Goal: Task Accomplishment & Management: Manage account settings

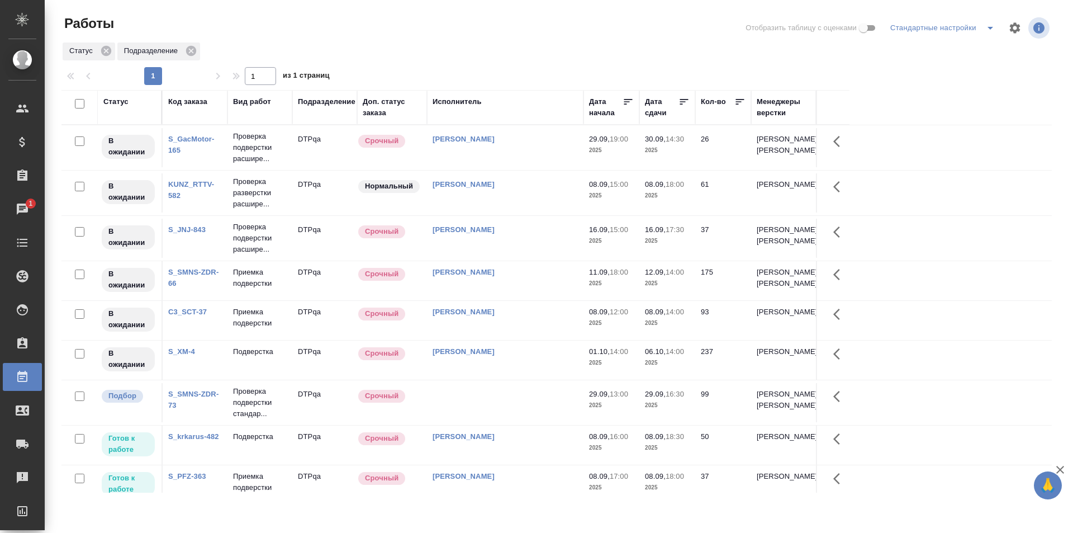
scroll to position [112, 0]
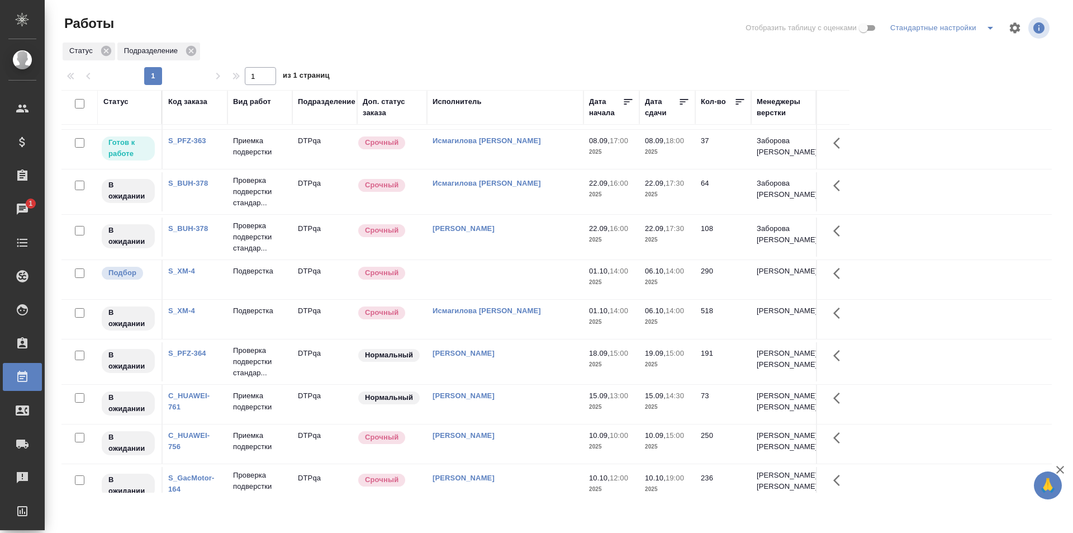
scroll to position [279, 0]
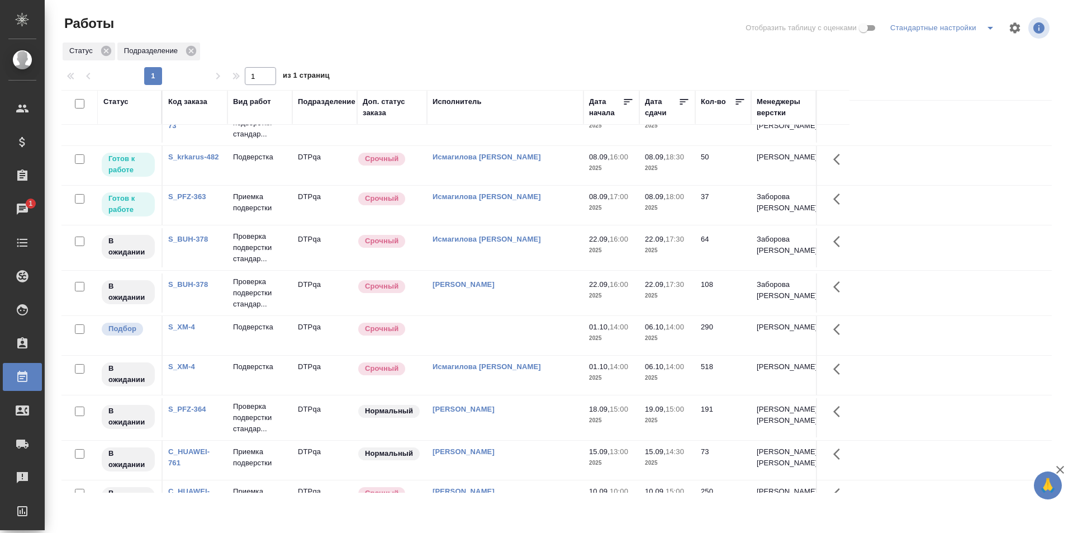
click at [537, 185] on td "Исмагилова [PERSON_NAME]" at bounding box center [505, 165] width 156 height 39
click at [537, 185] on td "[PERSON_NAME]" at bounding box center [505, 165] width 156 height 39
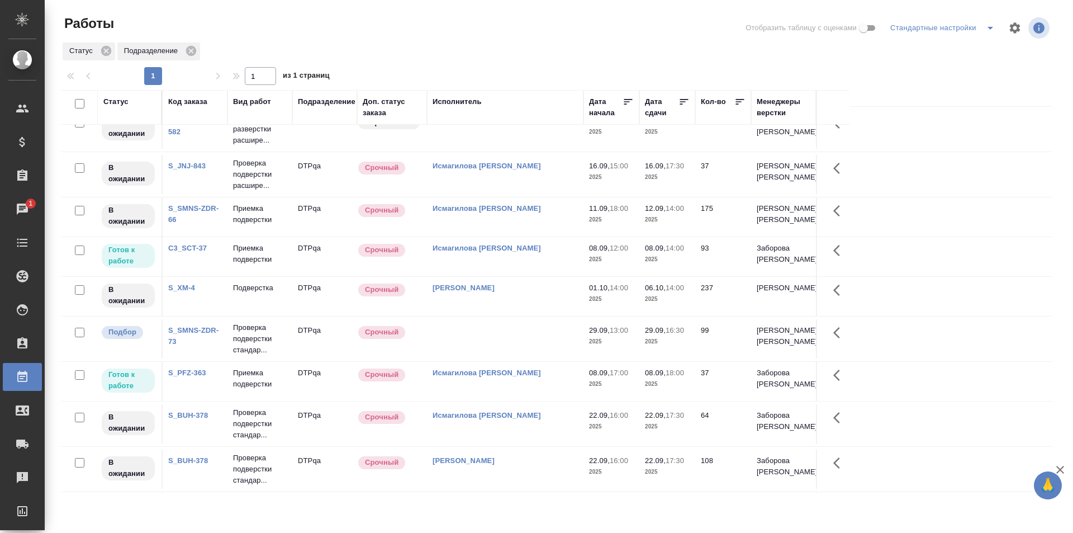
scroll to position [0, 0]
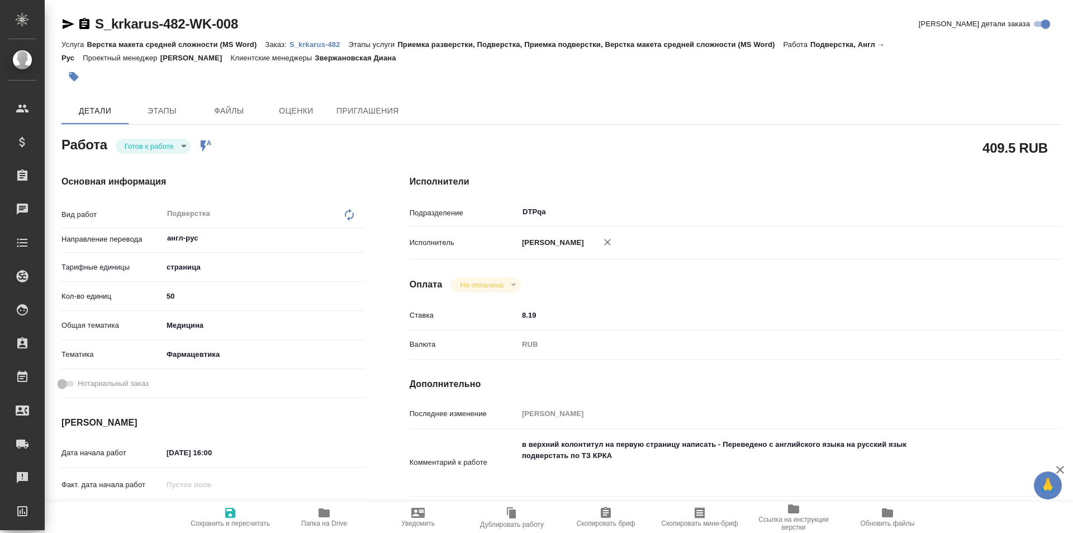
type textarea "x"
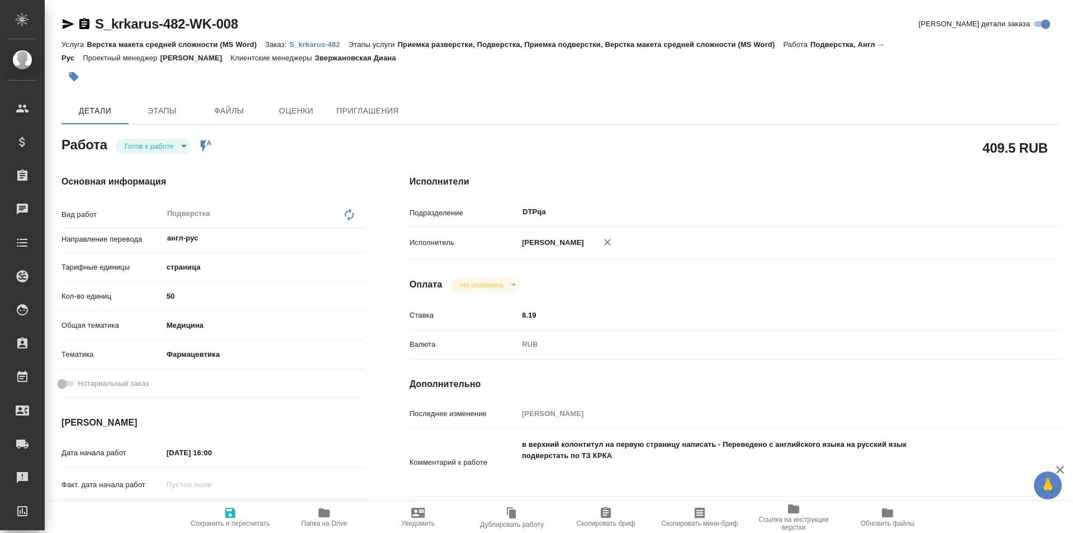
type textarea "x"
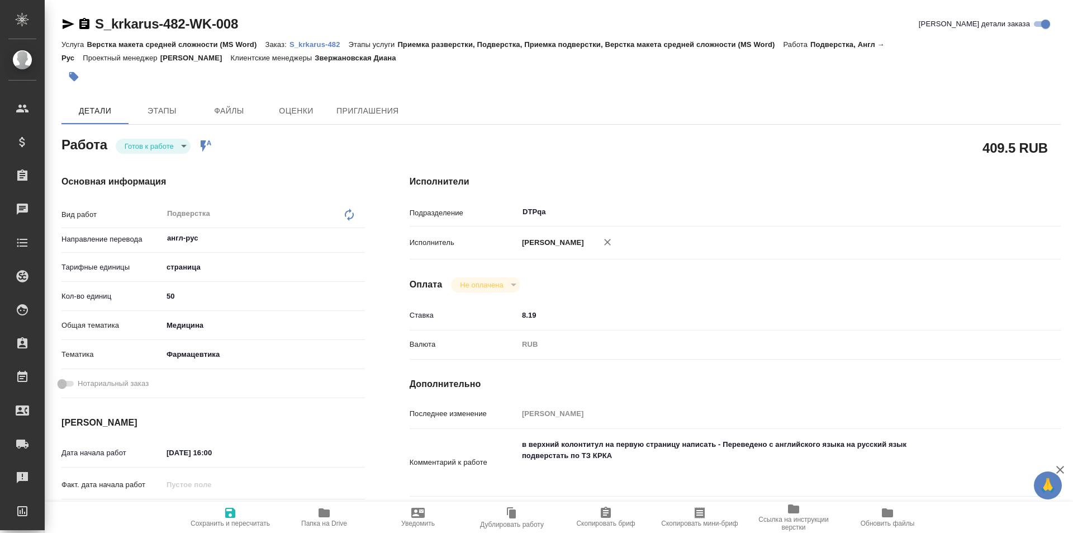
type textarea "x"
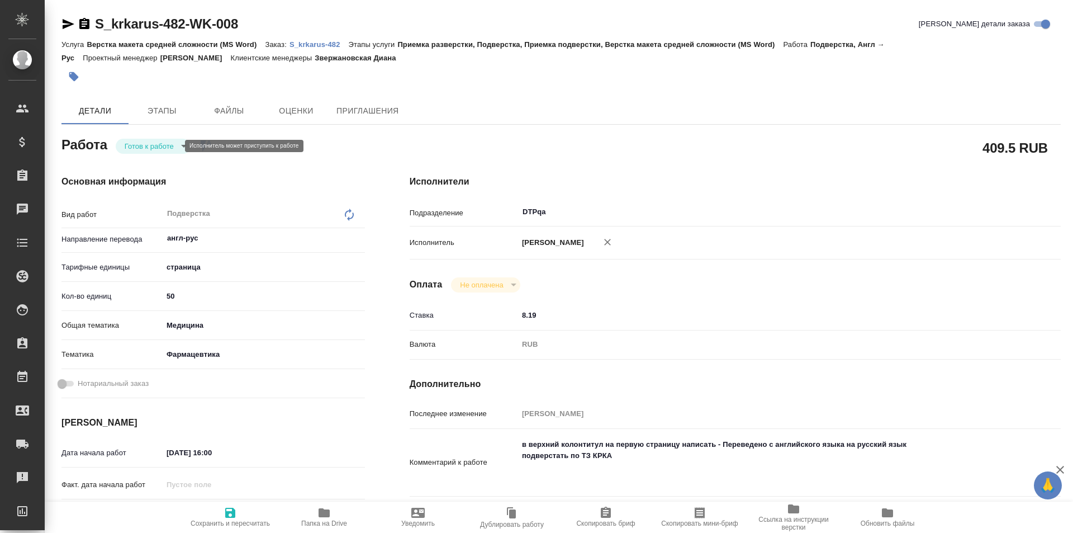
type textarea "x"
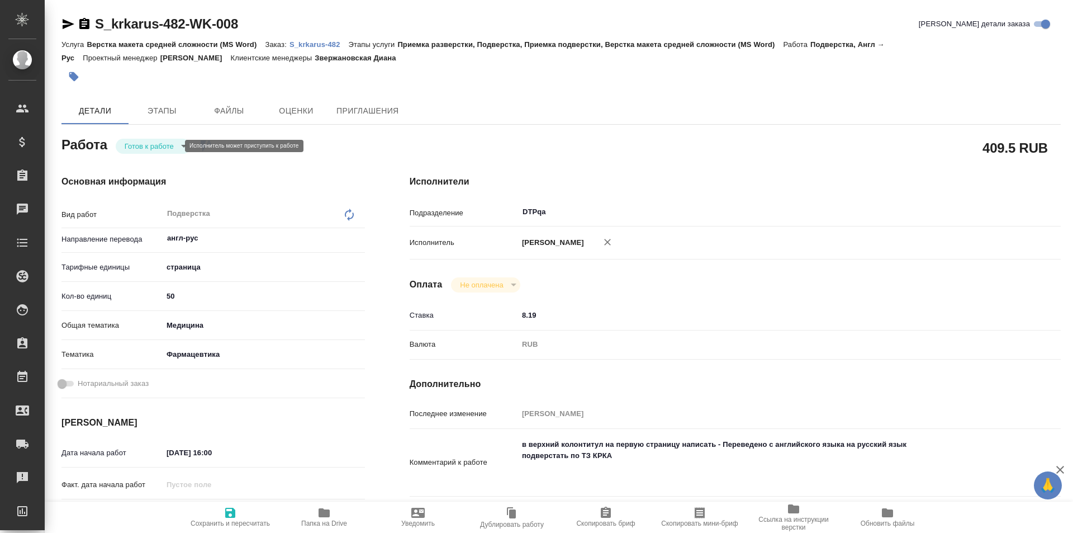
click at [163, 149] on body "🙏 .cls-1 fill:#fff; AWATERA Ismagilova Diana Клиенты Спецификации Заказы Чаты T…" at bounding box center [536, 266] width 1073 height 533
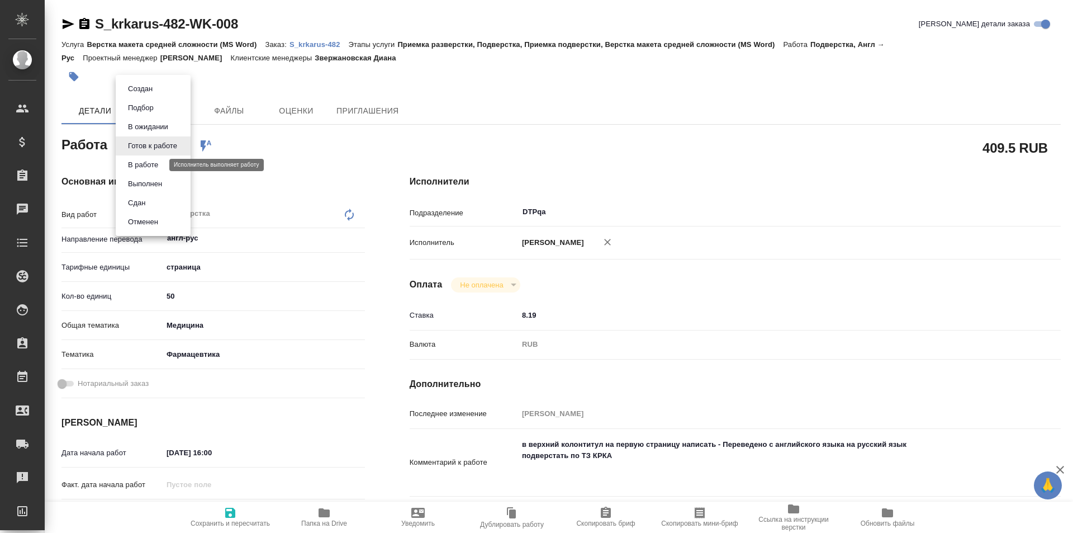
click at [156, 169] on button "В работе" at bounding box center [143, 165] width 37 height 12
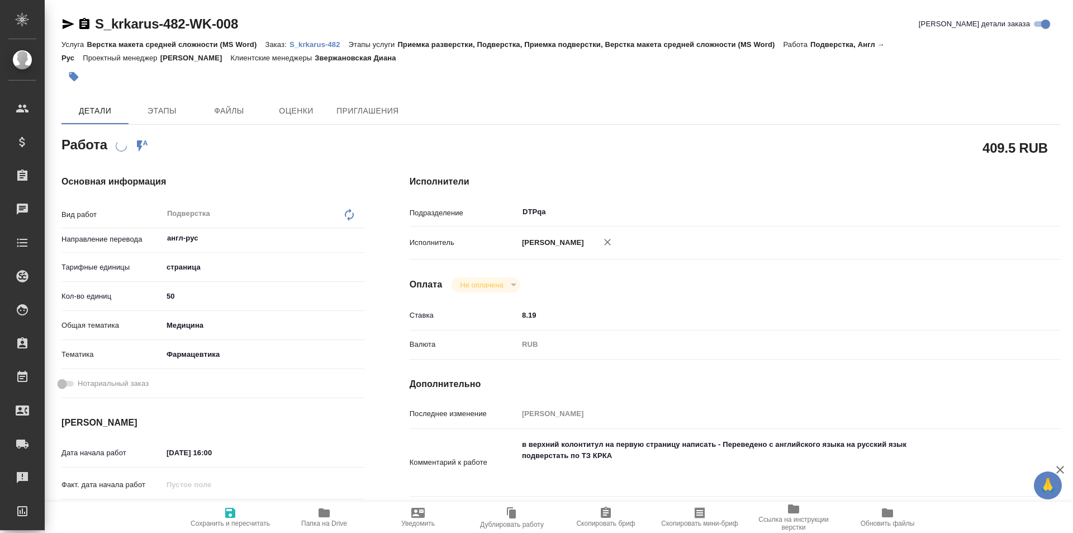
type textarea "x"
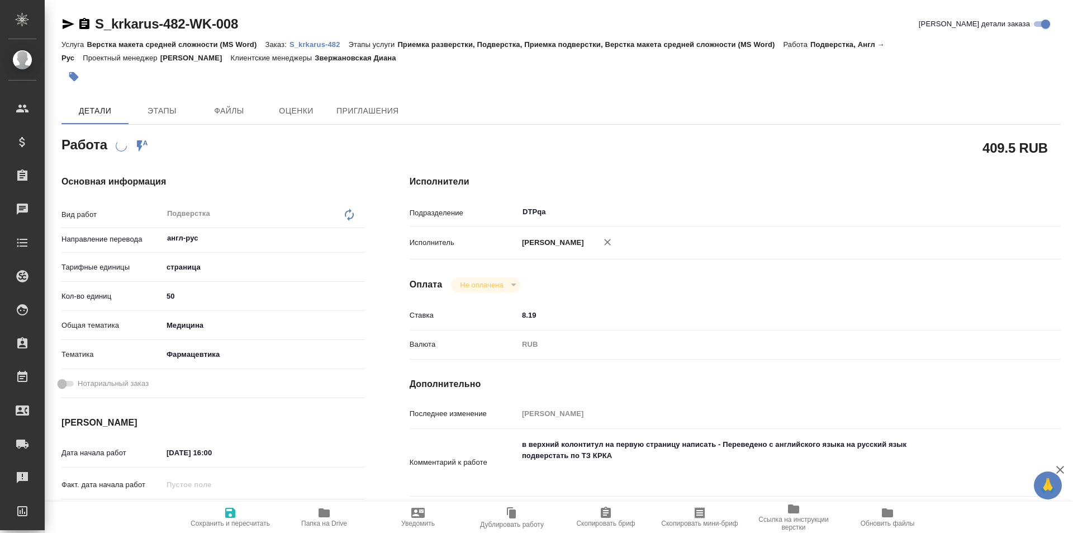
type textarea "x"
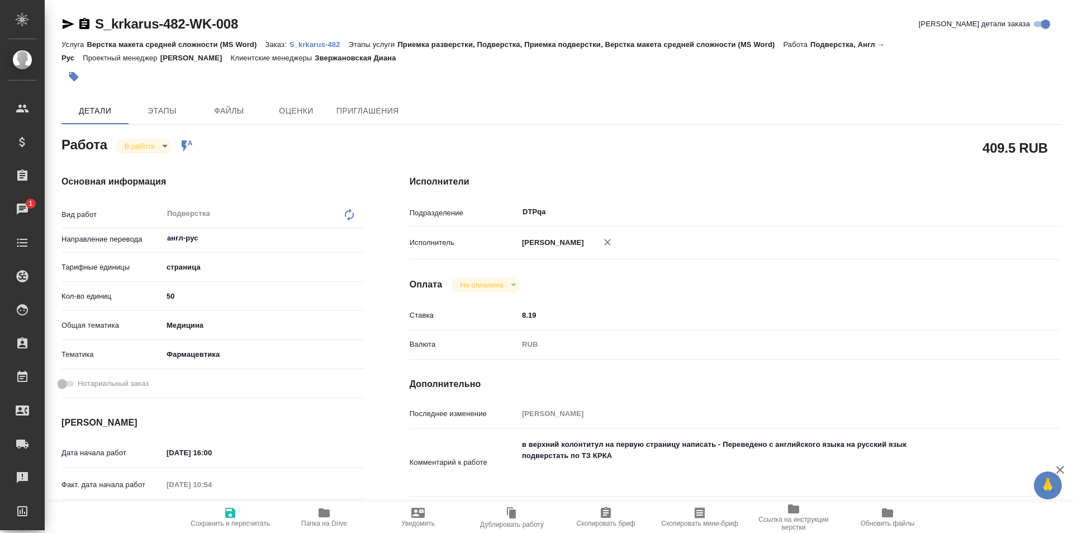
type textarea "x"
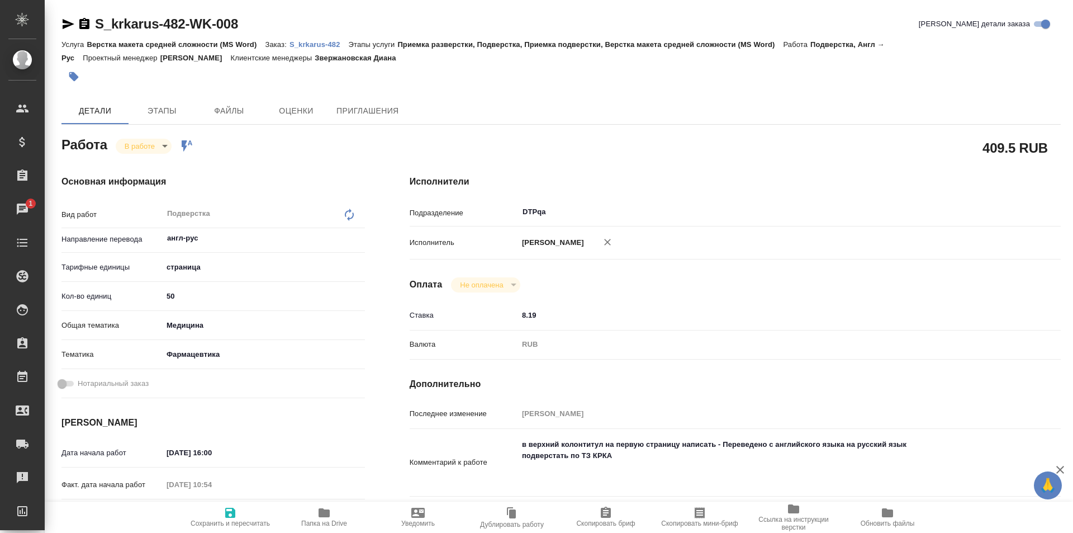
type textarea "x"
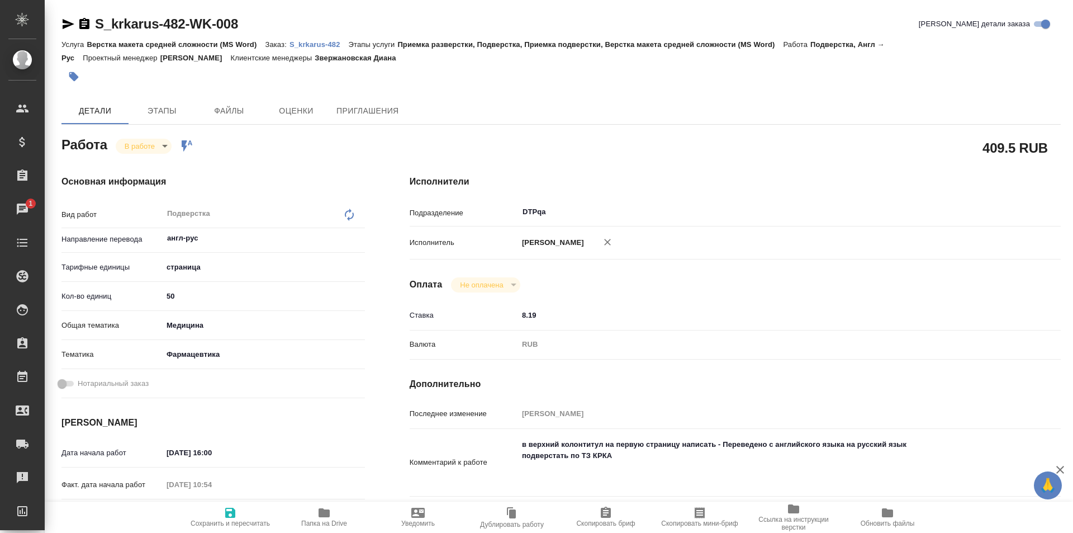
type textarea "x"
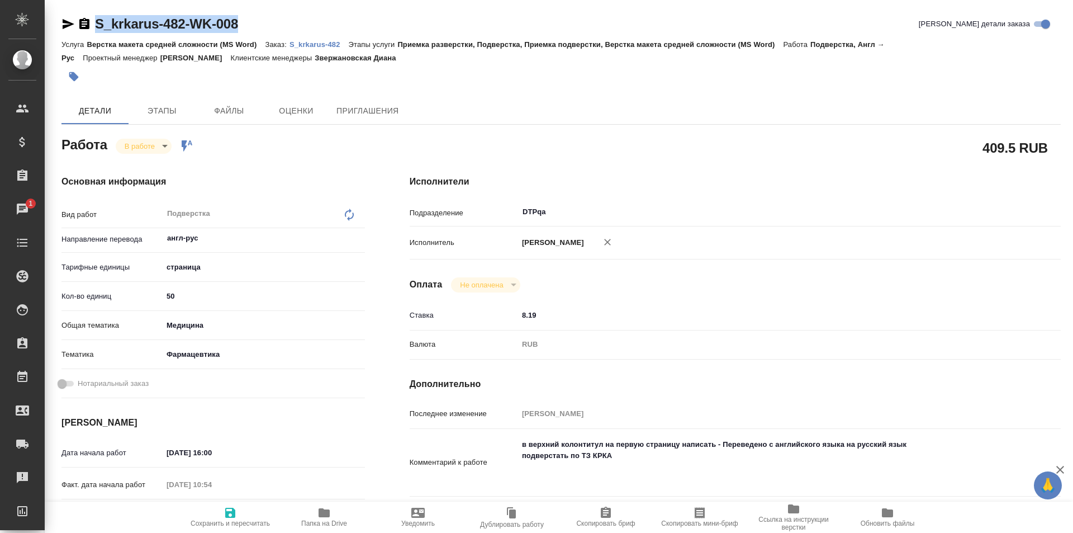
drag, startPoint x: 206, startPoint y: 27, endPoint x: 73, endPoint y: 27, distance: 133.0
click at [73, 27] on div "S_krkarus-482-WK-008 Кратко детали заказа" at bounding box center [560, 24] width 999 height 18
copy link "S_krkarus-482-WK-008"
click at [325, 510] on icon "button" at bounding box center [324, 512] width 11 height 9
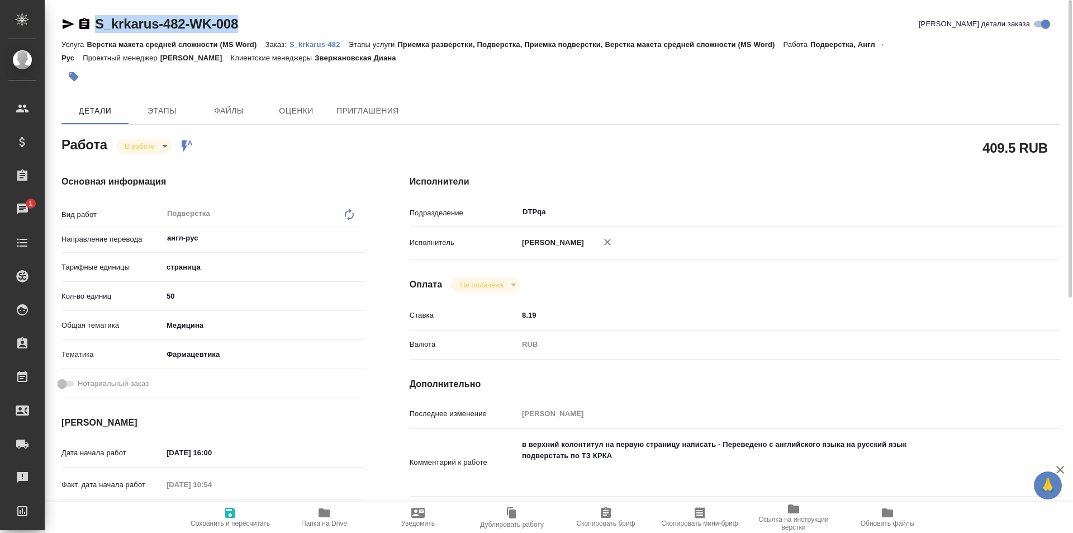
click at [64, 23] on icon "button" at bounding box center [69, 24] width 12 height 10
copy link "S_krkarus-482-WK-008"
drag, startPoint x: 66, startPoint y: 22, endPoint x: 603, endPoint y: 138, distance: 549.5
click at [66, 22] on icon "button" at bounding box center [69, 24] width 12 height 10
copy link "S_krkarus-482-WK-008"
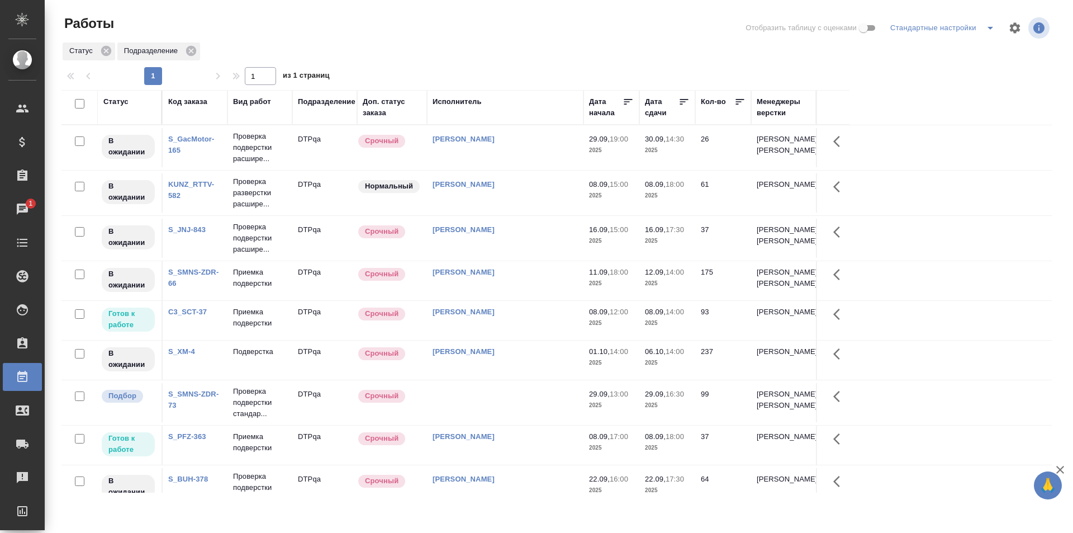
click at [534, 317] on div "[PERSON_NAME]" at bounding box center [505, 311] width 145 height 11
click at [534, 317] on div "Исмагилова [PERSON_NAME]" at bounding box center [505, 311] width 145 height 11
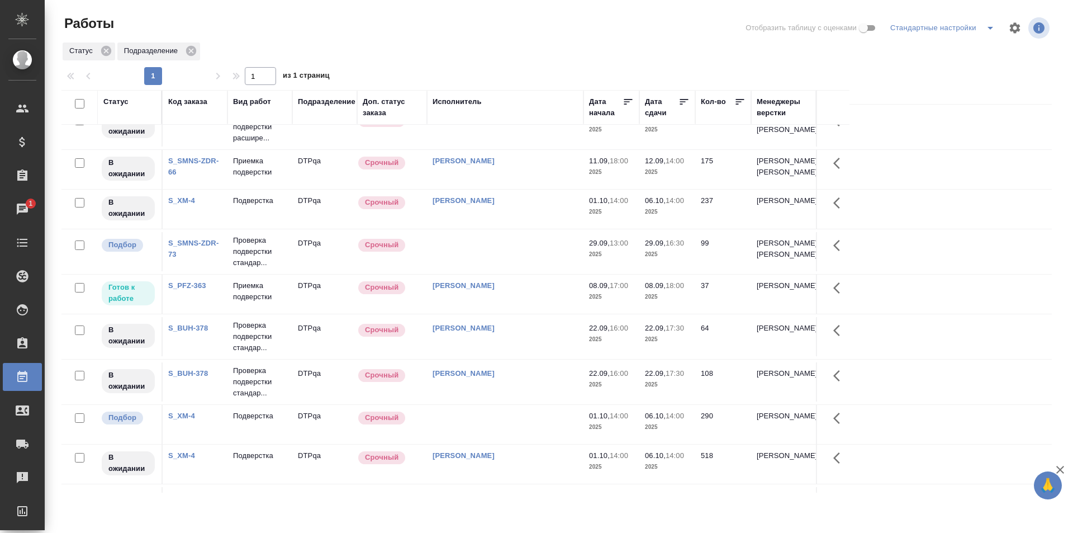
scroll to position [112, 0]
click at [536, 313] on td "Исмагилова [PERSON_NAME]" at bounding box center [505, 293] width 156 height 39
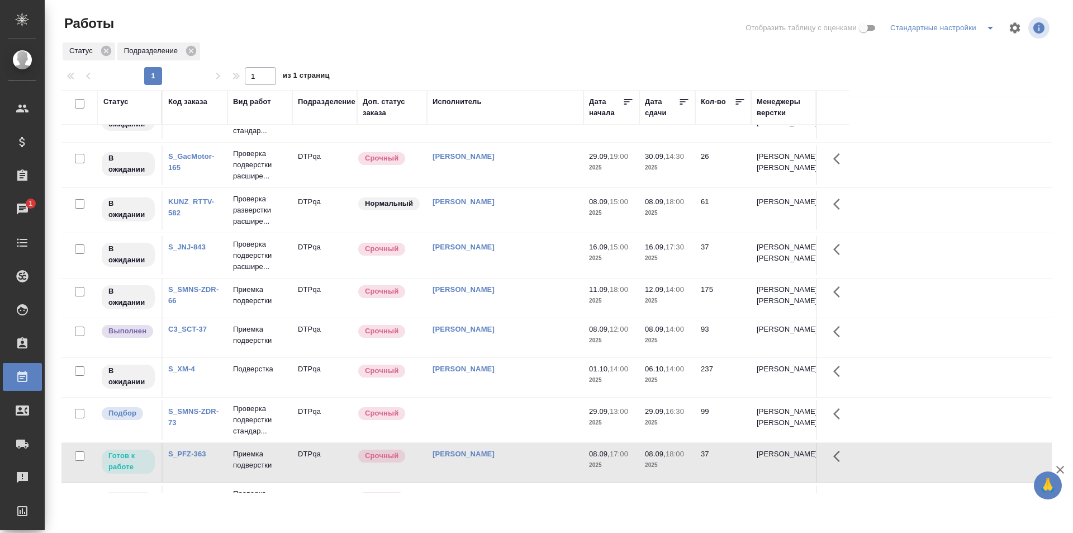
scroll to position [0, 0]
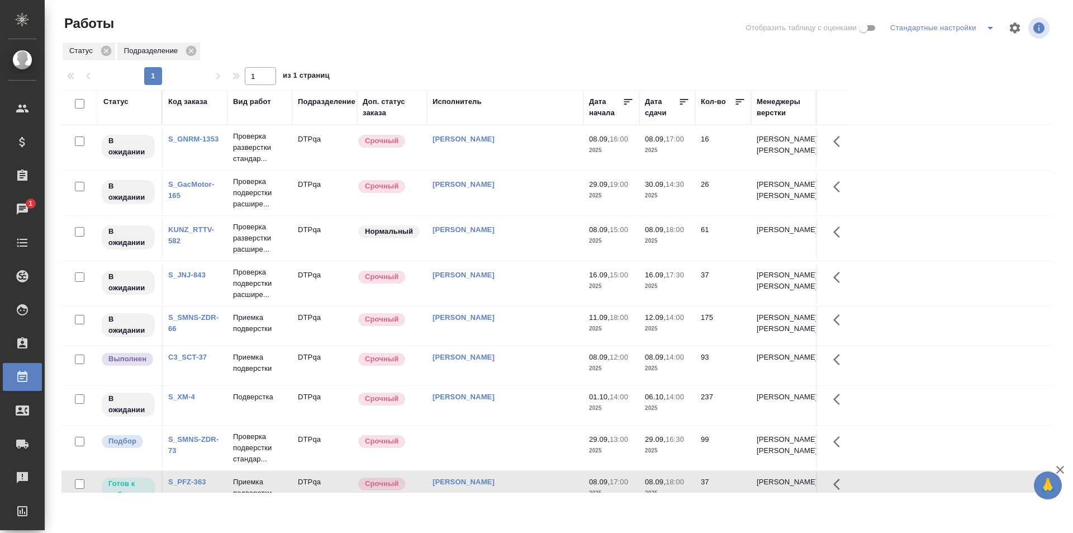
click at [651, 50] on div "Статус Подразделение" at bounding box center [556, 51] width 990 height 20
click at [806, 54] on div "Статус Подразделение" at bounding box center [556, 51] width 990 height 20
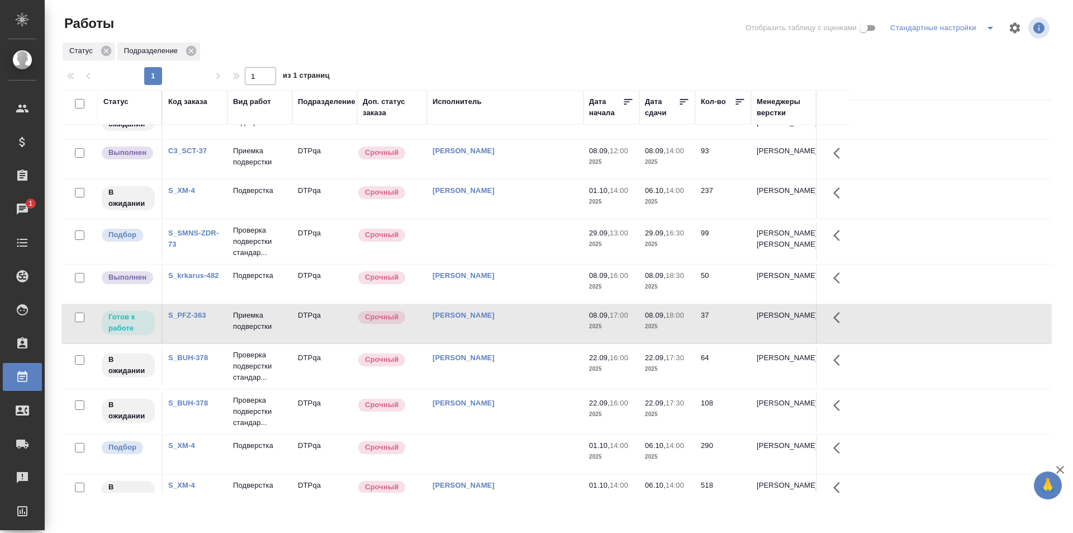
scroll to position [335, 0]
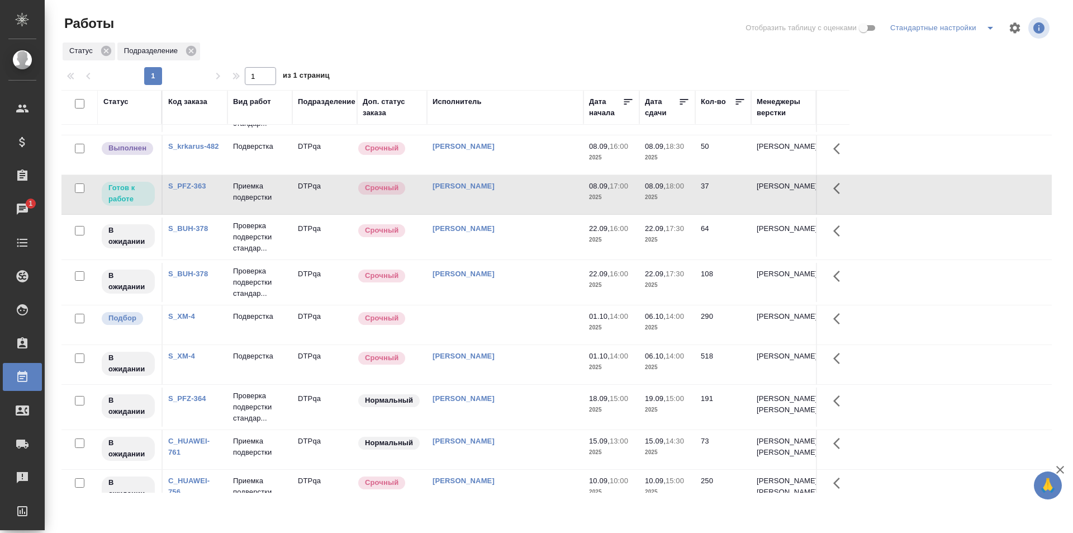
click at [519, 214] on td "[PERSON_NAME]" at bounding box center [505, 194] width 156 height 39
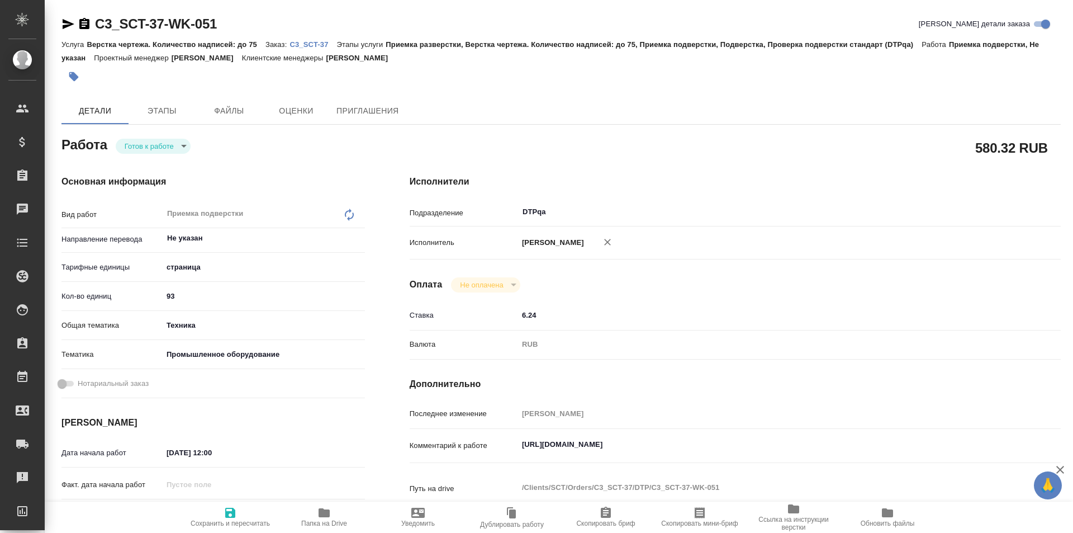
type textarea "x"
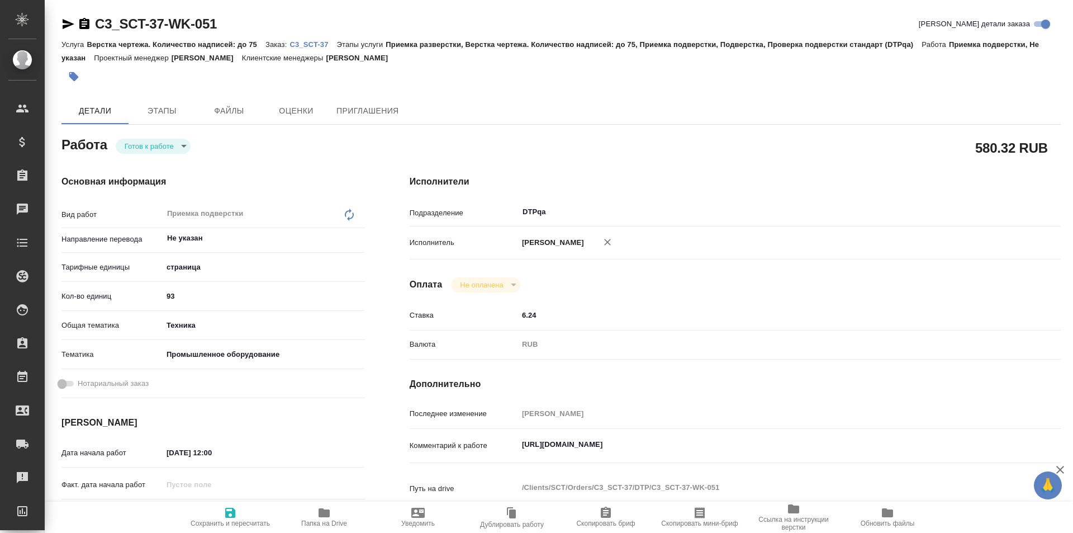
type textarea "x"
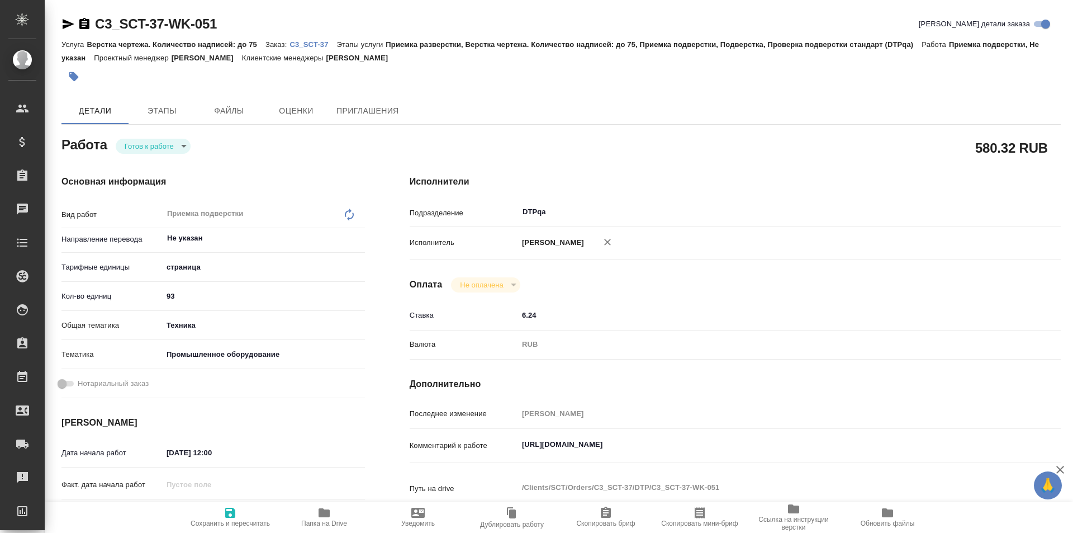
click at [155, 146] on body "🙏 .cls-1 fill:#fff; AWATERA Ismagilova Diana Клиенты Спецификации Заказы Чаты T…" at bounding box center [536, 266] width 1073 height 533
type textarea "x"
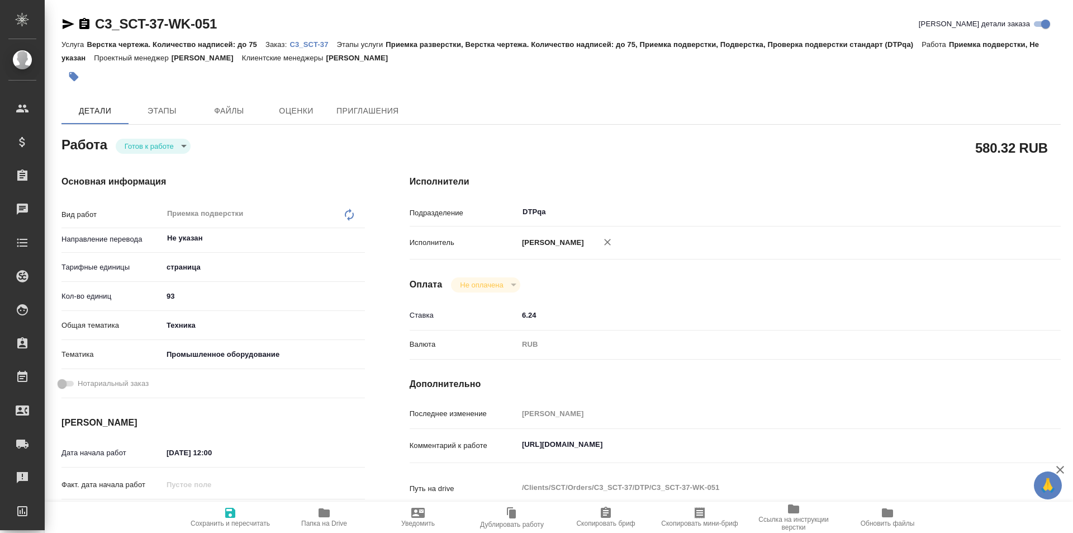
type textarea "x"
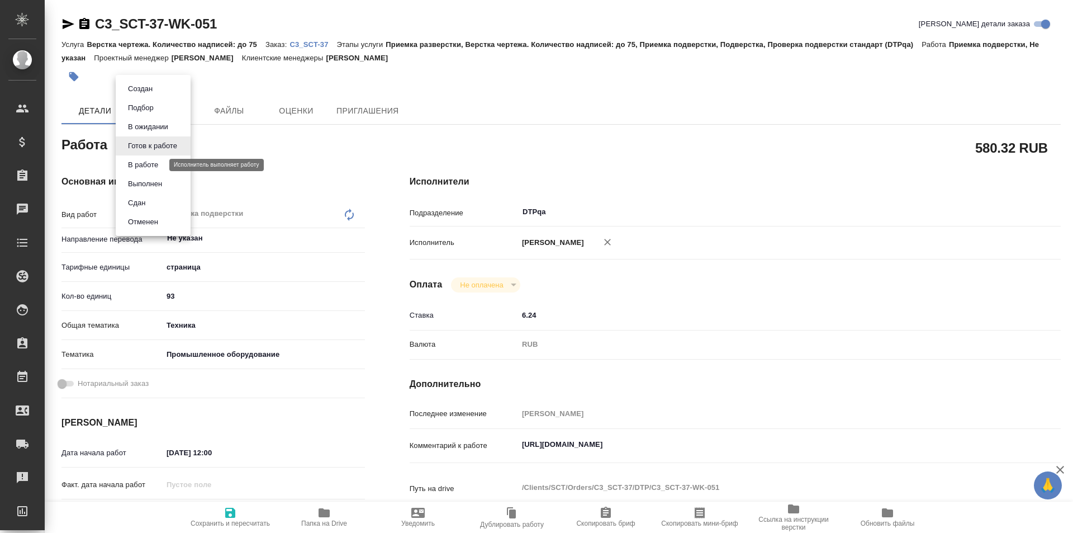
click at [154, 164] on button "В работе" at bounding box center [143, 165] width 37 height 12
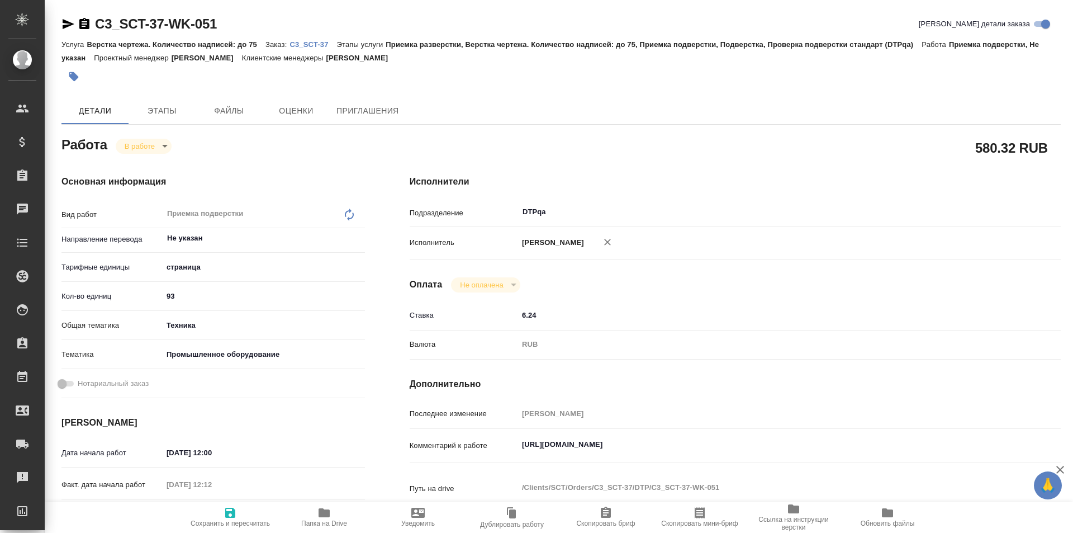
type textarea "x"
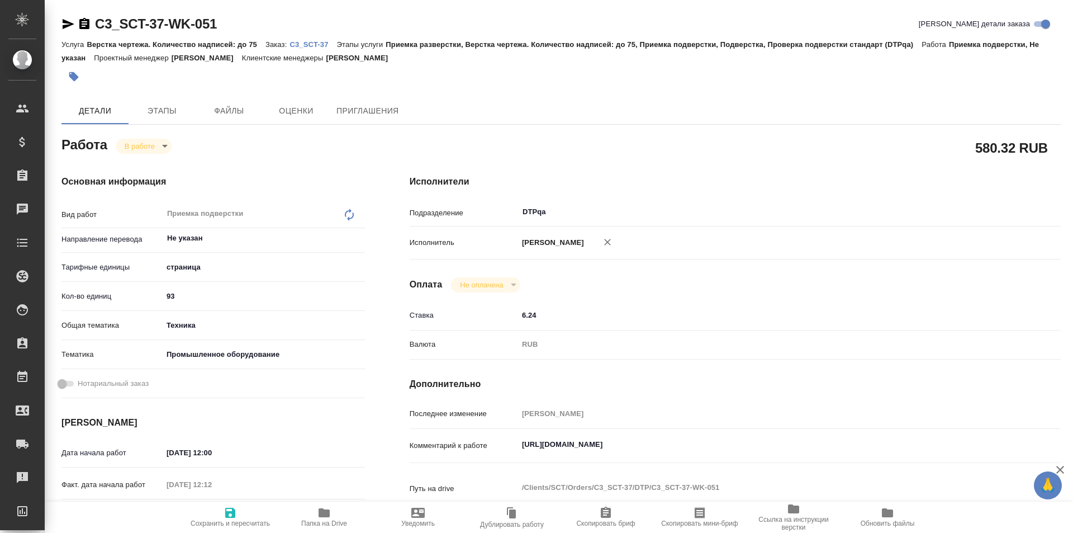
type textarea "x"
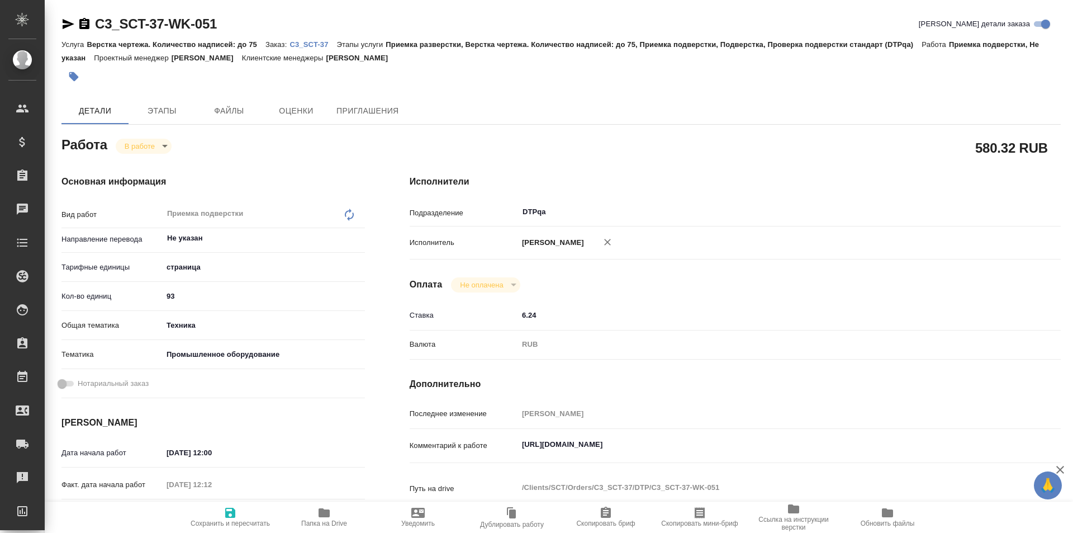
type textarea "x"
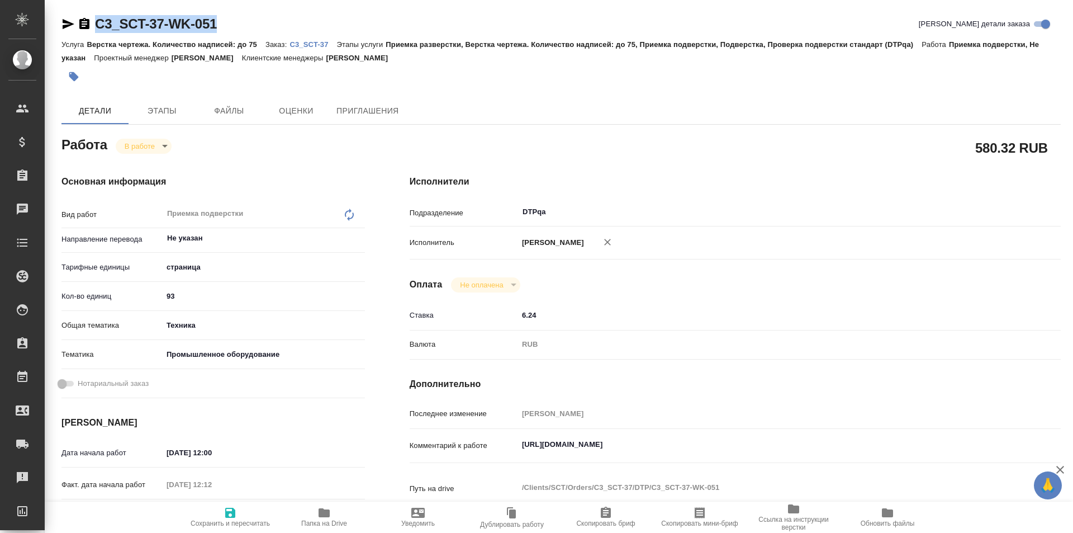
drag, startPoint x: 218, startPoint y: 21, endPoint x: 97, endPoint y: 17, distance: 120.8
click at [88, 21] on div "C3_SCT-37-WK-051 Кратко детали заказа" at bounding box center [560, 24] width 999 height 18
type textarea "x"
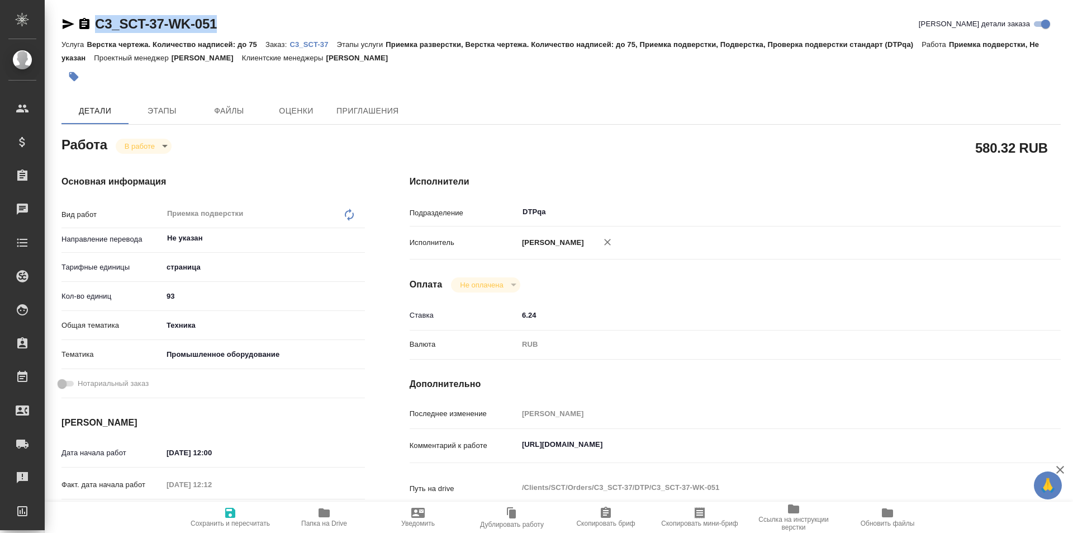
type textarea "x"
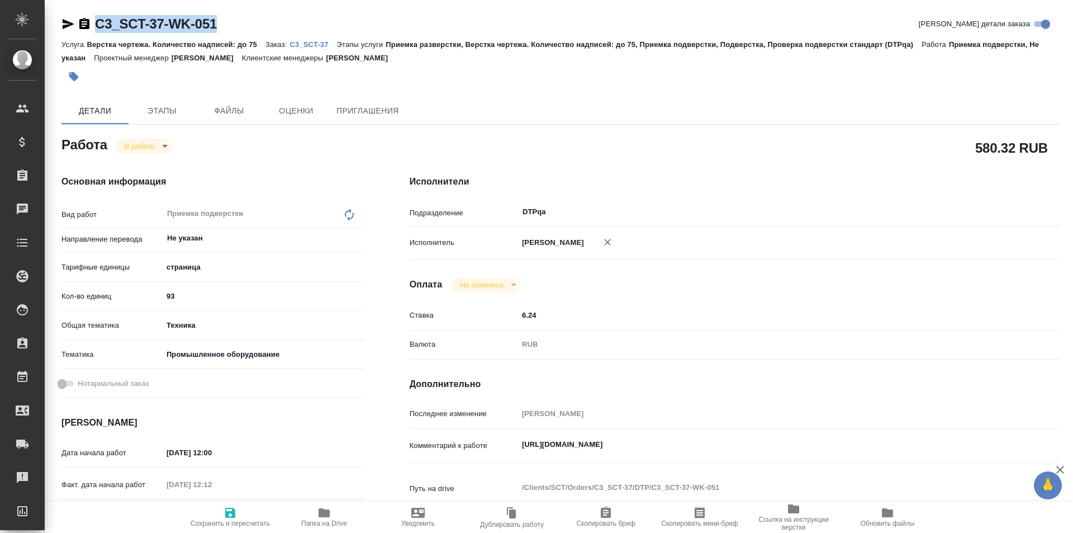
type textarea "x"
copy link "C3_SCT-37-WK-051"
drag, startPoint x: 750, startPoint y: 444, endPoint x: 488, endPoint y: 452, distance: 261.6
click at [487, 452] on div "Комментарий к работе https://tera.awatera.com/Work/68aeda6fffdcefb4f90b922a/ x" at bounding box center [735, 446] width 651 height 26
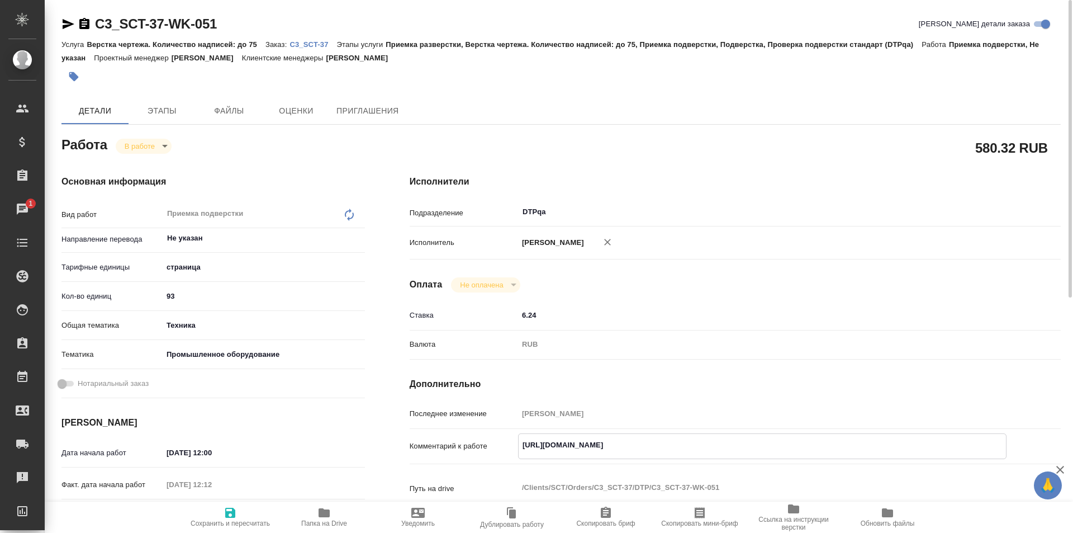
type textarea "x"
click at [310, 41] on p "C3_SCT-37" at bounding box center [312, 44] width 47 height 8
drag, startPoint x: 227, startPoint y: 22, endPoint x: 89, endPoint y: 17, distance: 138.1
click at [68, 25] on div "C3_SCT-37-WK-051 Кратко детали заказа" at bounding box center [560, 24] width 999 height 18
copy link "C3_SCT-37-WK-051"
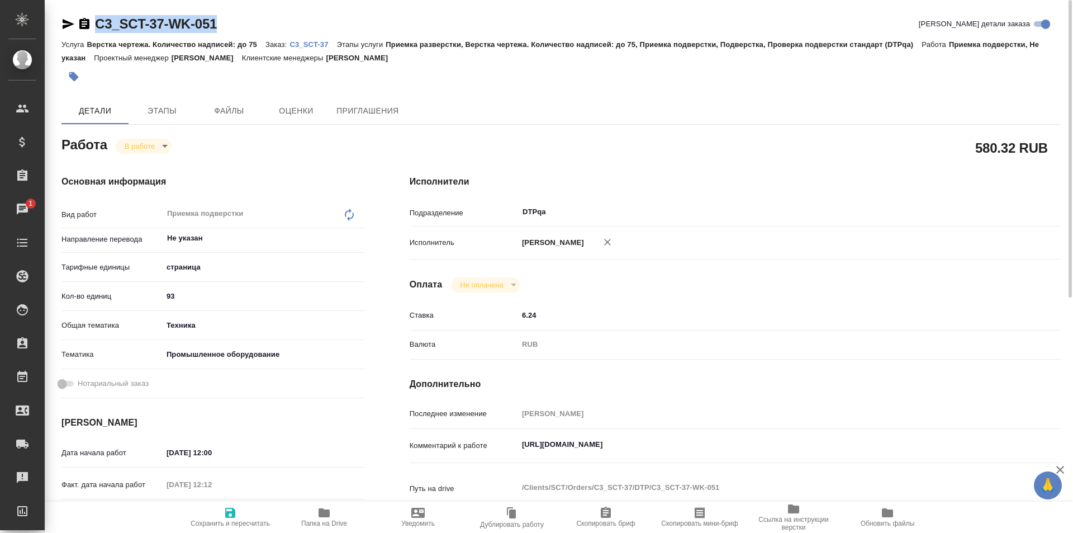
click at [65, 23] on icon "button" at bounding box center [69, 24] width 12 height 10
copy link "C3_SCT-37-WK-051"
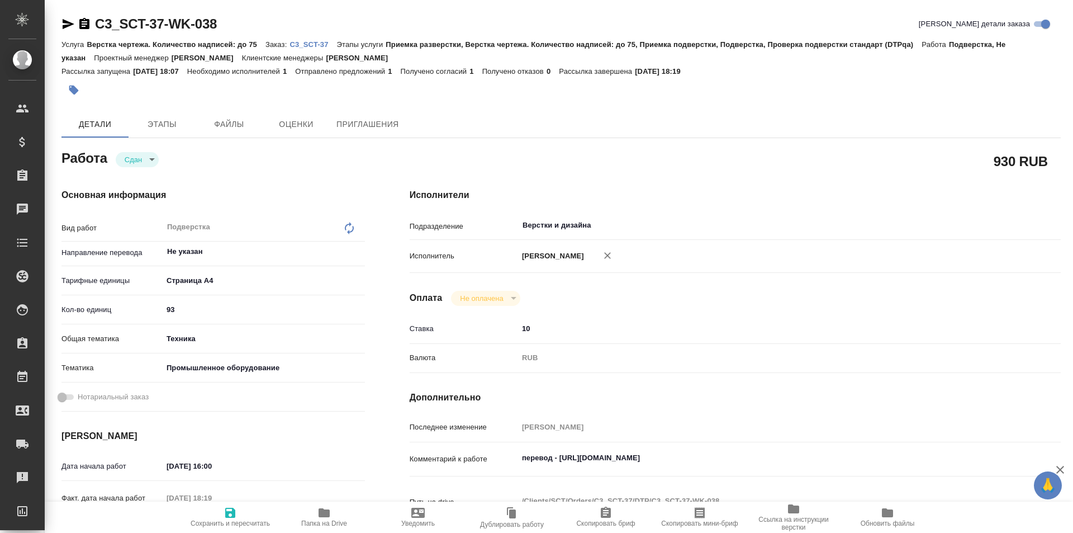
type textarea "x"
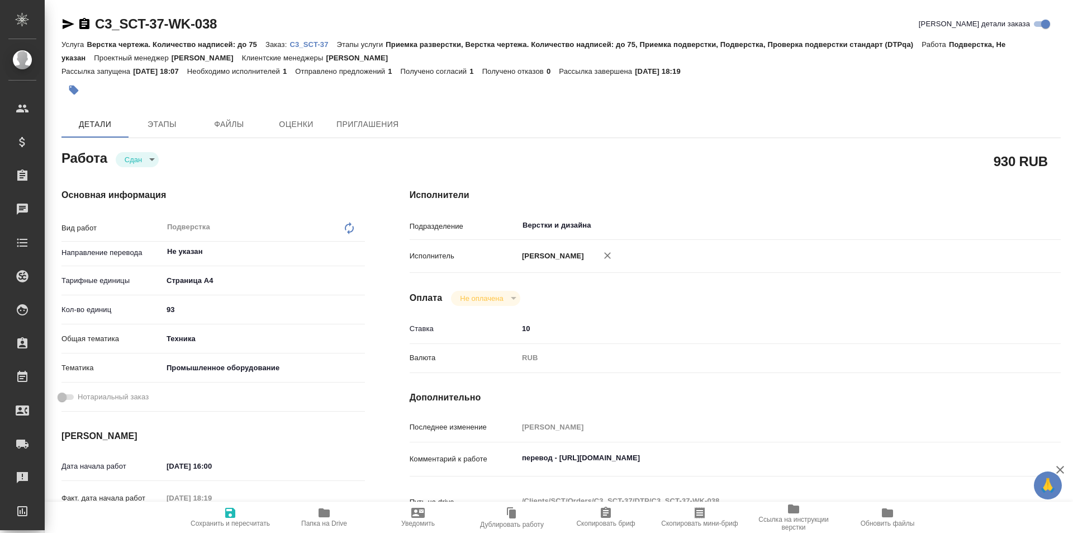
type textarea "x"
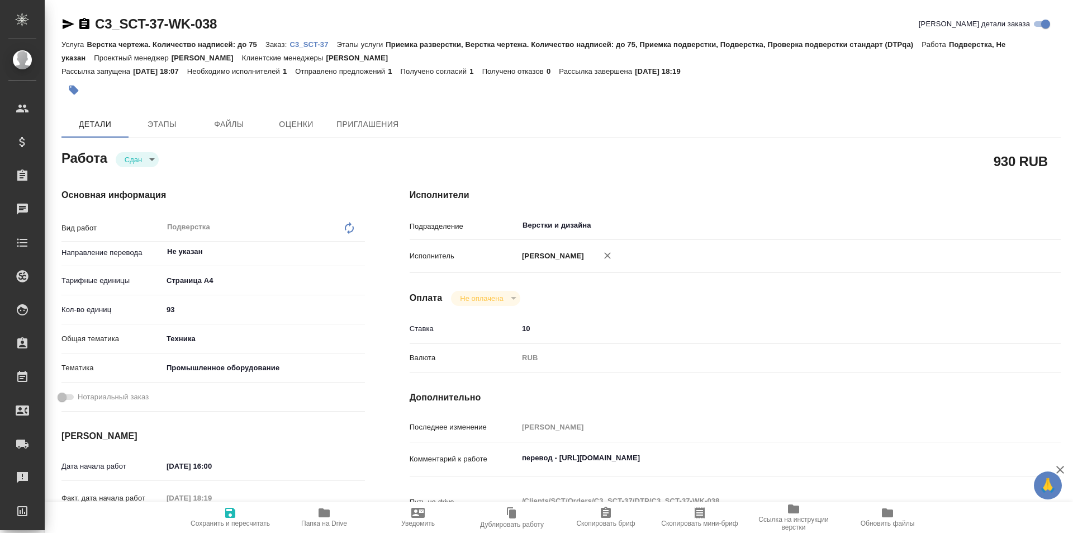
type textarea "x"
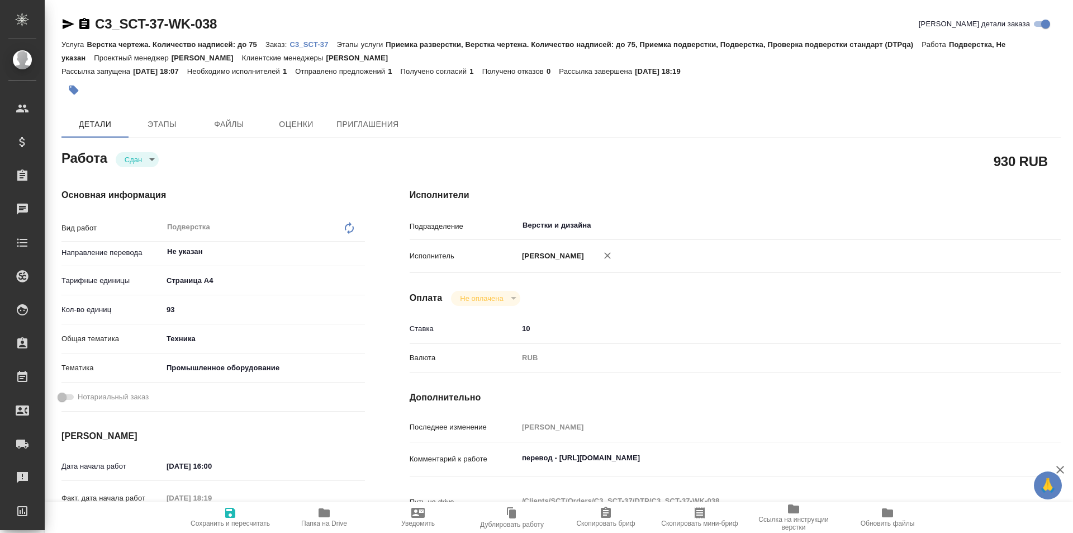
type textarea "x"
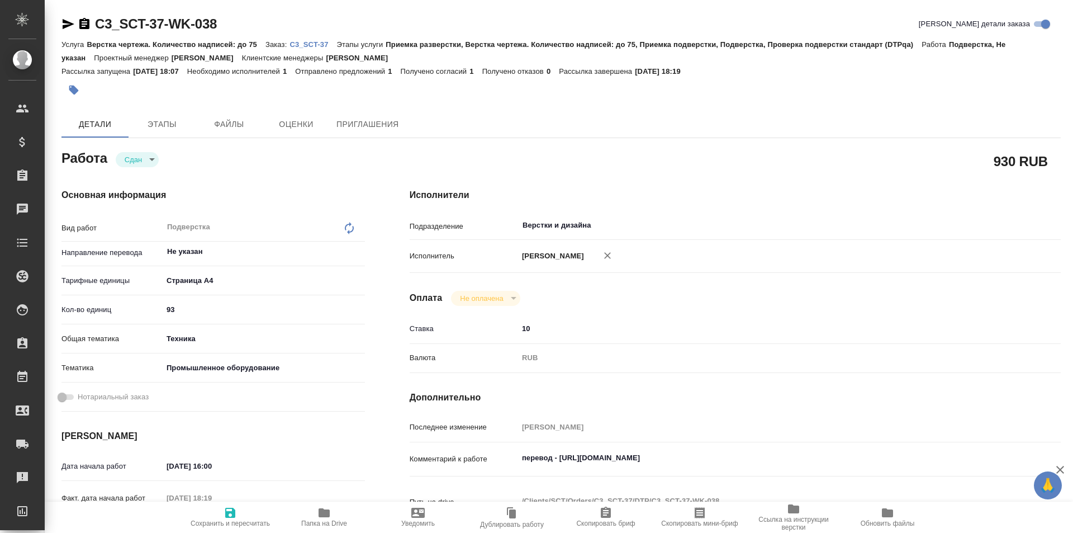
type textarea "x"
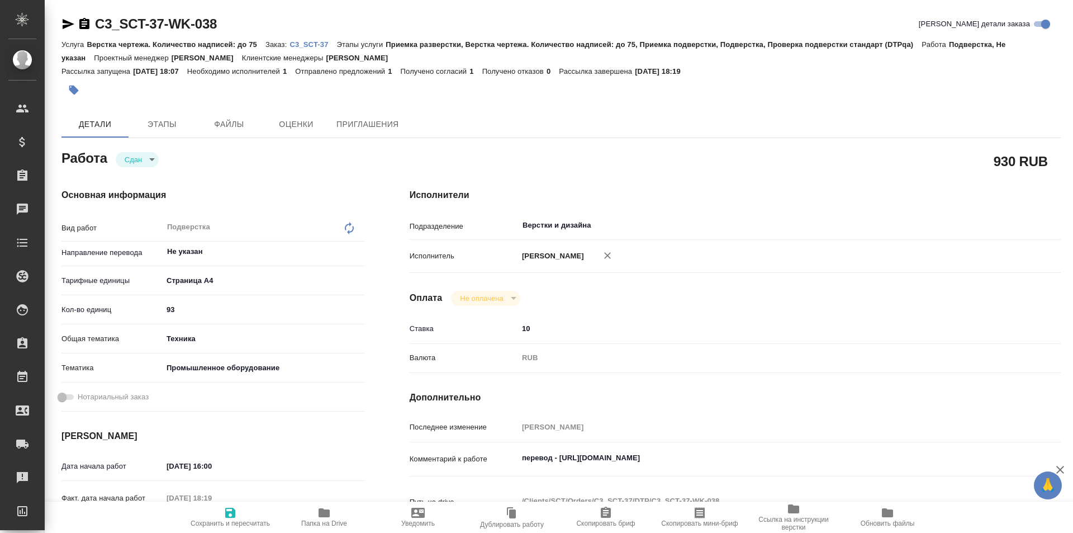
type textarea "x"
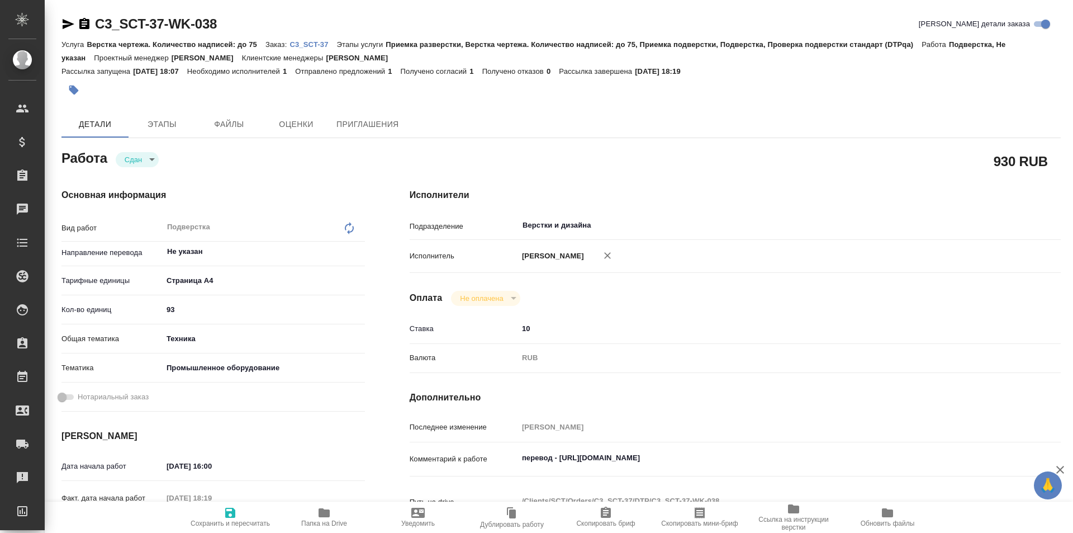
type textarea "x"
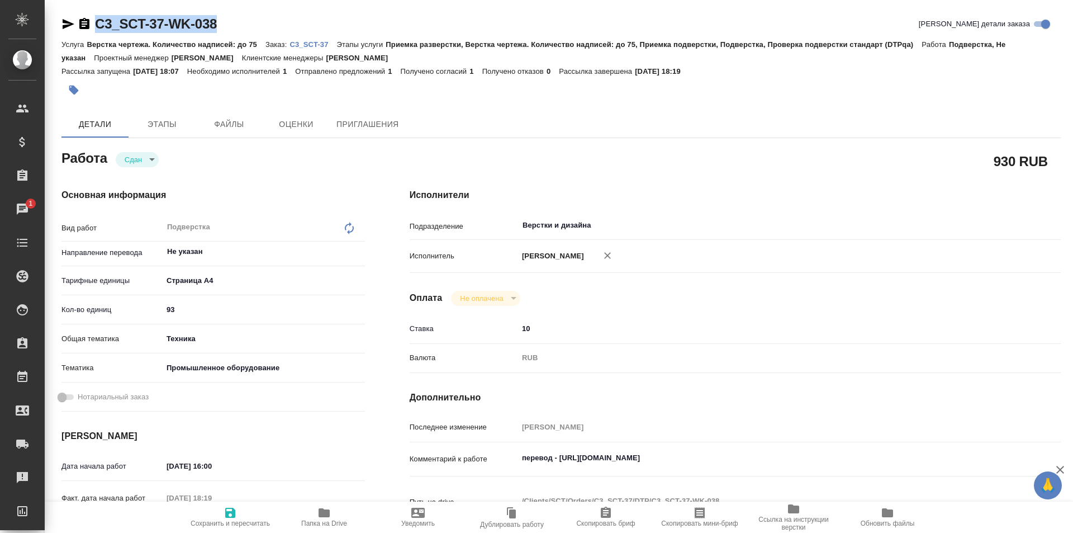
drag, startPoint x: 232, startPoint y: 27, endPoint x: 101, endPoint y: 23, distance: 131.4
click at [90, 25] on div "C3_SCT-37-WK-038 Кратко детали заказа" at bounding box center [560, 24] width 999 height 18
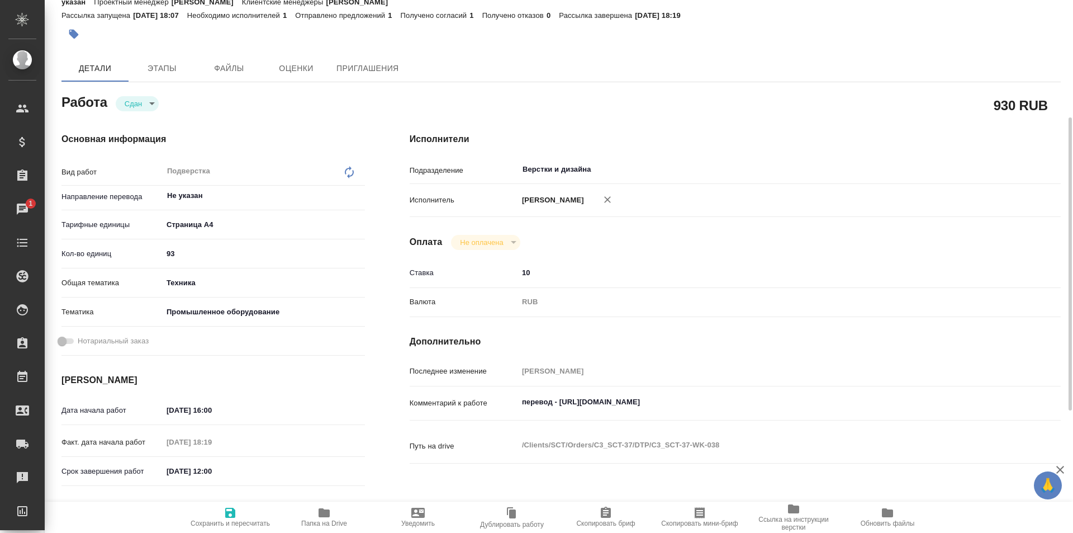
scroll to position [112, 0]
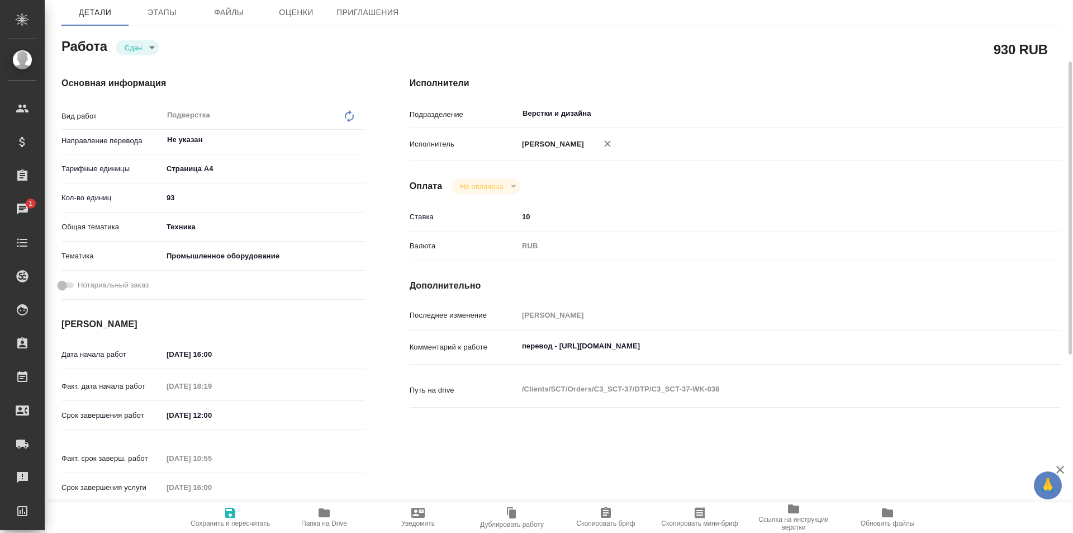
click at [327, 514] on icon "button" at bounding box center [324, 512] width 11 height 9
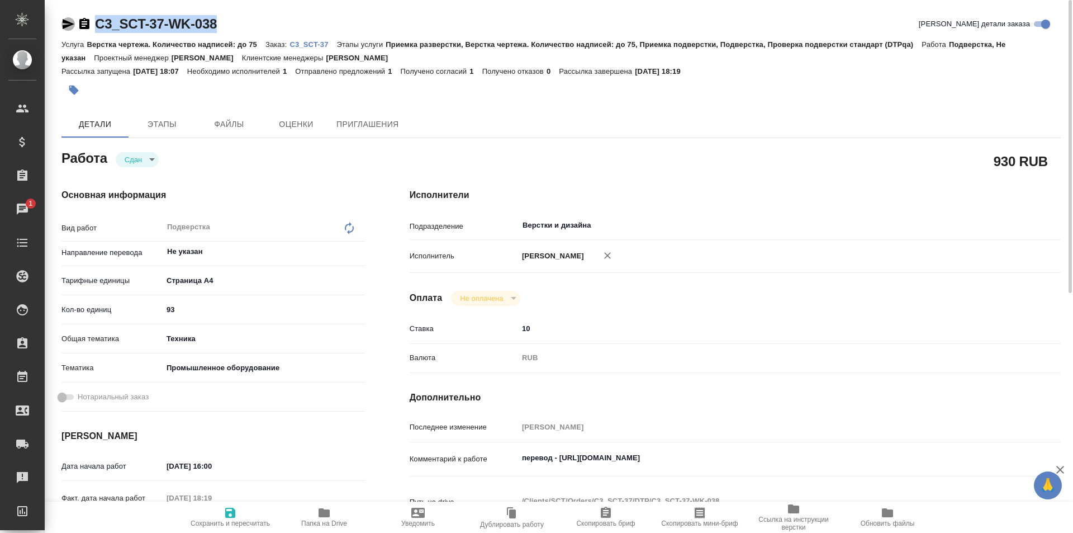
click at [67, 22] on icon "button" at bounding box center [69, 24] width 12 height 10
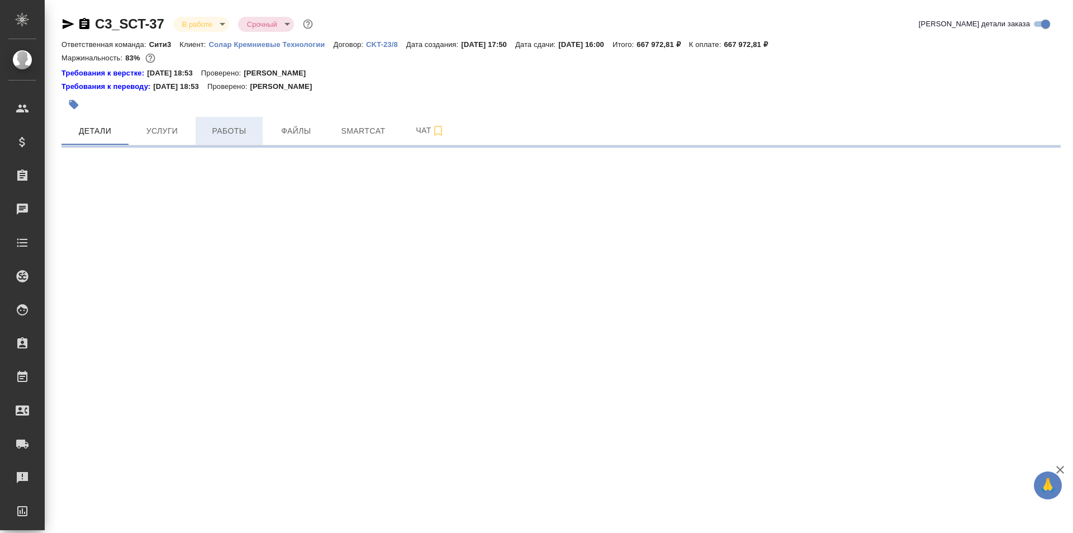
select select "RU"
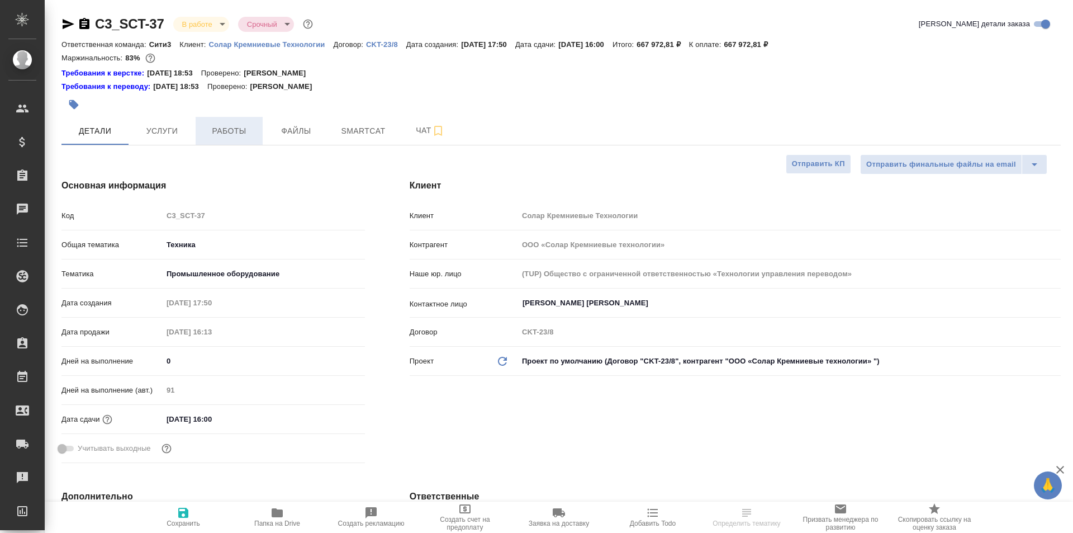
type textarea "x"
click at [224, 129] on span "Работы" at bounding box center [229, 131] width 54 height 14
type input "Белякова [PERSON_NAME]"
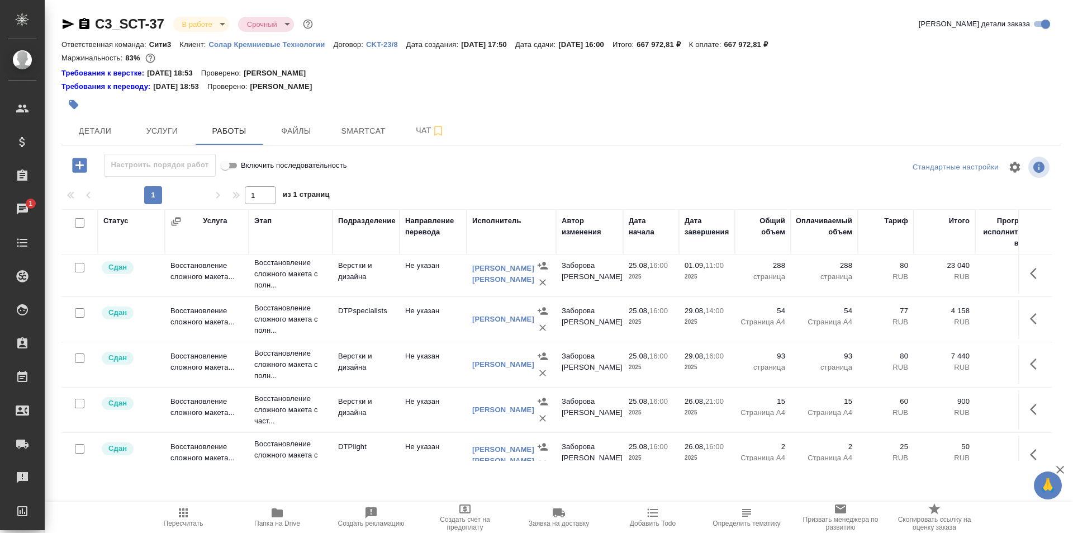
scroll to position [112, 0]
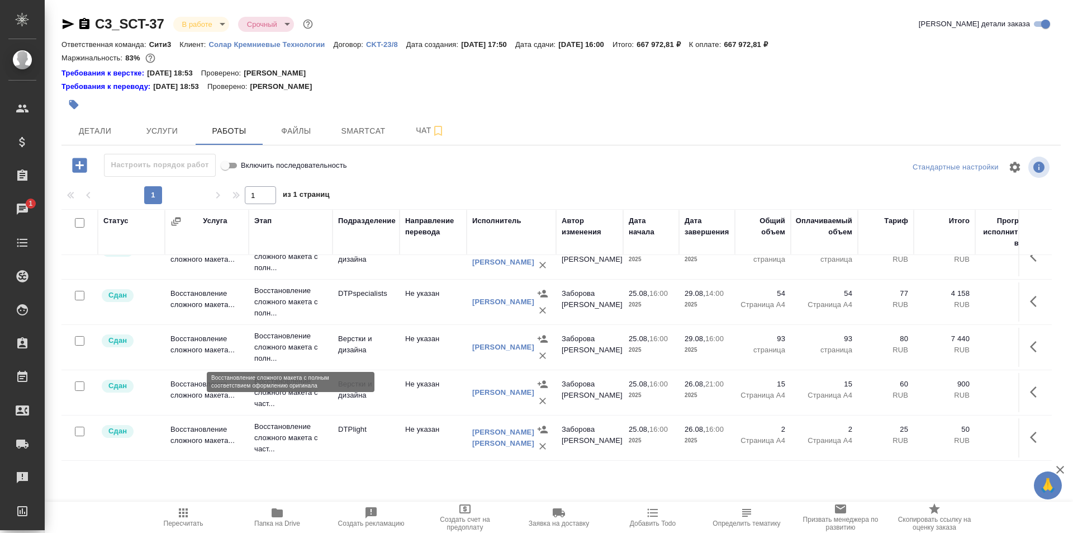
click at [286, 346] on p "Восстановление сложного макета с полн..." at bounding box center [290, 347] width 73 height 34
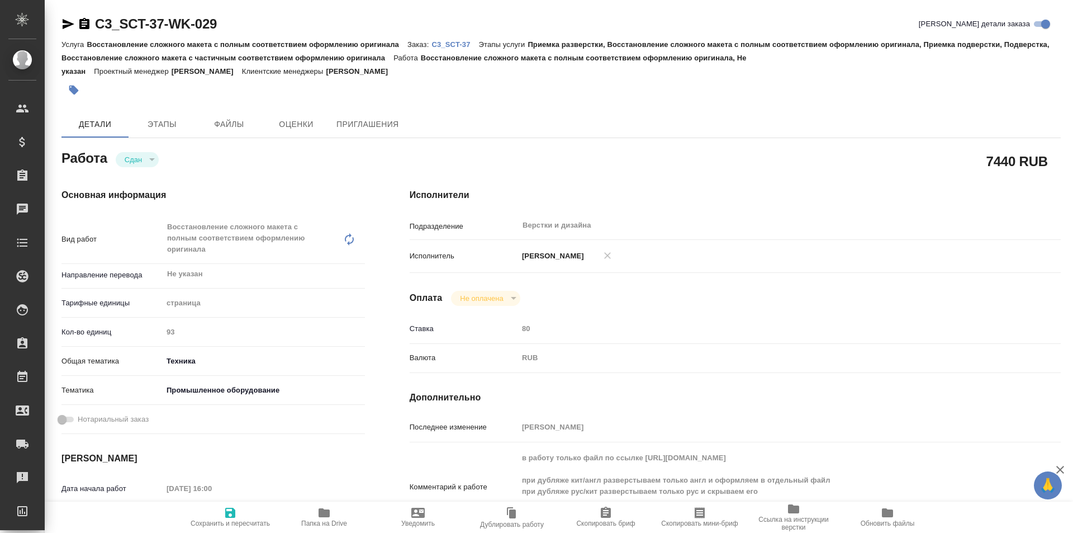
type textarea "x"
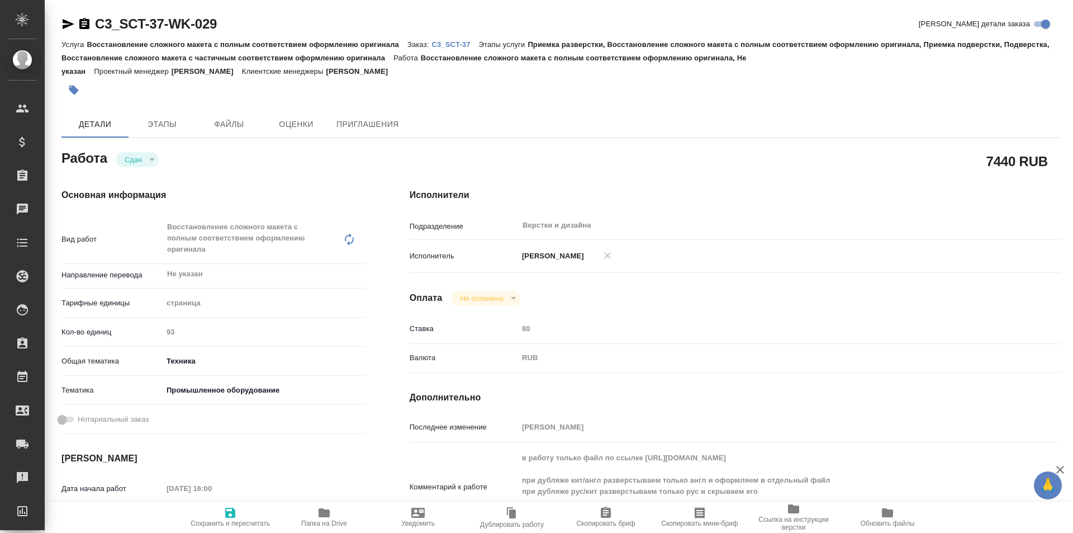
type textarea "x"
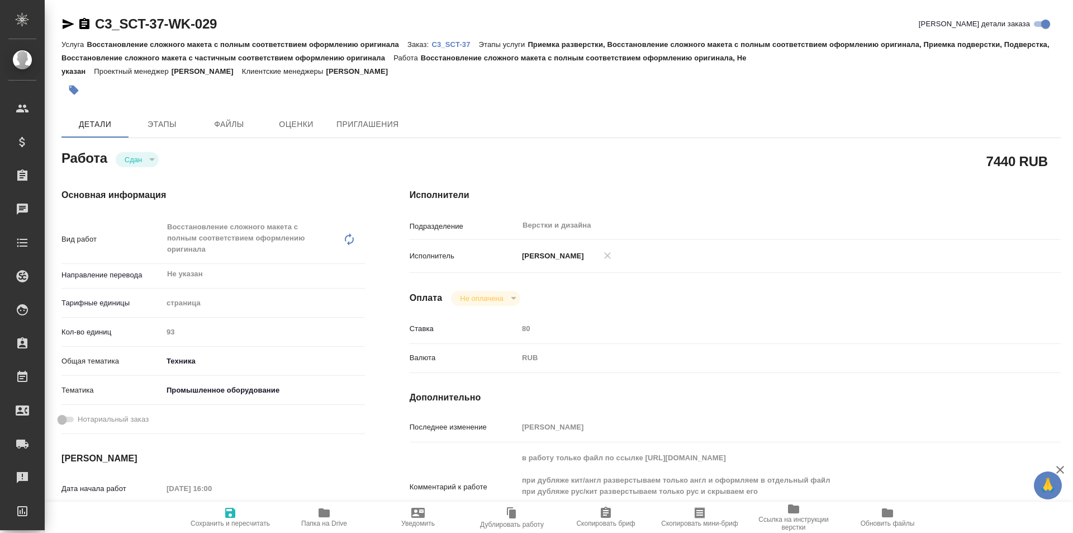
scroll to position [56, 0]
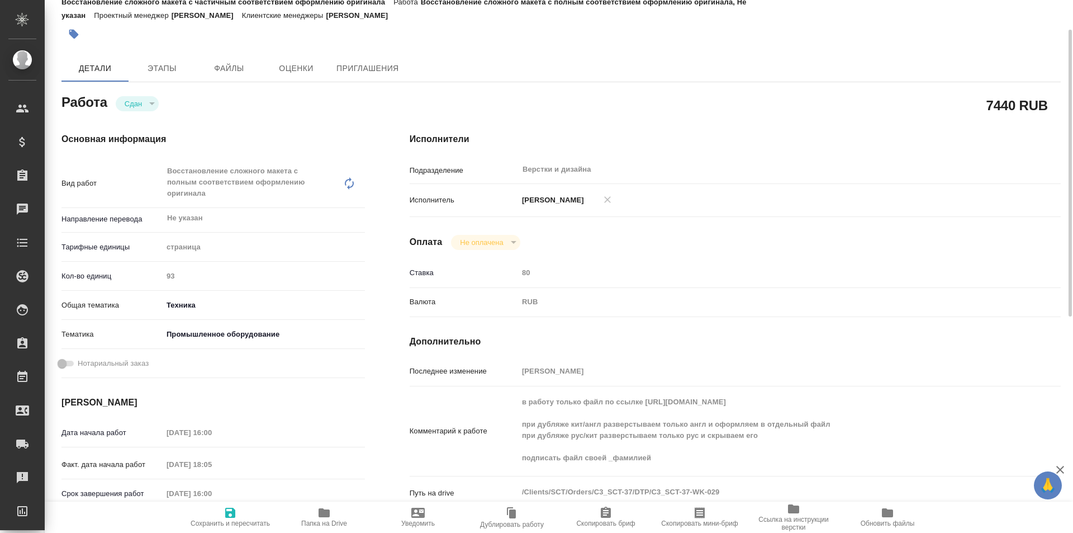
type textarea "x"
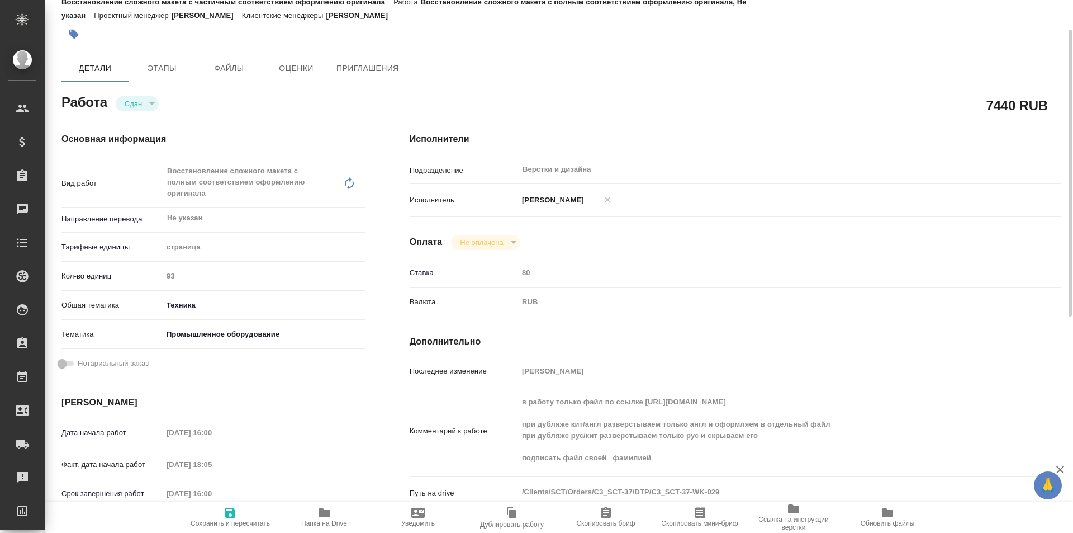
type textarea "x"
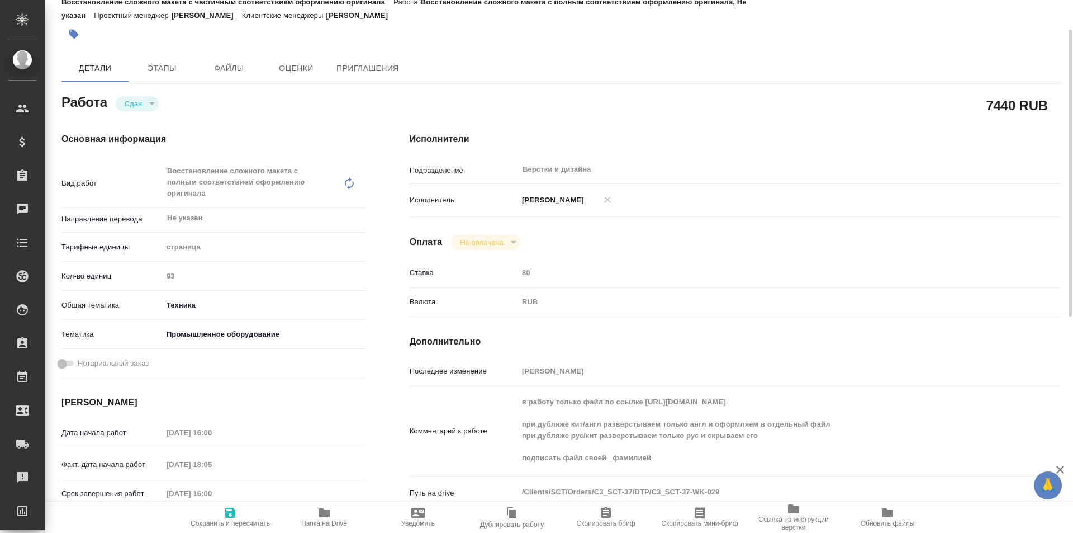
type textarea "x"
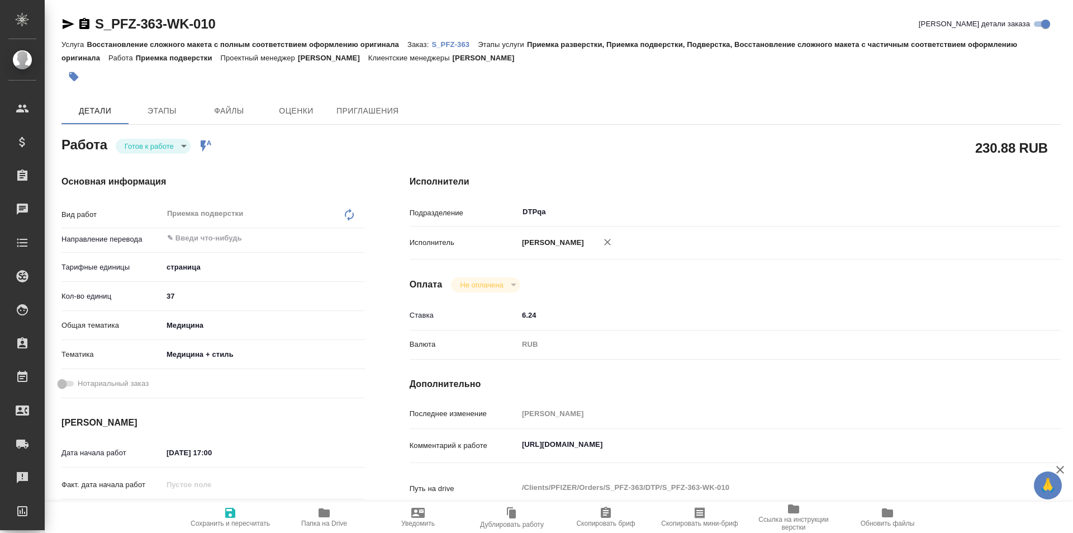
type textarea "x"
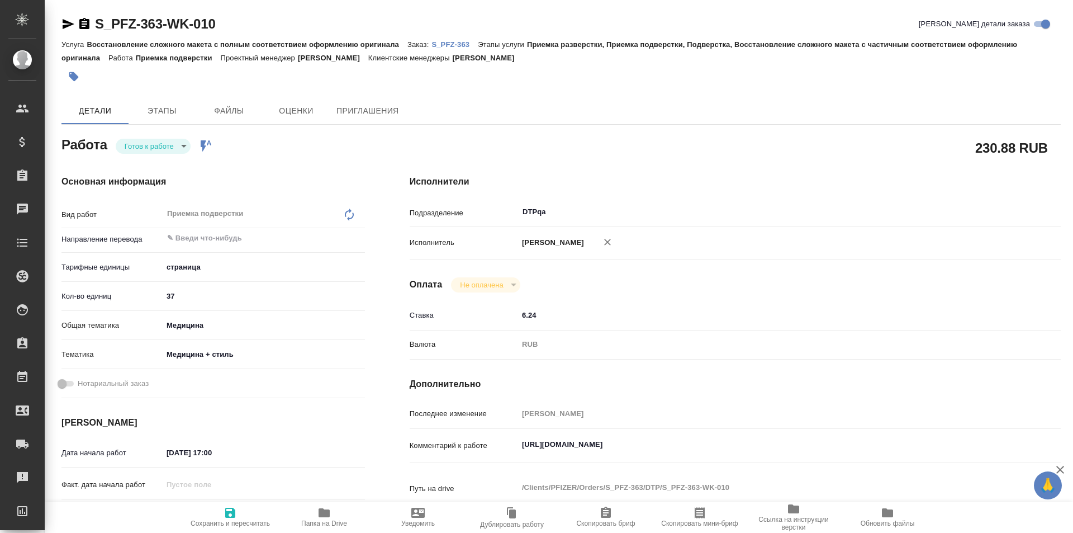
type textarea "x"
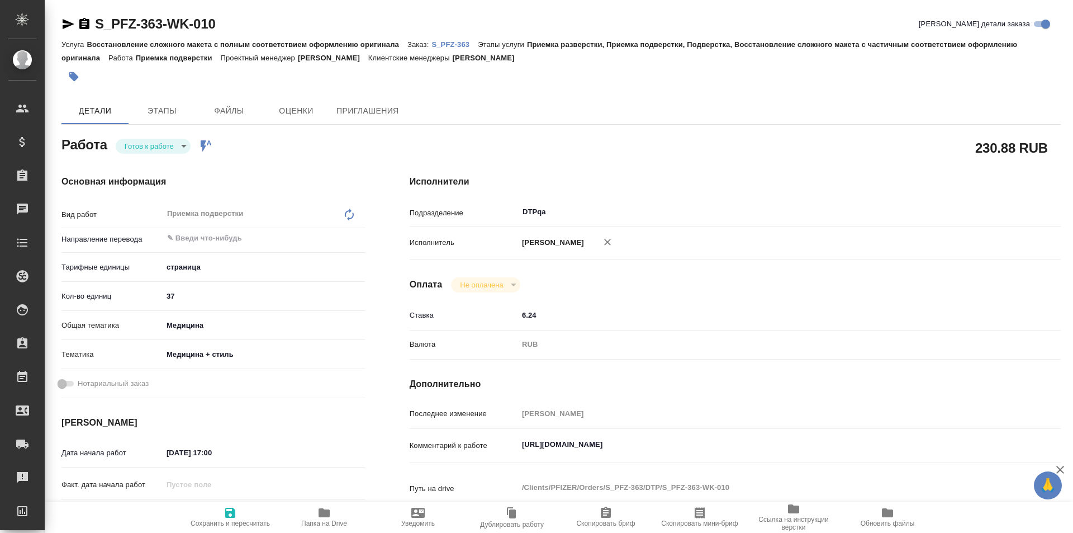
type textarea "x"
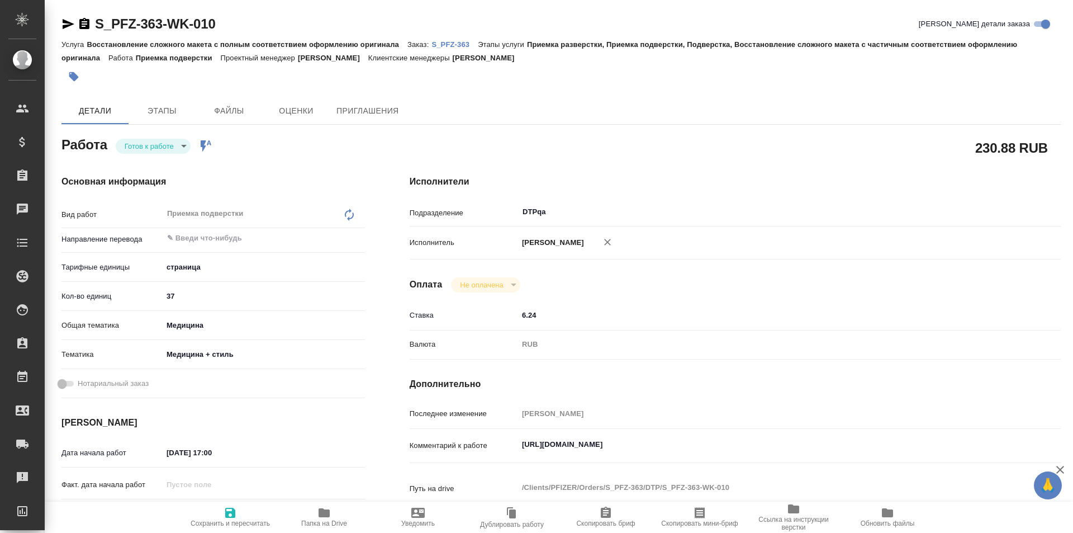
type textarea "x"
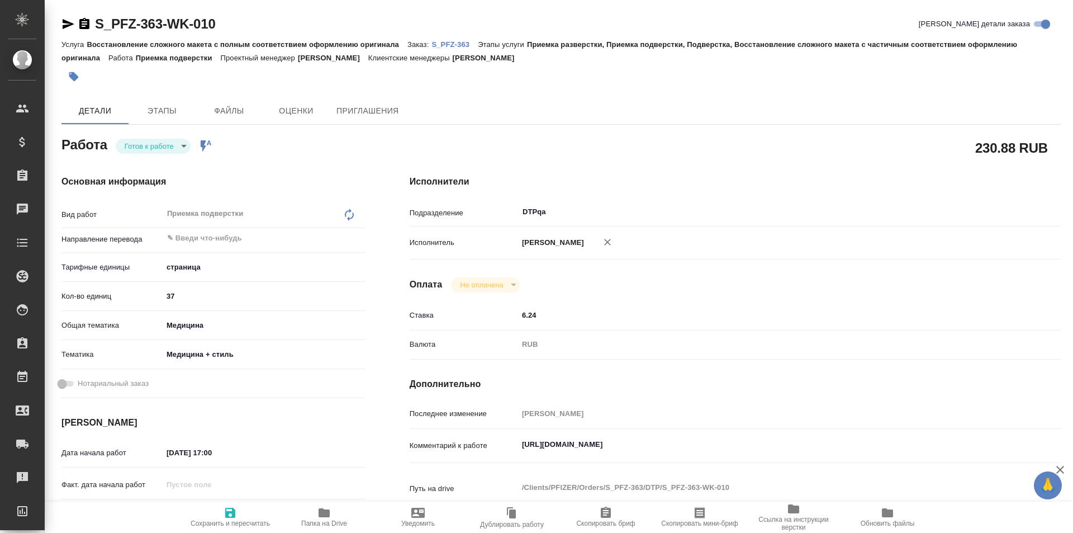
type textarea "x"
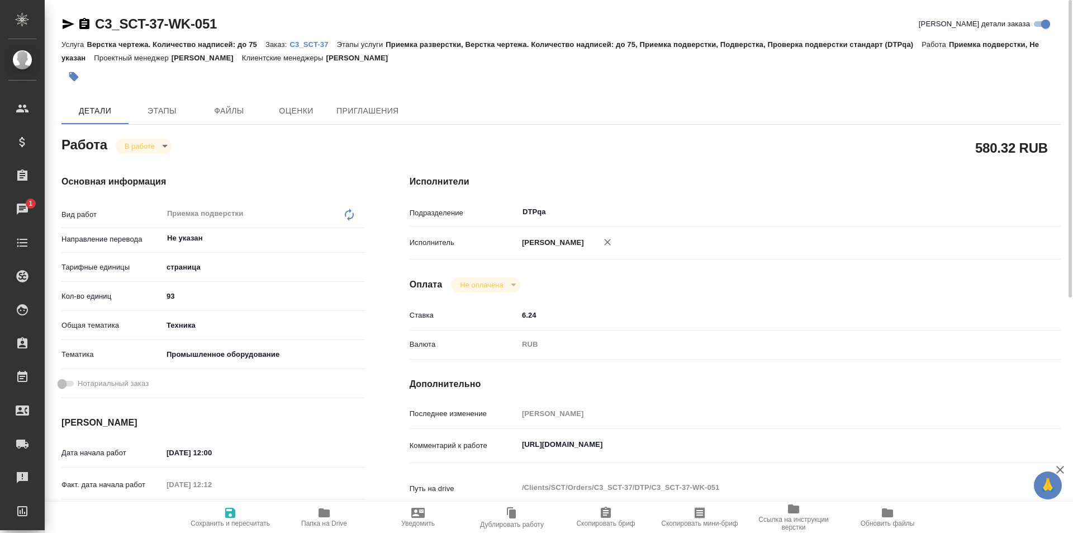
click at [327, 514] on icon "button" at bounding box center [324, 512] width 11 height 9
click at [750, 446] on textarea "https://tera.awatera.com/Work/68aeda6fffdcefb4f90b922a/" at bounding box center [762, 444] width 488 height 19
paste textarea "https://drive.awatera.com/f/10314192"
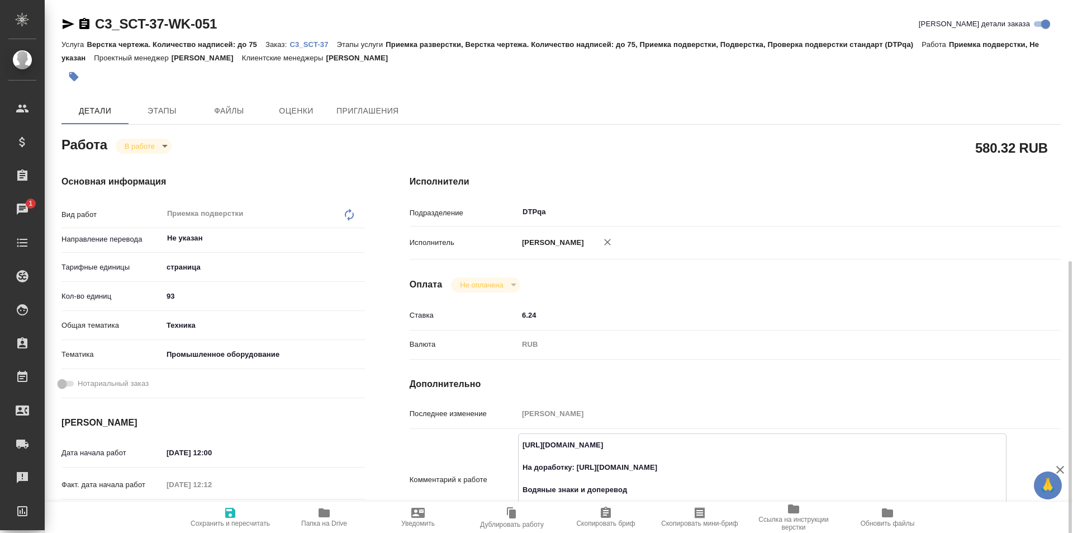
scroll to position [224, 0]
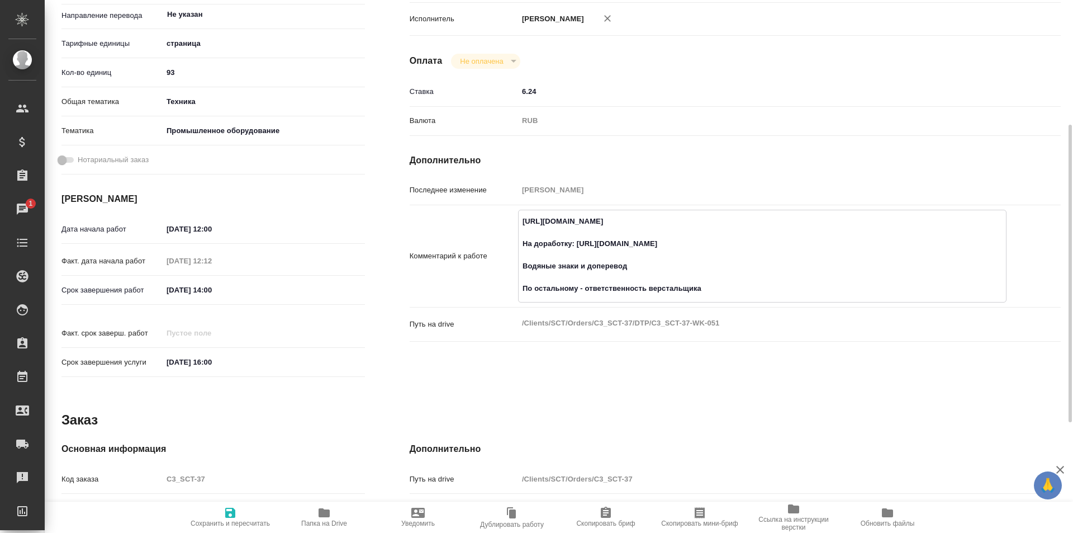
type textarea "https://tera.awatera.com/Work/68aeda6fffdcefb4f90b922a/ На доработку: https://d…"
click at [238, 506] on span "Сохранить и пересчитать" at bounding box center [230, 516] width 80 height 21
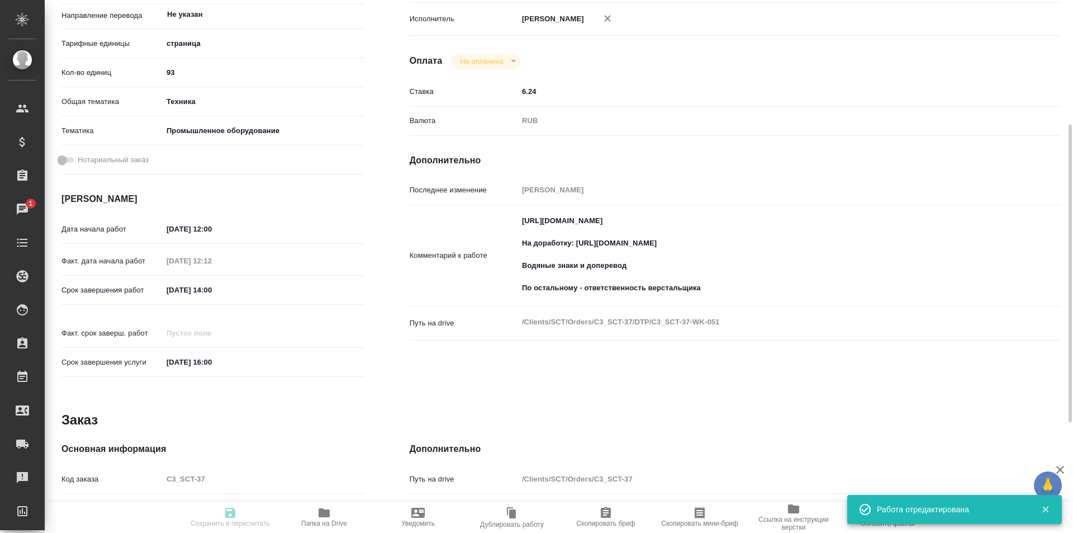
type input "inProgress"
type input "Не указан"
type input "5a8b1489cc6b4906c91bfdb2"
type input "93"
type input "tech"
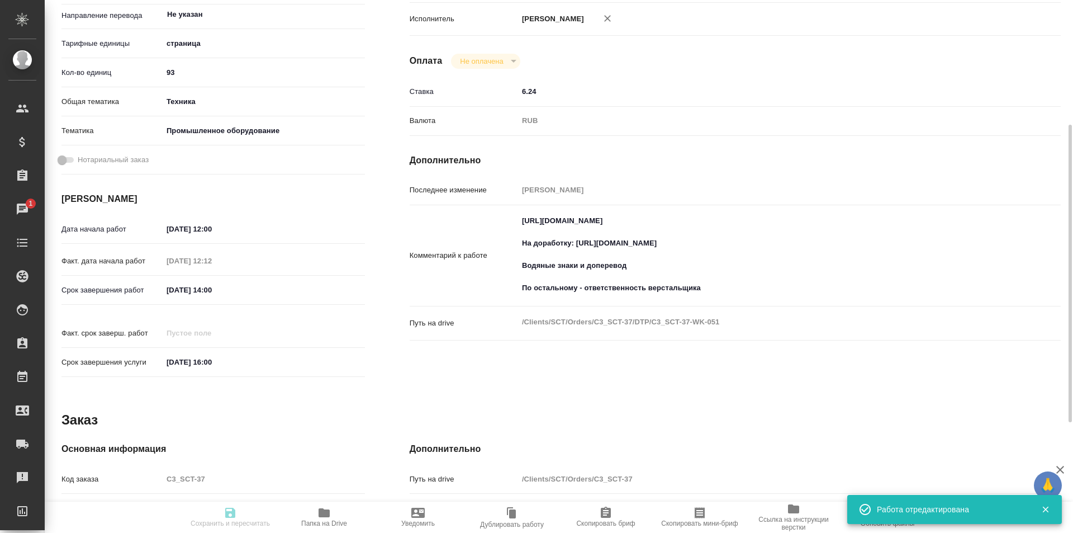
type input "5f647205b73bc97568ca66bc"
type input "08.09.2025 12:00"
type input "08.09.2025 12:12"
type input "08.09.2025 14:00"
type input "[DATE] 16:00"
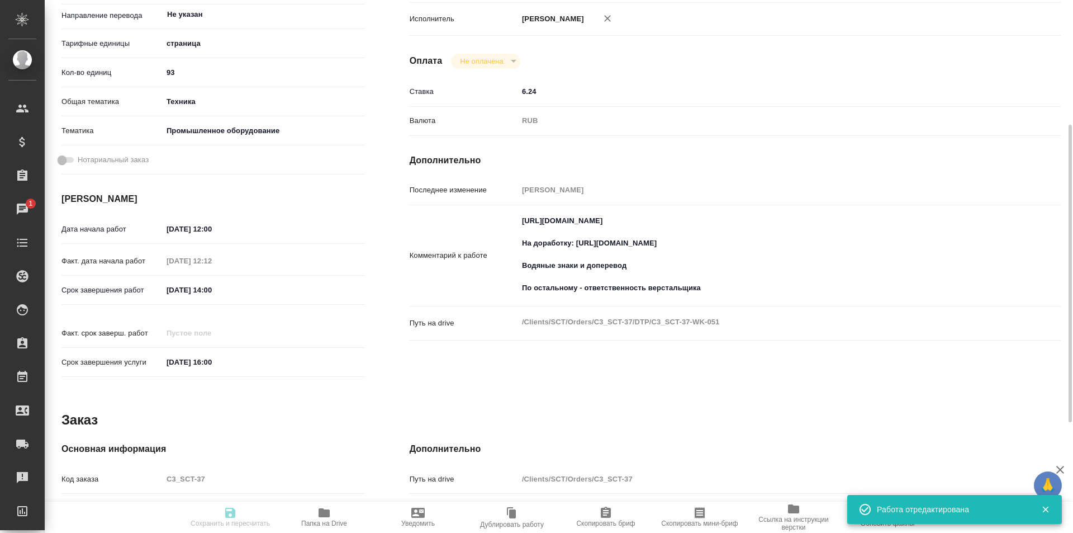
type input "DTPqa"
type input "notPayed"
type input "6.24"
type input "RUB"
type input "Исмагилова Диана"
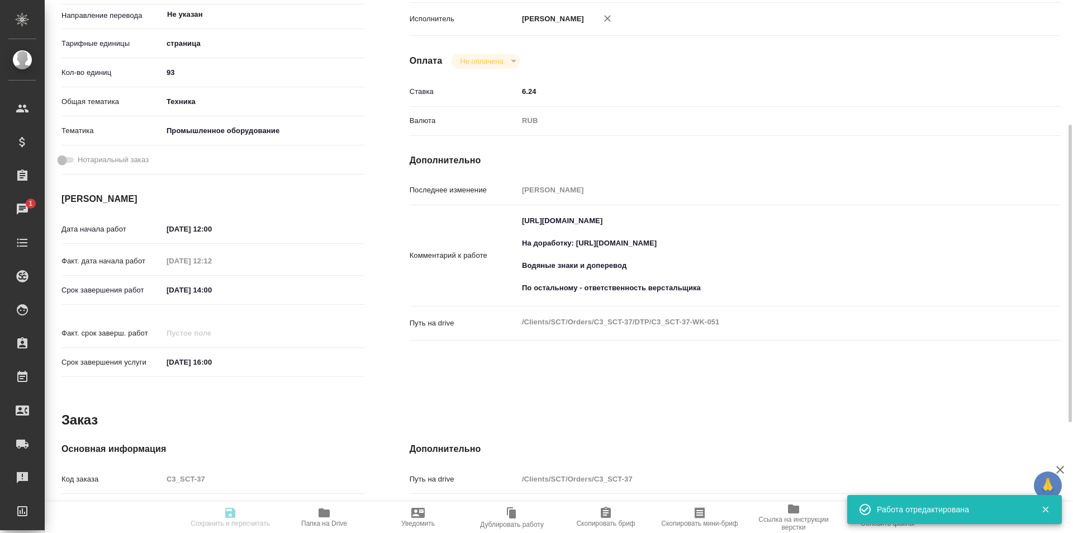
type input "C3_SCT-37"
type input "Верстка чертежа. Количество надписей: до 75"
type input "Приемка разверстки, Верстка чертежа. Количество надписей: до 75, Приемка подвер…"
type input "Ильина Екатерина"
type input "[PERSON_NAME]"
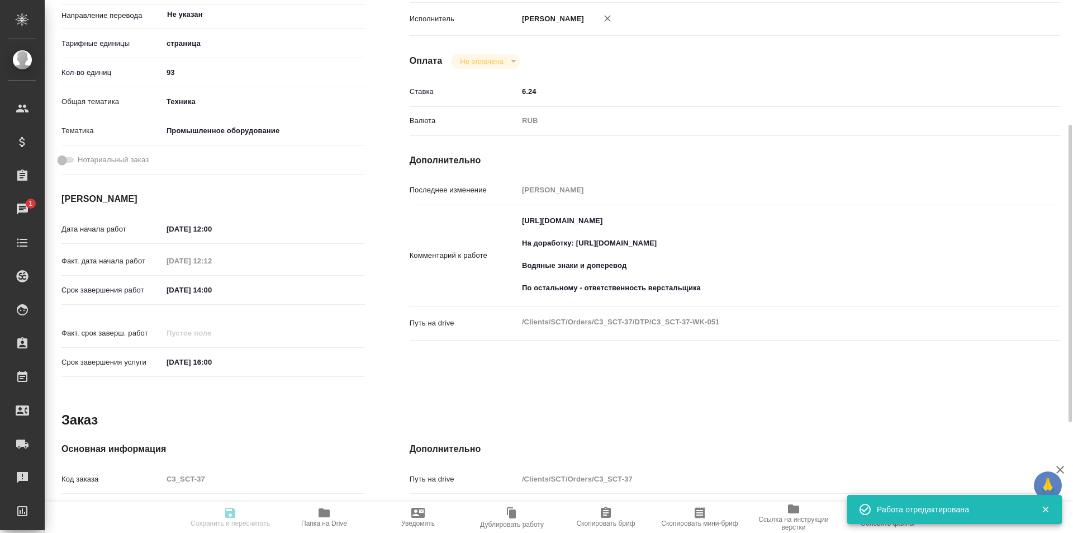
type input "/Clients/SCT/Orders/C3_SCT-37"
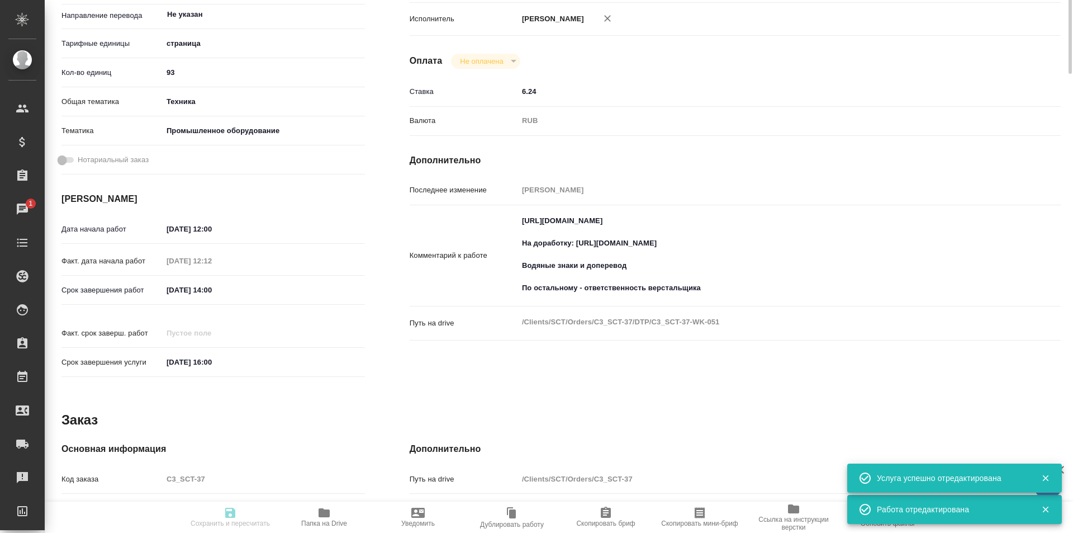
scroll to position [0, 0]
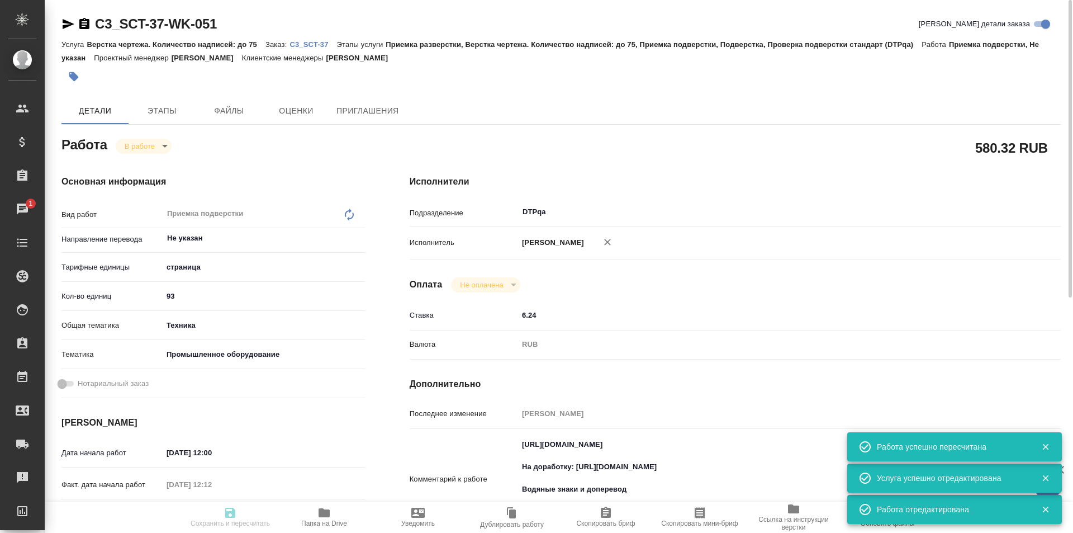
type input "inProgress"
type input "Не указан"
type input "5a8b1489cc6b4906c91bfdb2"
type input "93"
type input "tech"
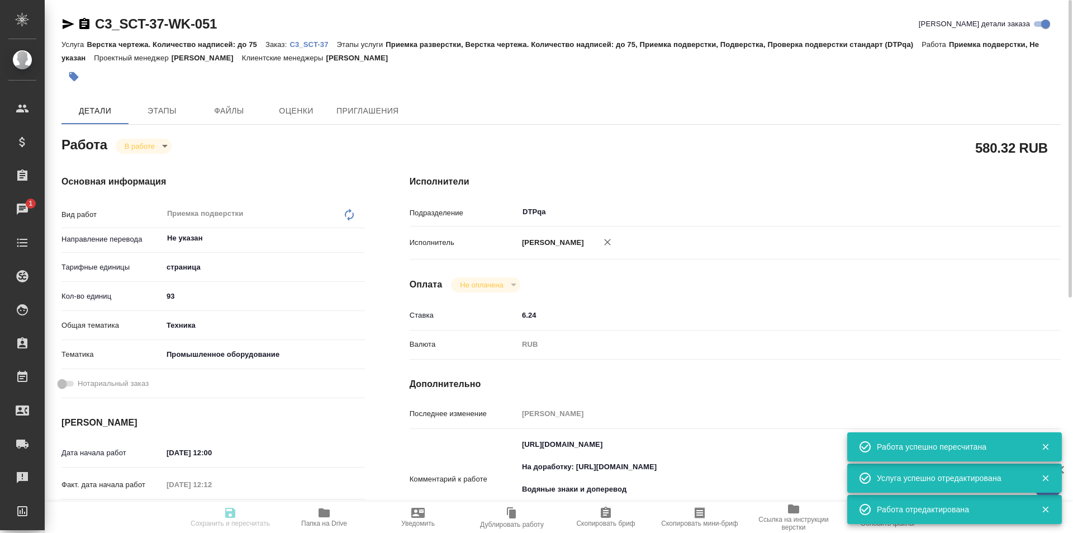
type input "5f647205b73bc97568ca66bc"
type input "08.09.2025 12:00"
type input "08.09.2025 12:12"
type input "08.09.2025 14:00"
type input "[DATE] 16:00"
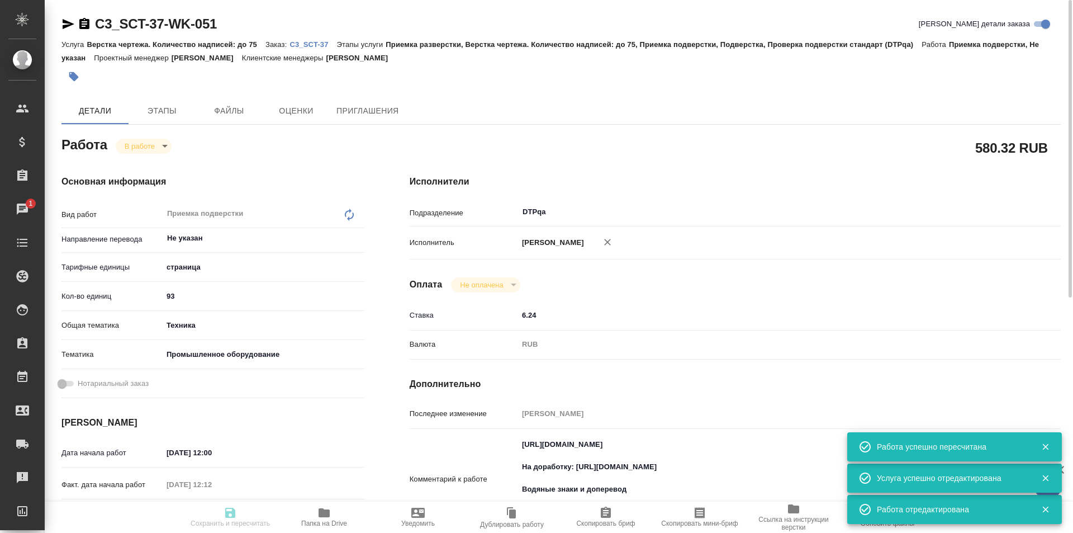
type input "DTPqa"
type input "notPayed"
type input "6.24"
type input "RUB"
type input "Исмагилова Диана"
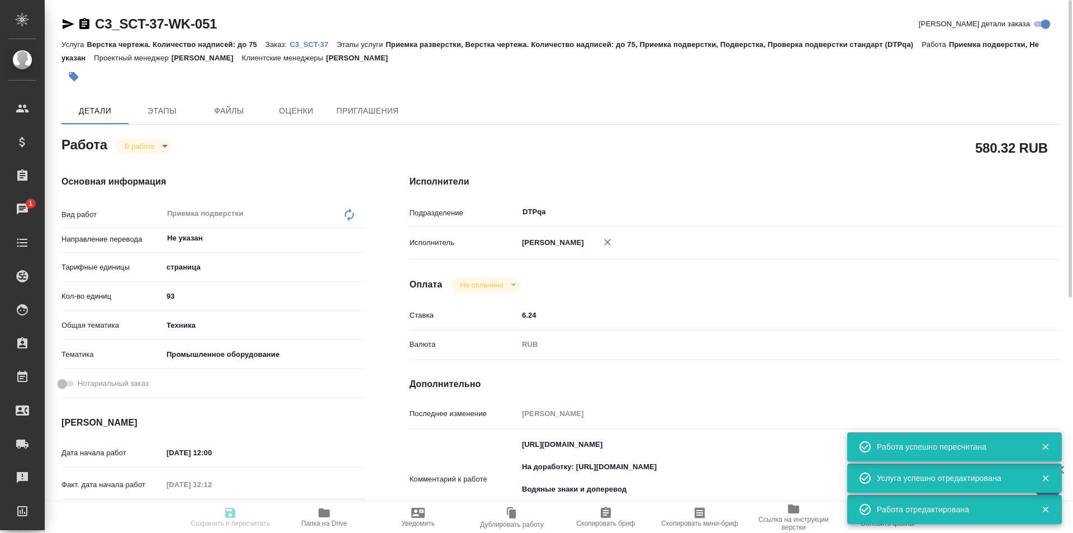
type input "C3_SCT-37"
type input "Верстка чертежа. Количество надписей: до 75"
type input "Приемка разверстки, Верстка чертежа. Количество надписей: до 75, Приемка подвер…"
type input "Ильина Екатерина"
type input "[PERSON_NAME]"
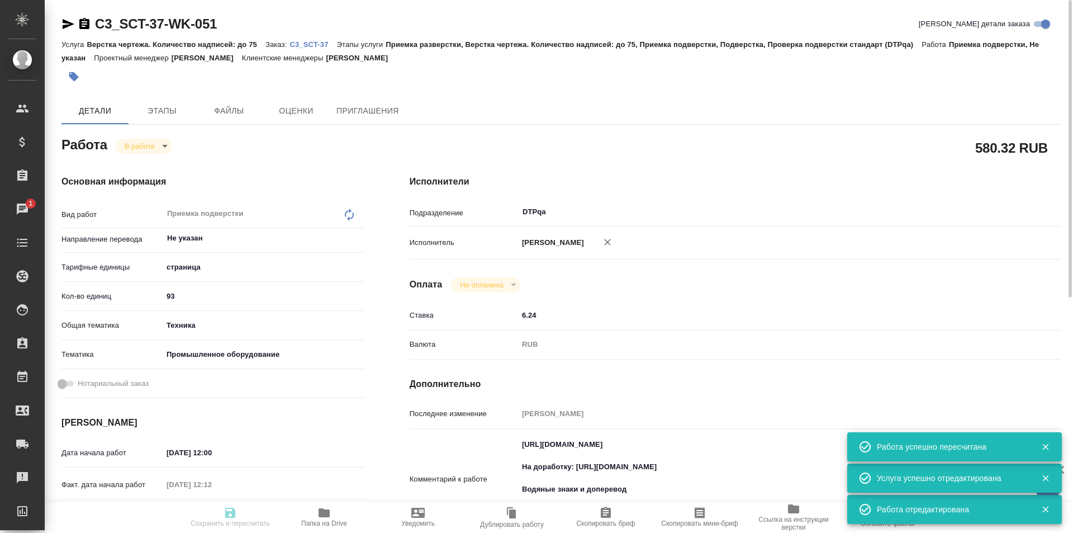
type input "/Clients/SCT/Orders/C3_SCT-37"
click at [147, 144] on body "🙏 .cls-1 fill:#fff; AWATERA Ismagilova Diana Клиенты Спецификации Заказы 1 Чаты…" at bounding box center [536, 266] width 1073 height 533
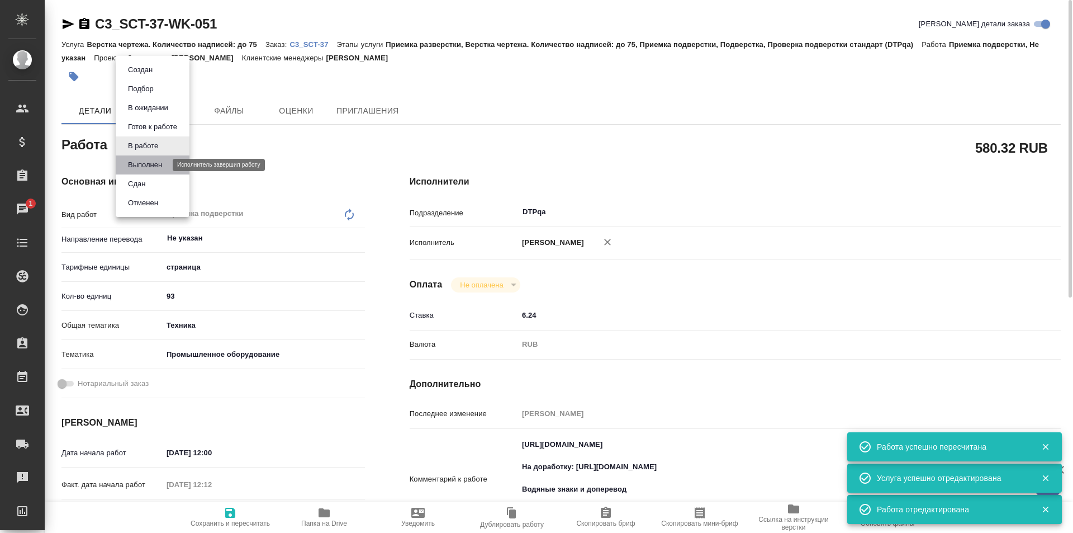
click at [150, 161] on button "Выполнен" at bounding box center [145, 165] width 41 height 12
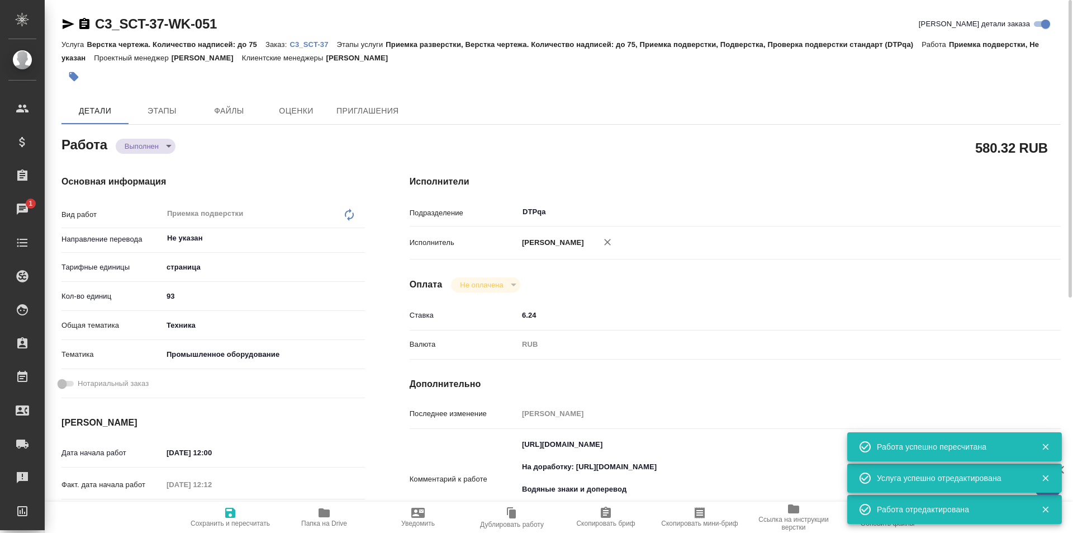
type textarea "x"
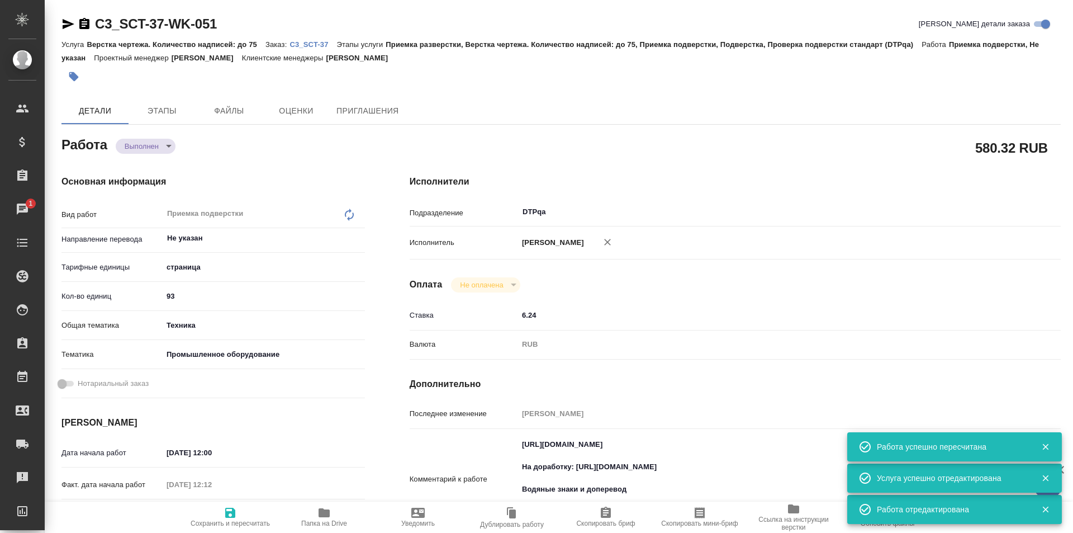
type textarea "x"
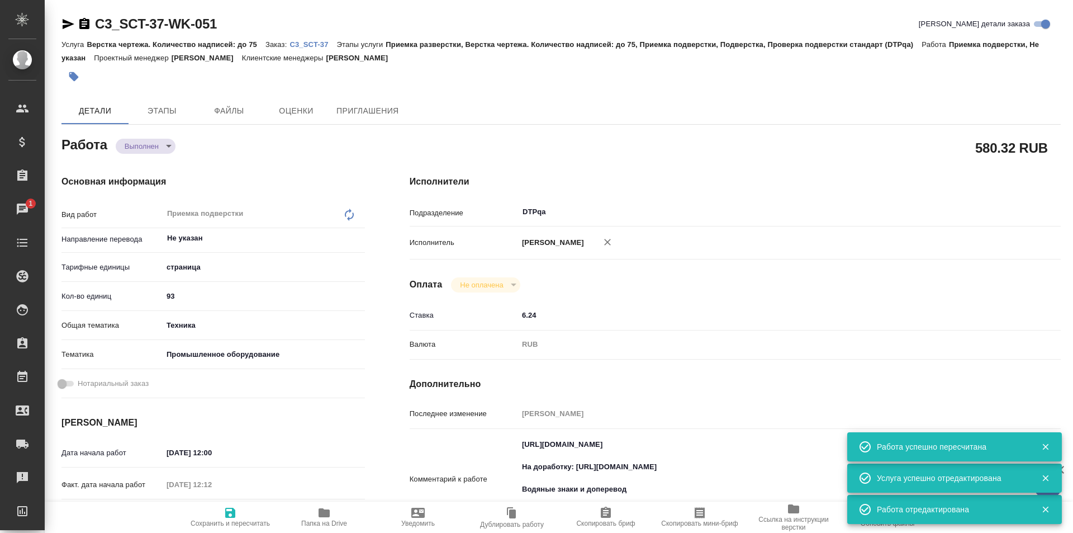
type textarea "x"
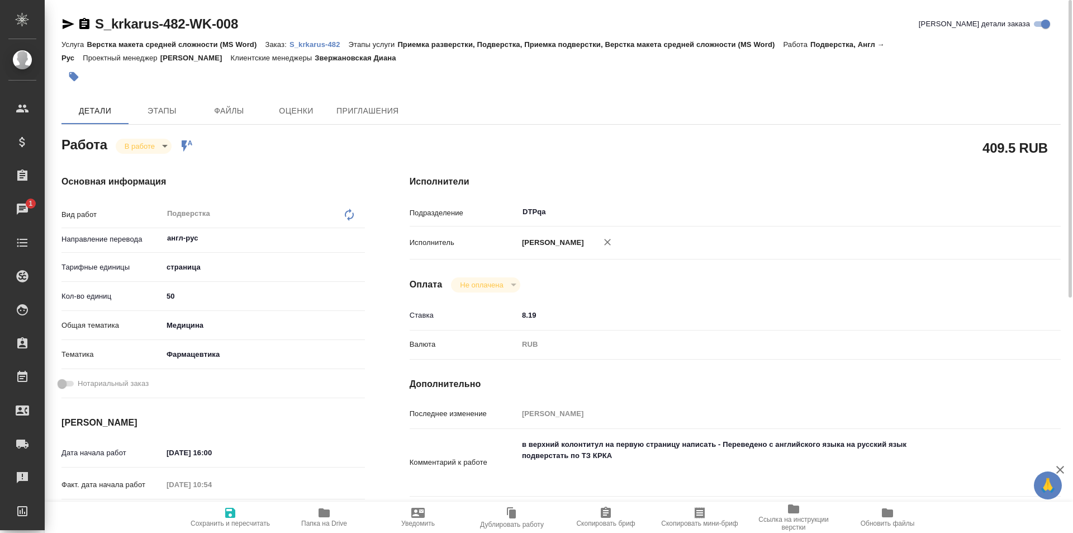
click at [317, 516] on icon "button" at bounding box center [323, 512] width 13 height 13
click at [603, 479] on textarea "в верхний колонтитул на первую страницу написать - Переведено с английского язы…" at bounding box center [762, 461] width 488 height 53
paste textarea "[URL][DOMAIN_NAME]"
type textarea "в верхний колонтитул на первую страницу написать - Переведено с английского язы…"
click at [234, 511] on icon "button" at bounding box center [230, 512] width 10 height 10
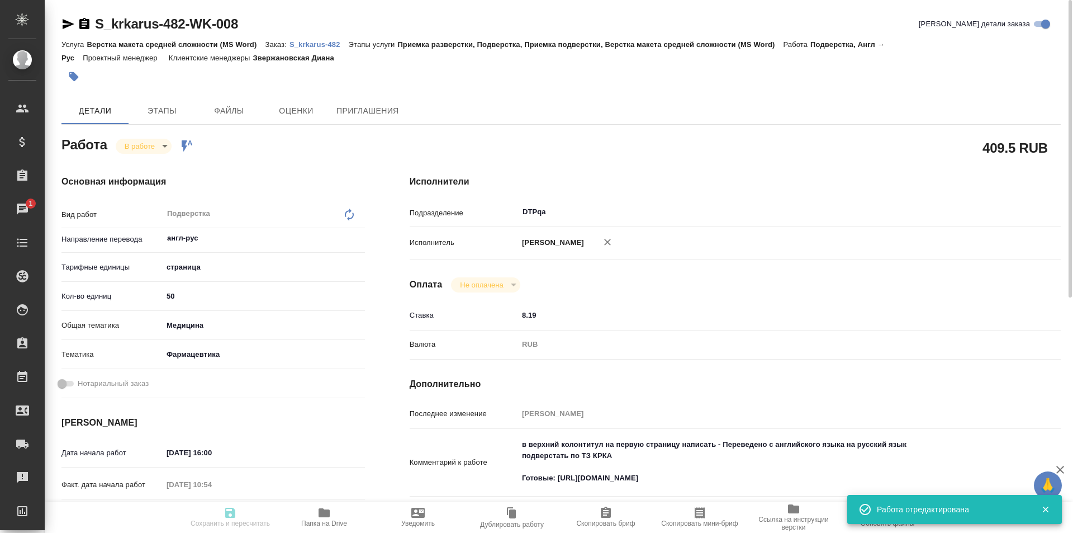
type input "inProgress"
type input "англ-рус"
type input "5a8b1489cc6b4906c91bfdb2"
type input "50"
type input "med"
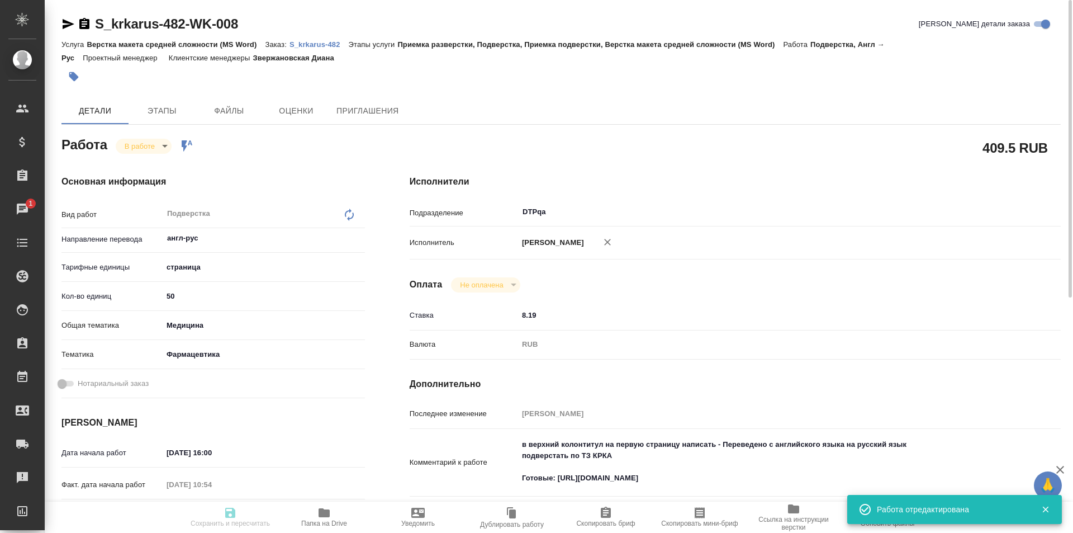
type input "6149832f2b7be24903fd7a82"
type input "08.09.2025 16:00"
type input "08.09.2025 10:54"
type input "08.09.2025 18:30"
type input "[DATE] 19:00"
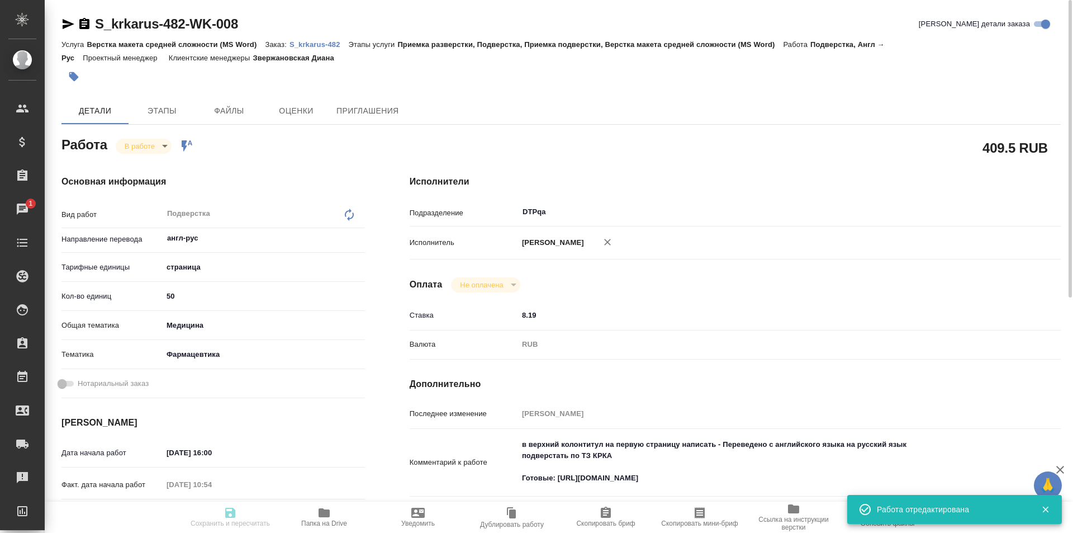
type input "DTPqa"
type input "notPayed"
type input "8.19"
type input "RUB"
type input "[PERSON_NAME]"
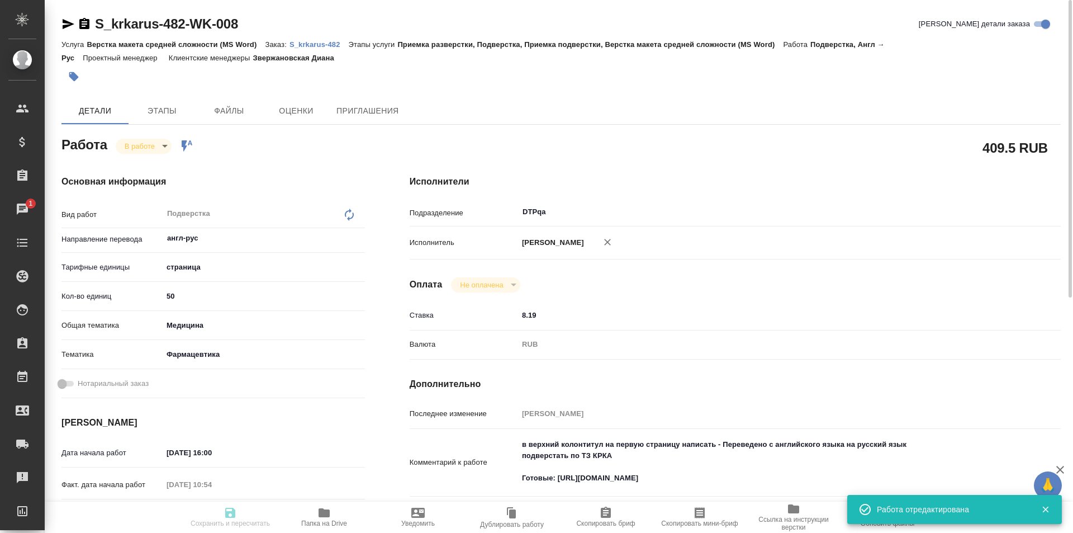
type input "S_krkarus-482"
type input "Верстка макета средней сложности (MS Word)"
type input "Приемка разверстки, Подверстка, Приемка подверстки, Верстка макета средней слож…"
type input "Звержановская Диана"
type input "[PERSON_NAME]"
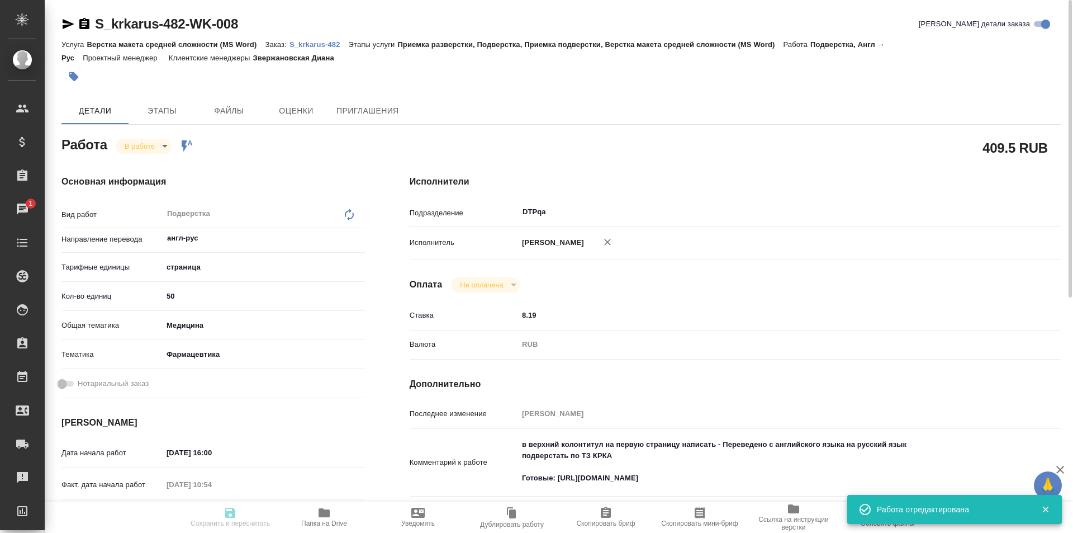
type input "/Clients/ООО «КРКА-РУС»/Orders/S_krkarus-482"
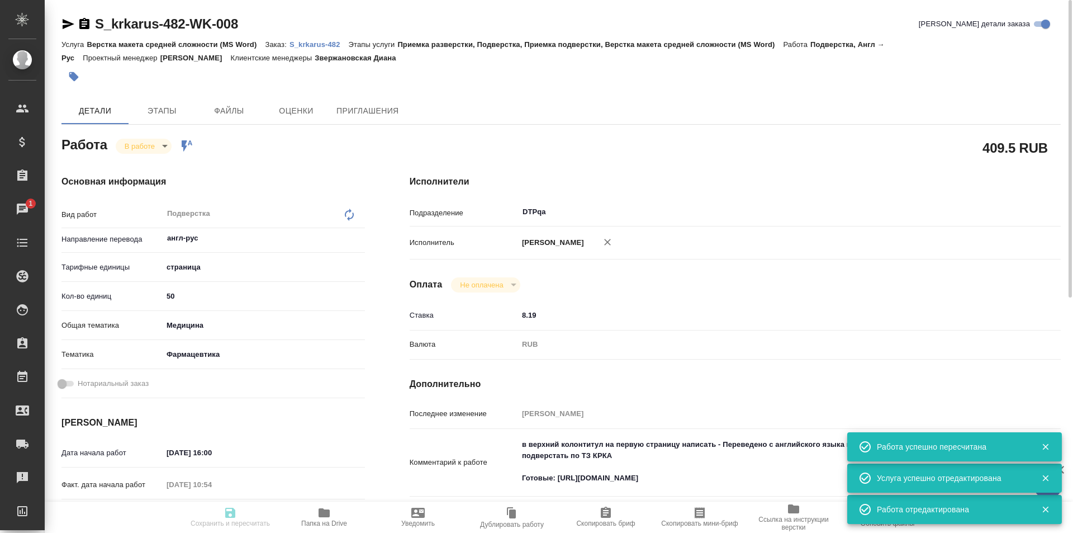
type input "inProgress"
type input "англ-рус"
type input "5a8b1489cc6b4906c91bfdb2"
type input "50"
type input "med"
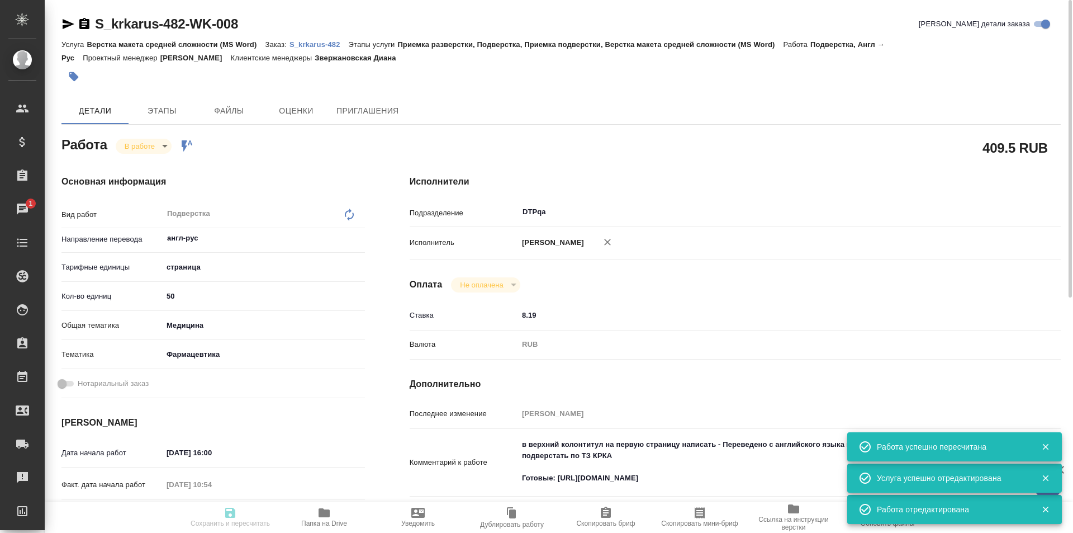
type input "6149832f2b7be24903fd7a82"
type input "08.09.2025 16:00"
type input "08.09.2025 10:54"
type input "08.09.2025 18:30"
type input "[DATE] 19:00"
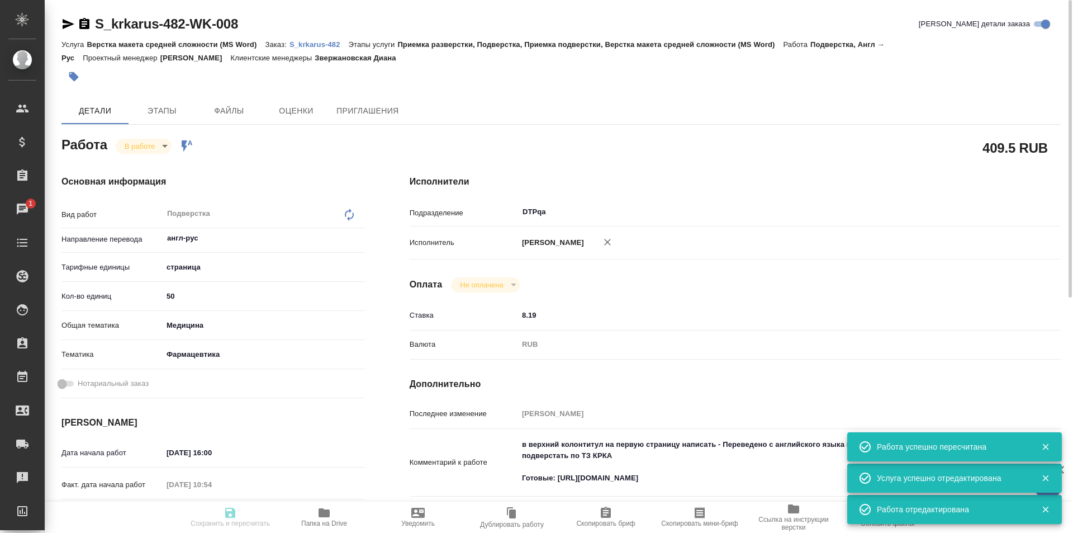
type input "DTPqa"
type input "notPayed"
type input "8.19"
type input "RUB"
type input "[PERSON_NAME]"
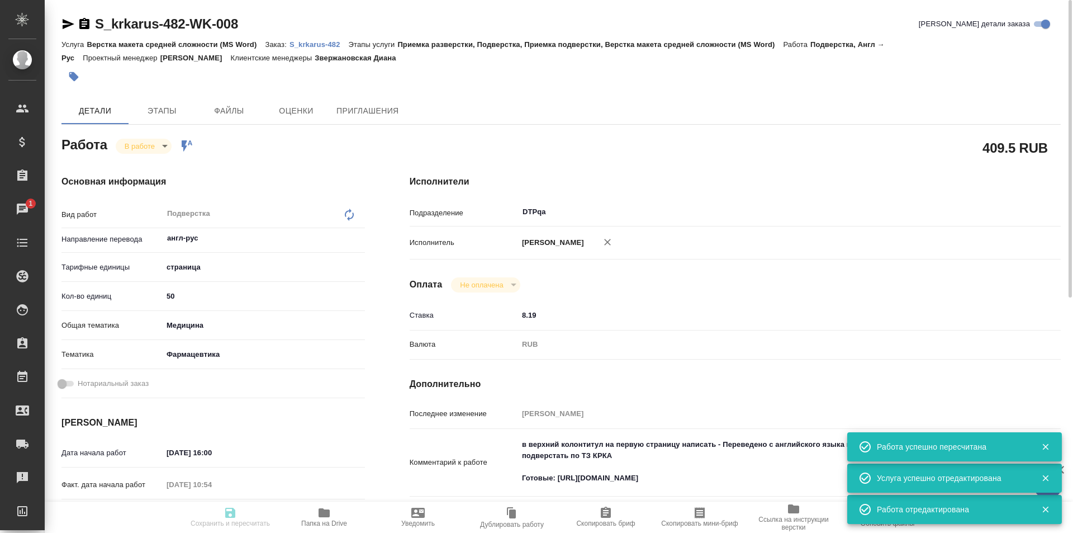
type input "S_krkarus-482"
type input "Верстка макета средней сложности (MS Word)"
type input "Приемка разверстки, Подверстка, Приемка подверстки, Верстка макета средней слож…"
type input "Звержановская Диана"
type input "[PERSON_NAME]"
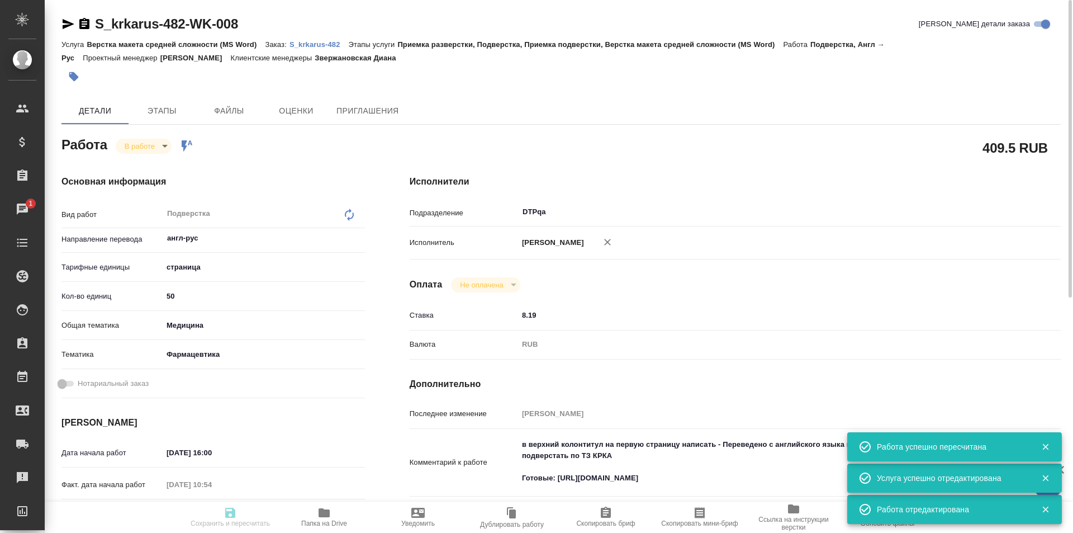
type input "/Clients/ООО «КРКА-РУС»/Orders/S_krkarus-482"
click at [145, 163] on button "Выполнен" at bounding box center [145, 165] width 41 height 12
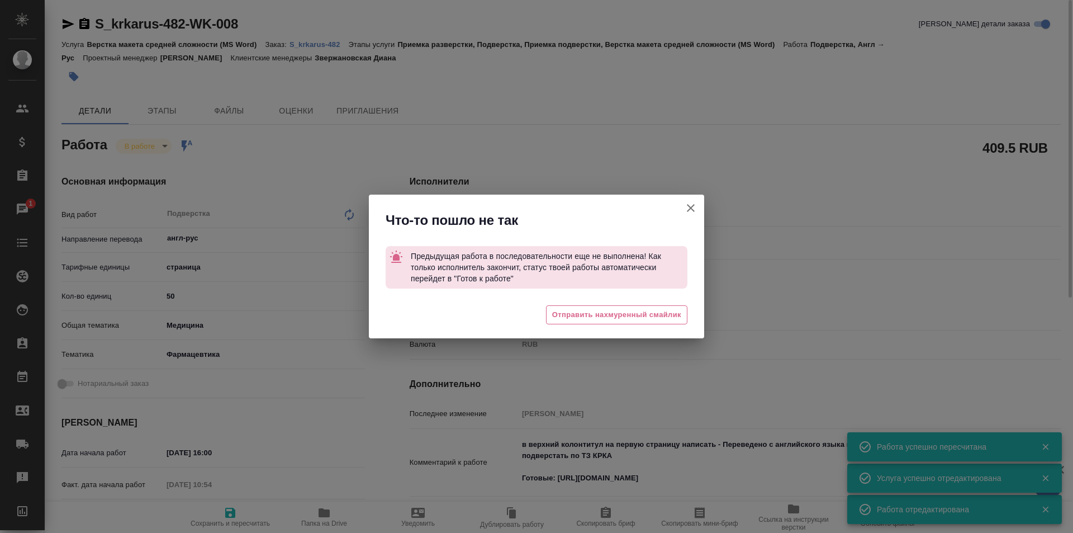
type textarea "x"
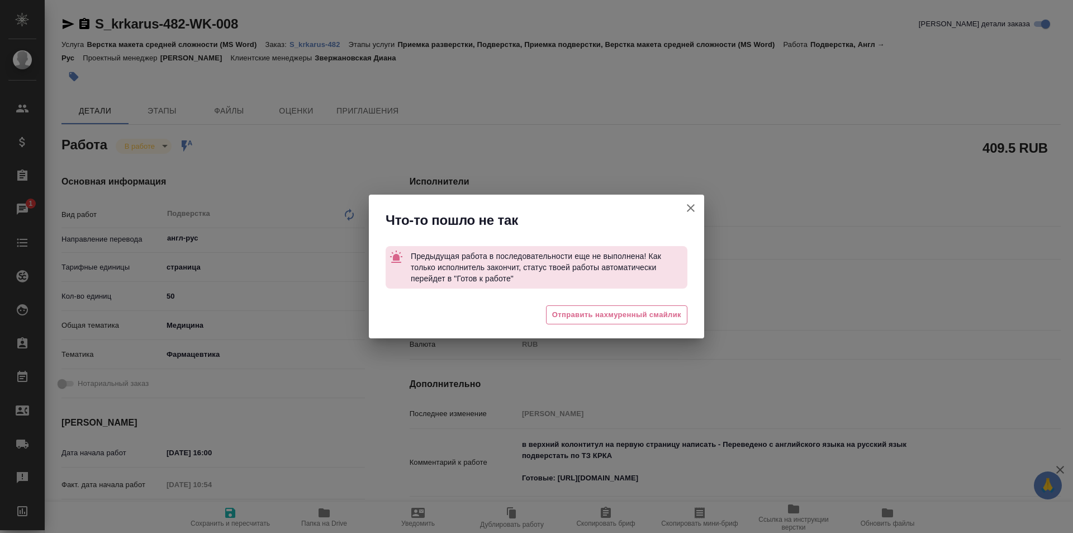
click at [690, 207] on icon "button" at bounding box center [691, 208] width 8 height 8
type textarea "x"
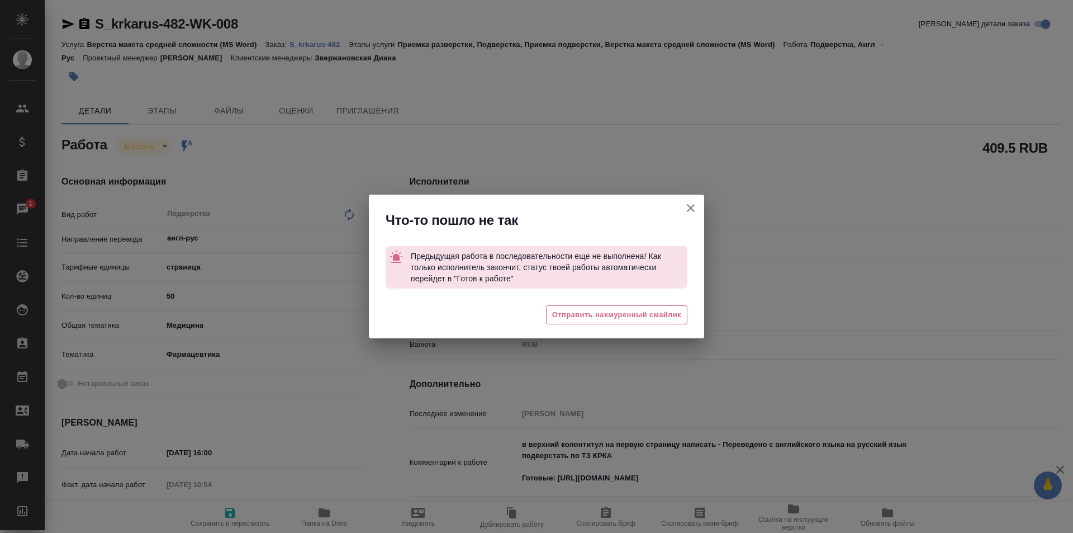
type textarea "x"
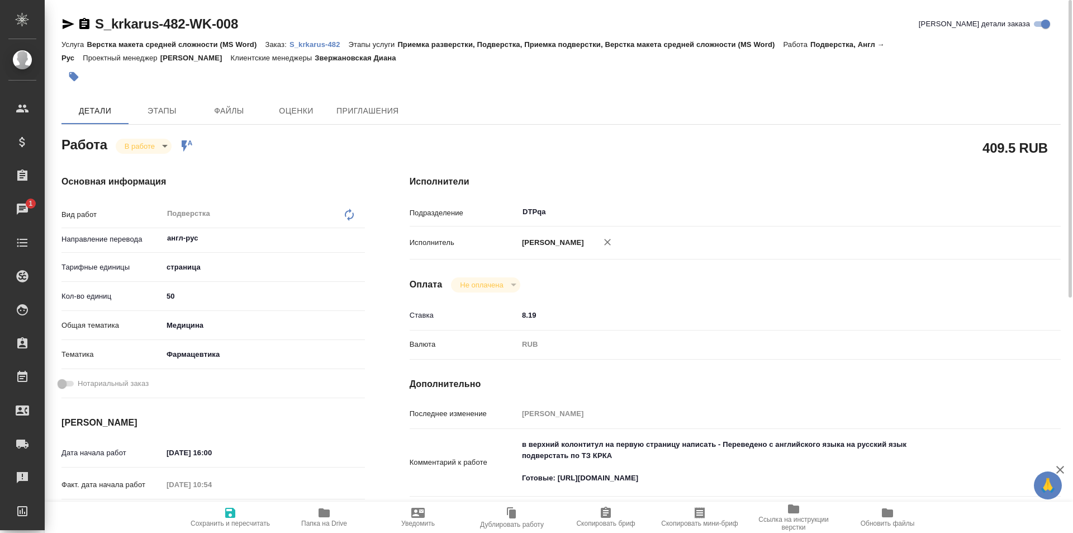
click at [316, 43] on p "S_krkarus-482" at bounding box center [318, 44] width 59 height 8
click at [146, 146] on body "🙏 .cls-1 fill:#fff; AWATERA Ismagilova Diana Клиенты Спецификации Заказы 1 Чаты…" at bounding box center [536, 266] width 1073 height 533
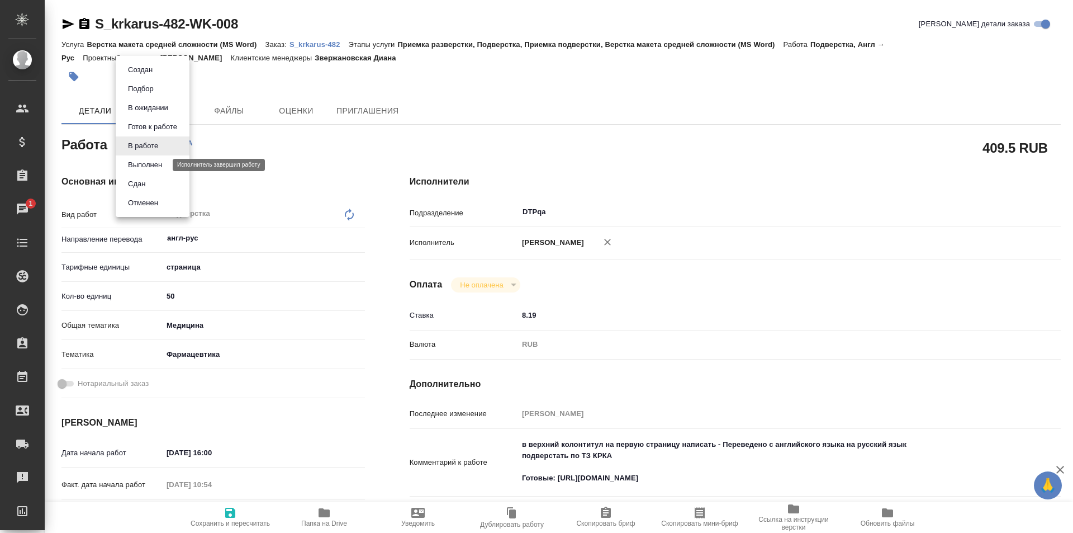
click at [145, 166] on button "Выполнен" at bounding box center [145, 165] width 41 height 12
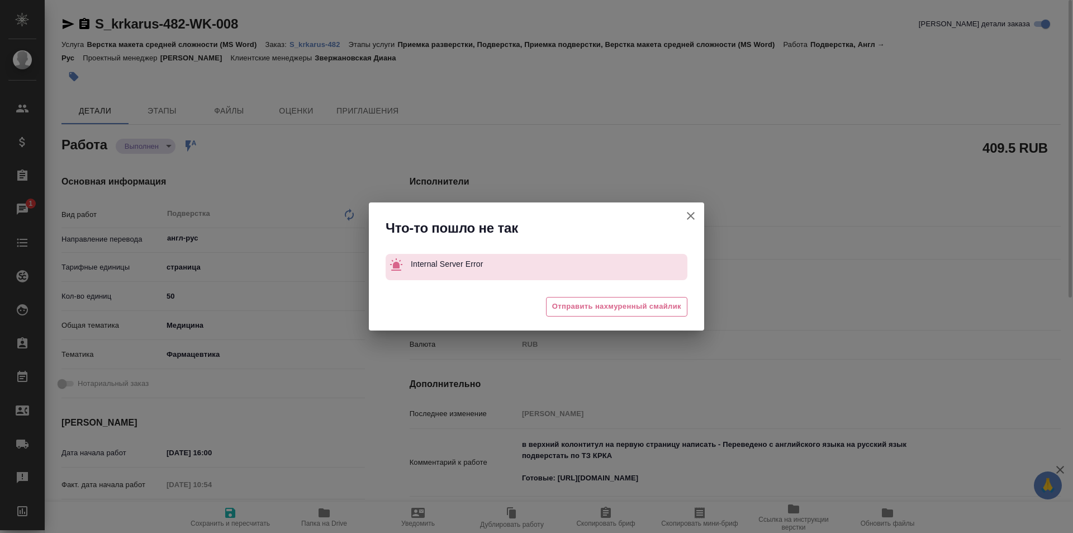
type textarea "x"
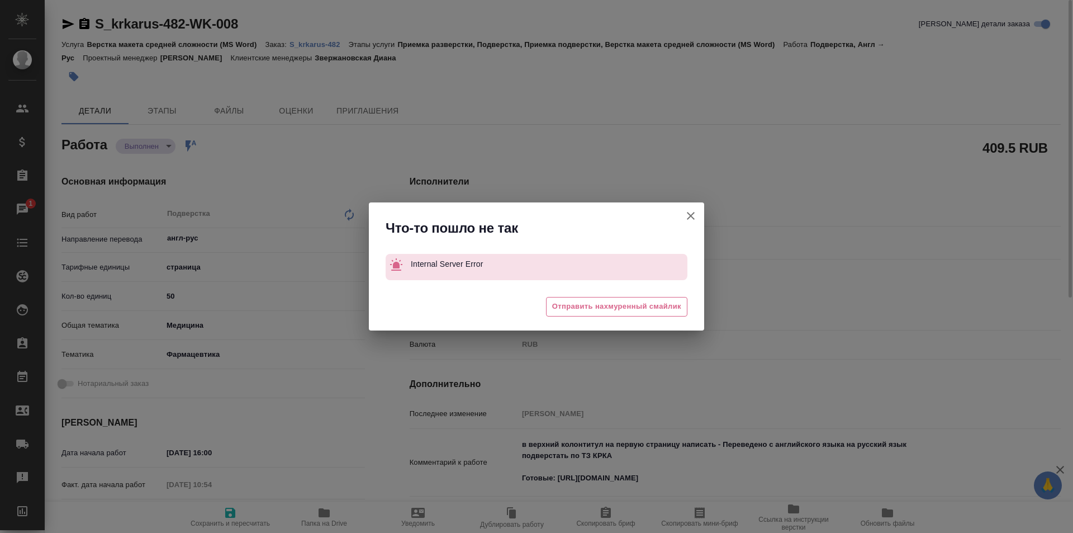
type textarea "x"
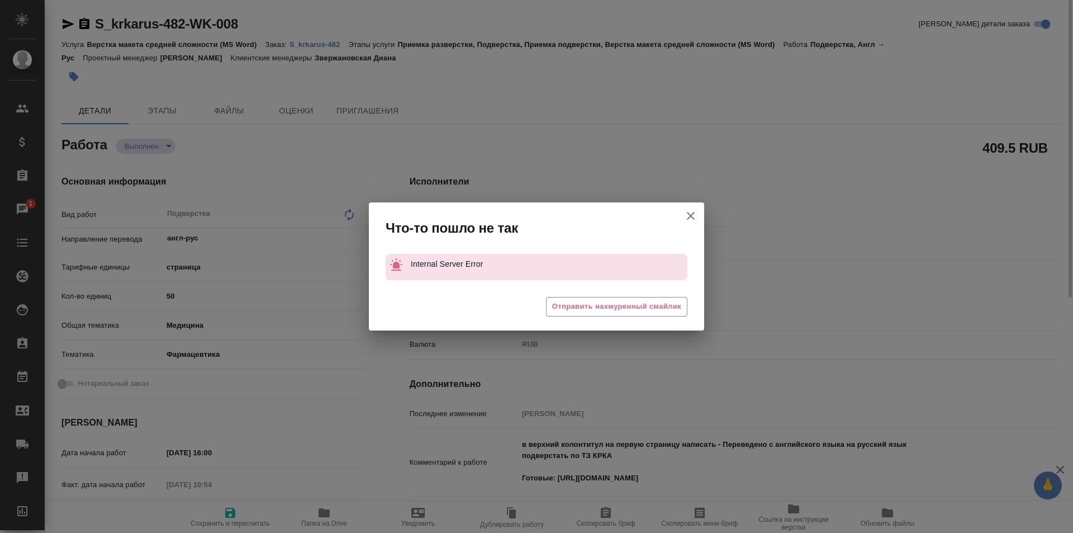
type textarea "x"
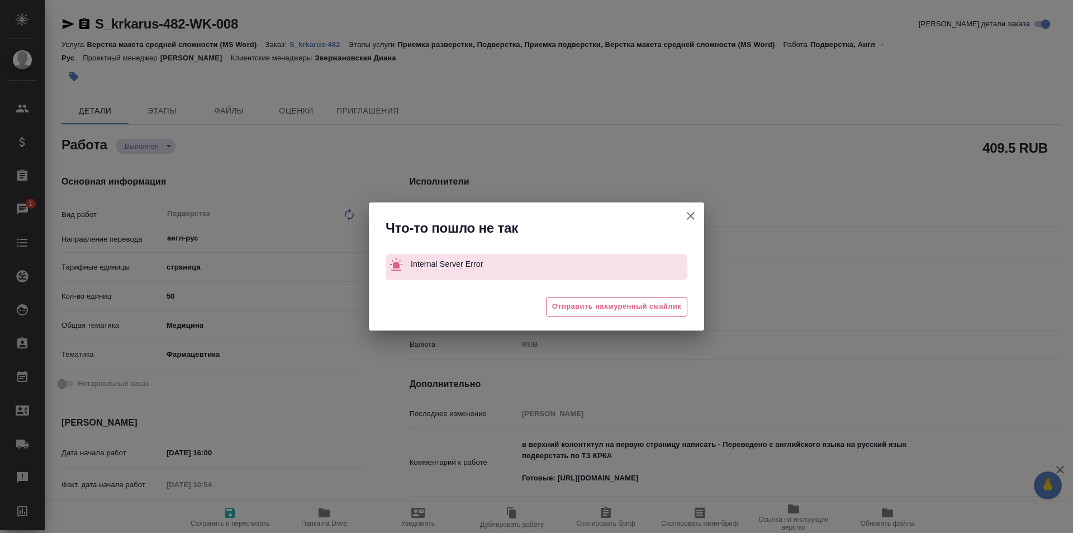
drag, startPoint x: 688, startPoint y: 216, endPoint x: 660, endPoint y: 197, distance: 33.5
click at [687, 216] on icon "button" at bounding box center [690, 215] width 13 height 13
type textarea "x"
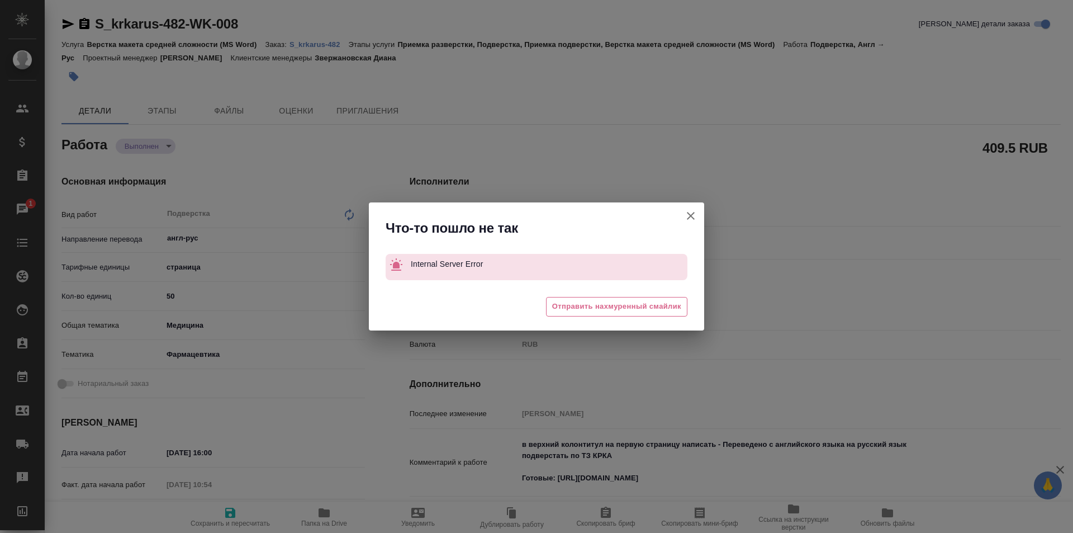
type textarea "x"
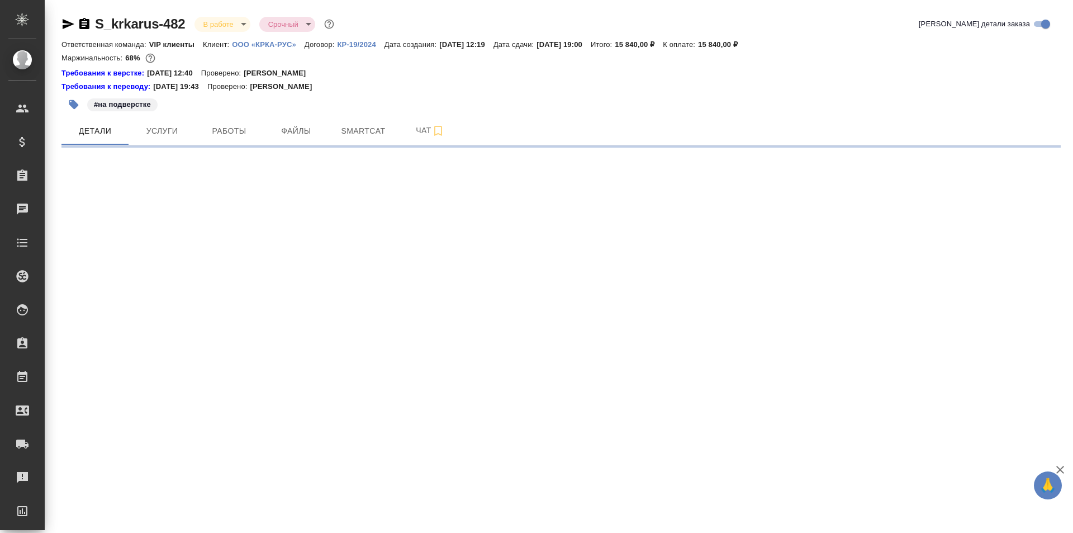
select select "RU"
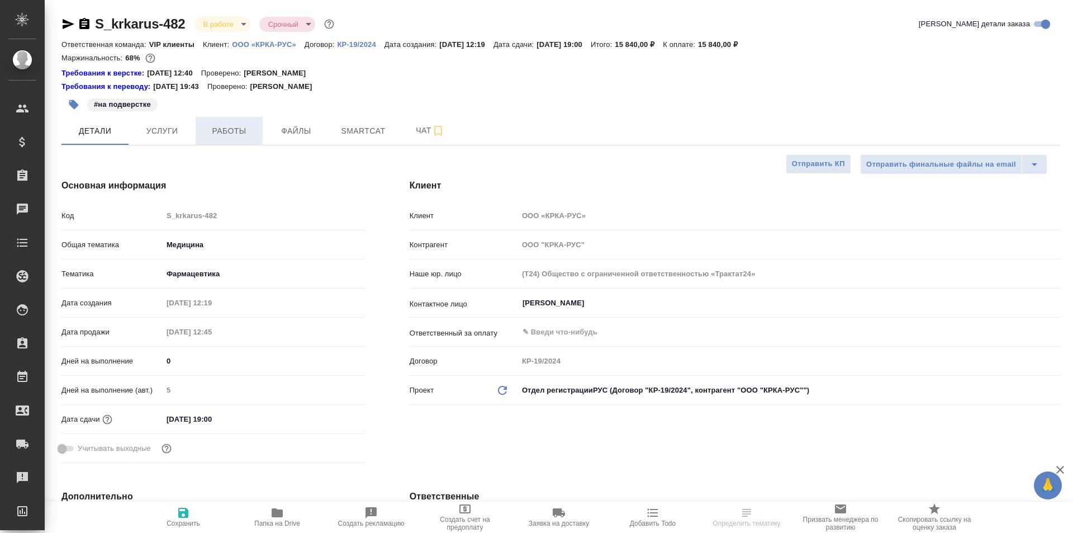
type textarea "x"
click at [217, 132] on span "Работы" at bounding box center [229, 131] width 54 height 14
type textarea "x"
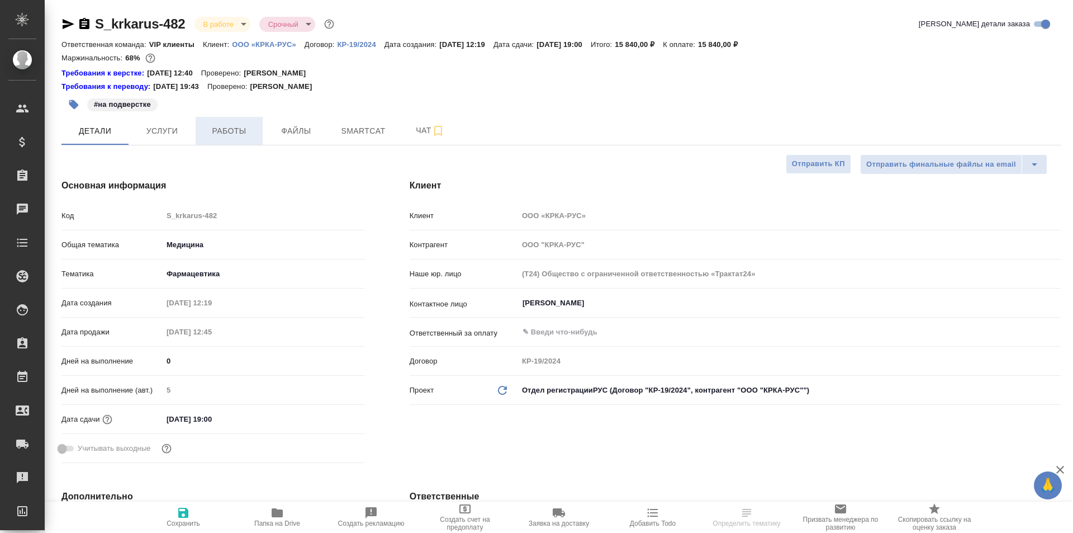
type textarea "x"
type input "Грабко Мария"
type input "Каирова Бэлла"
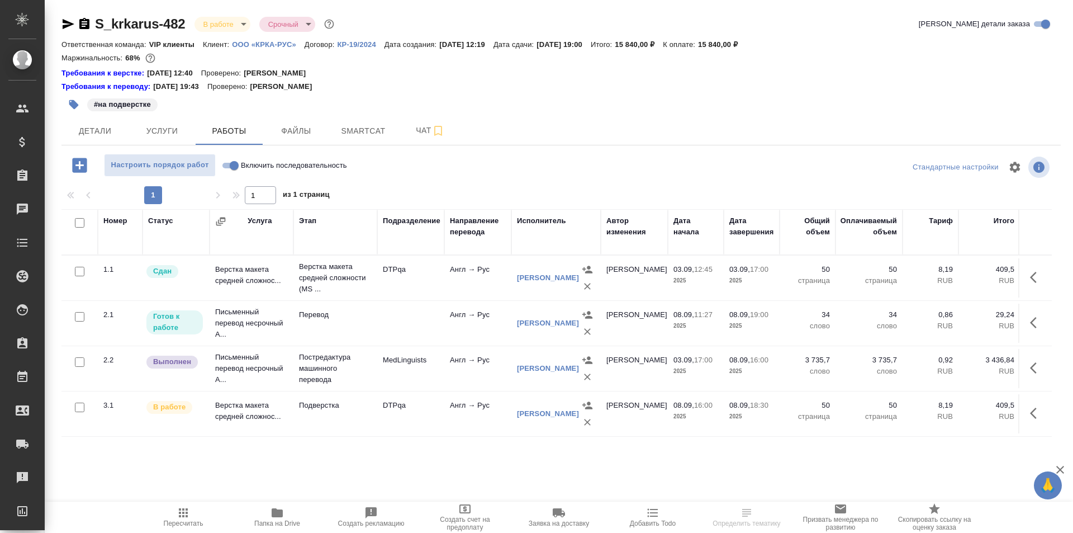
drag, startPoint x: 229, startPoint y: 149, endPoint x: 223, endPoint y: 152, distance: 6.2
click at [229, 150] on div "S_krkarus-482 В работе inProgress Срочный urgent Кратко детали заказа Ответстве…" at bounding box center [560, 244] width 1011 height 489
click at [228, 164] on input "Включить последовательность" at bounding box center [234, 165] width 40 height 13
checkbox input "true"
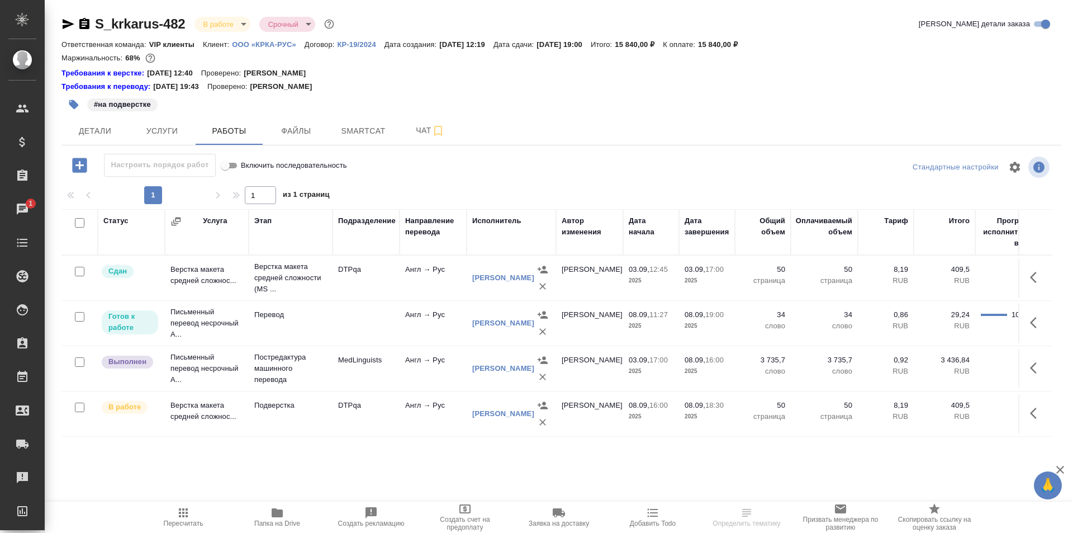
click at [232, 160] on input "Включить последовательность" at bounding box center [225, 165] width 40 height 13
checkbox input "false"
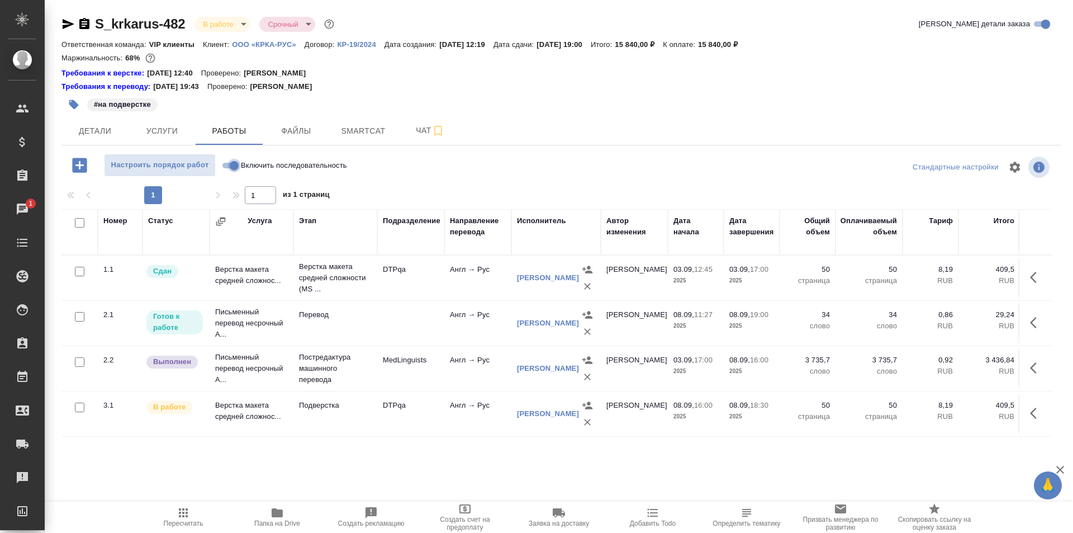
click at [235, 165] on input "Включить последовательность" at bounding box center [234, 165] width 40 height 13
checkbox input "true"
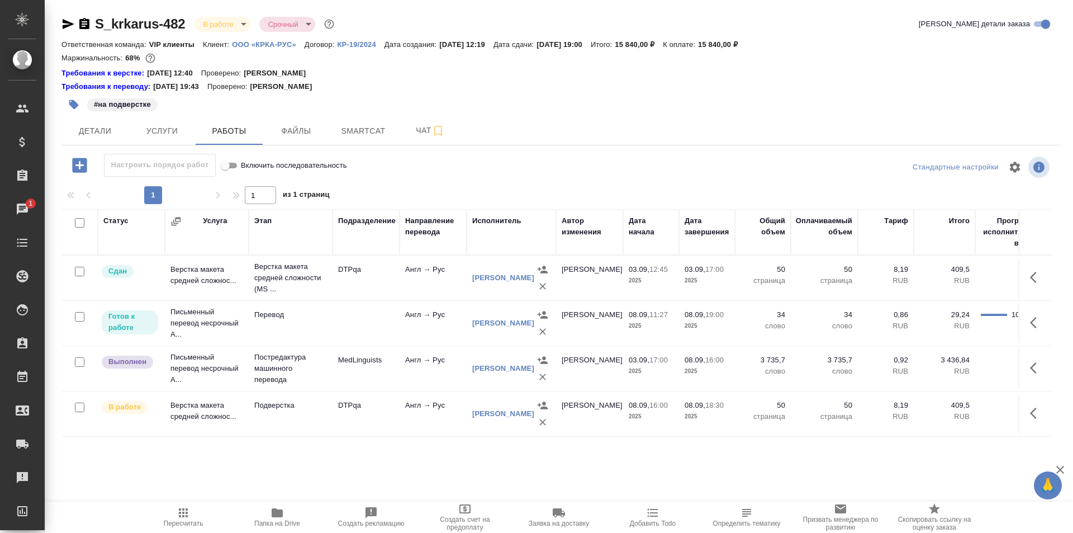
click at [233, 166] on input "Включить последовательность" at bounding box center [225, 165] width 40 height 13
checkbox input "false"
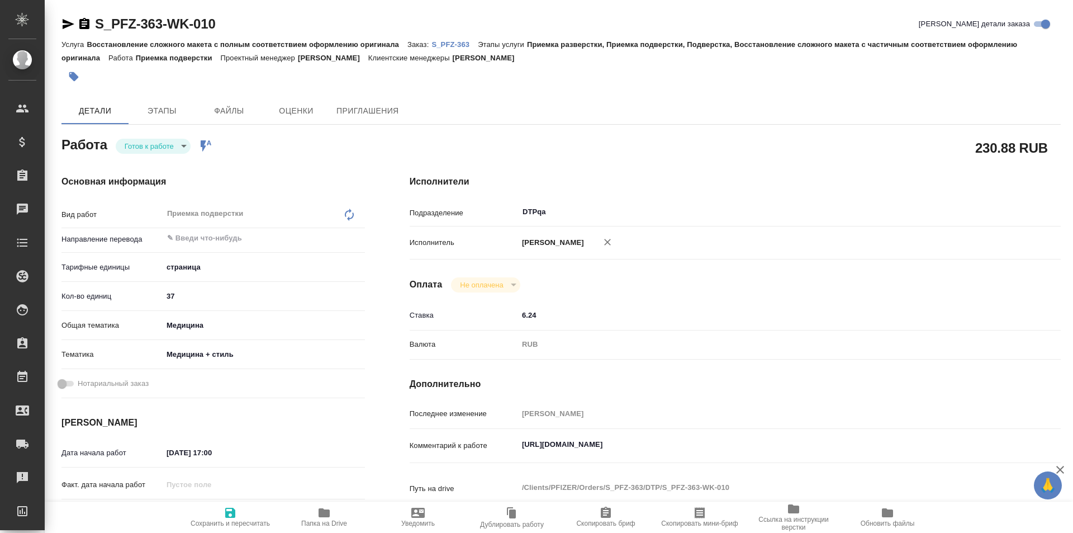
type textarea "x"
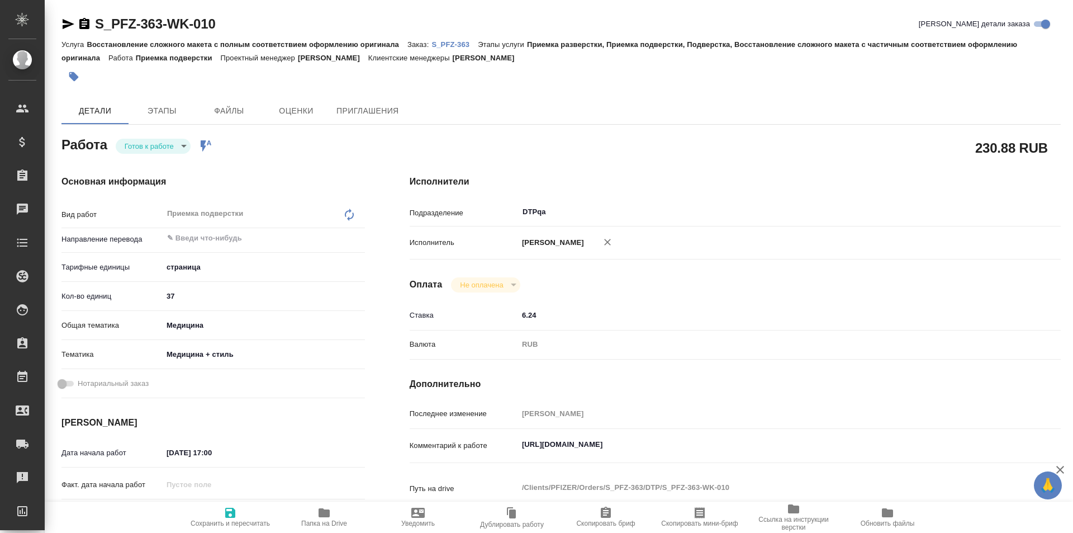
type textarea "x"
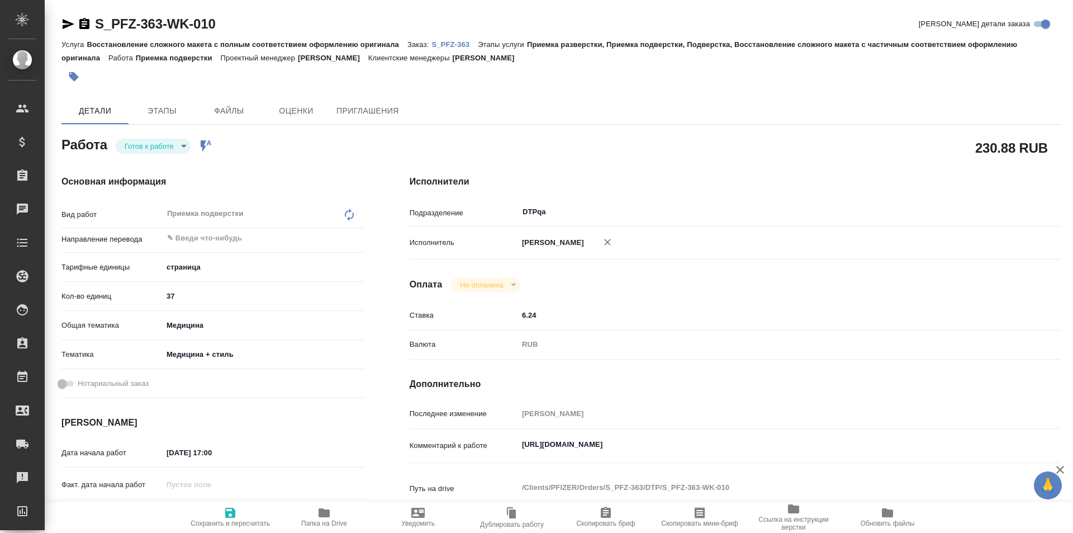
type textarea "x"
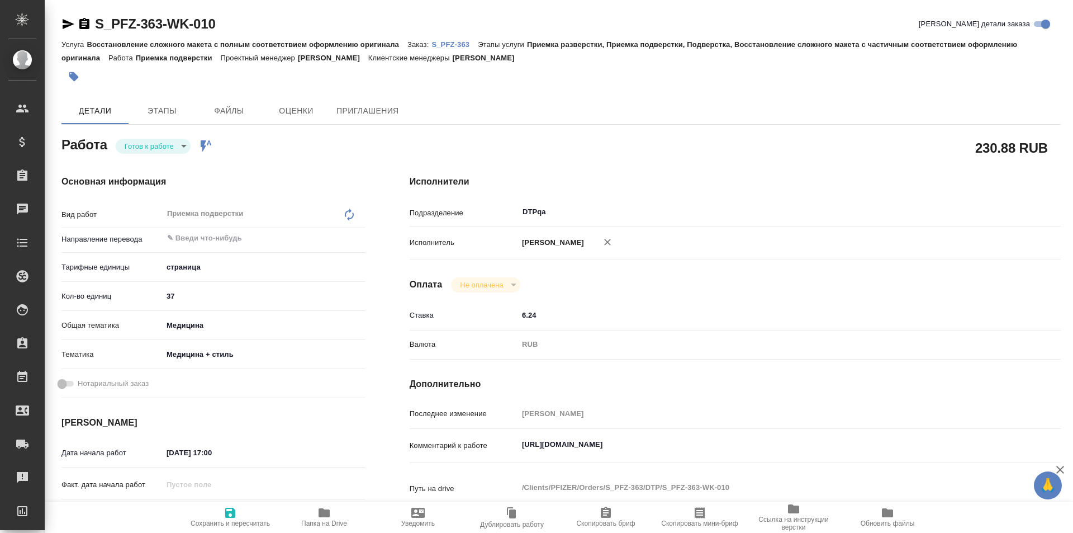
click at [156, 141] on body "🙏 .cls-1 fill:#fff; AWATERA Ismagilova Diana Клиенты Спецификации Заказы Чаты T…" at bounding box center [536, 266] width 1073 height 533
type textarea "x"
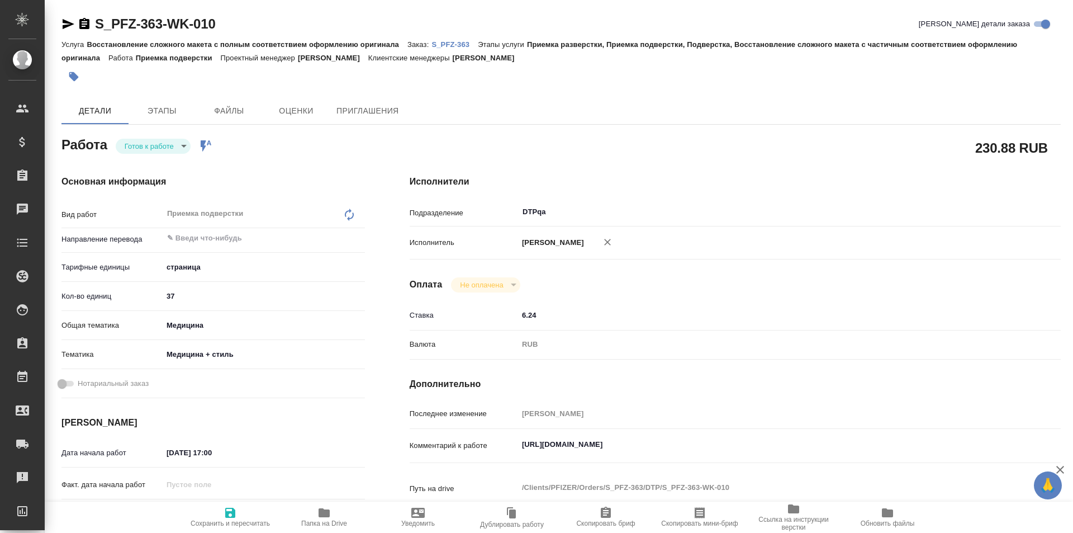
type textarea "x"
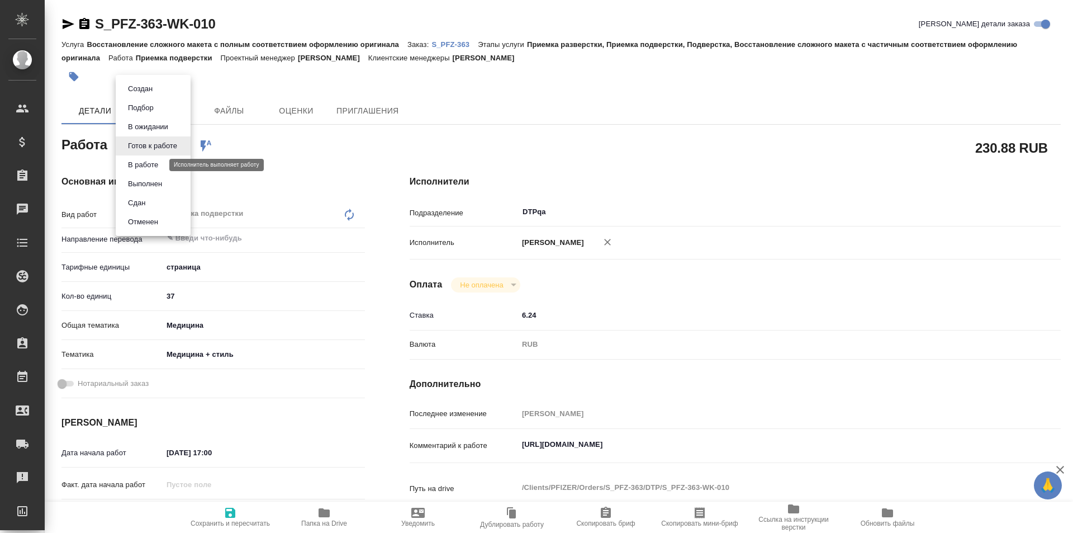
click at [155, 163] on button "В работе" at bounding box center [143, 165] width 37 height 12
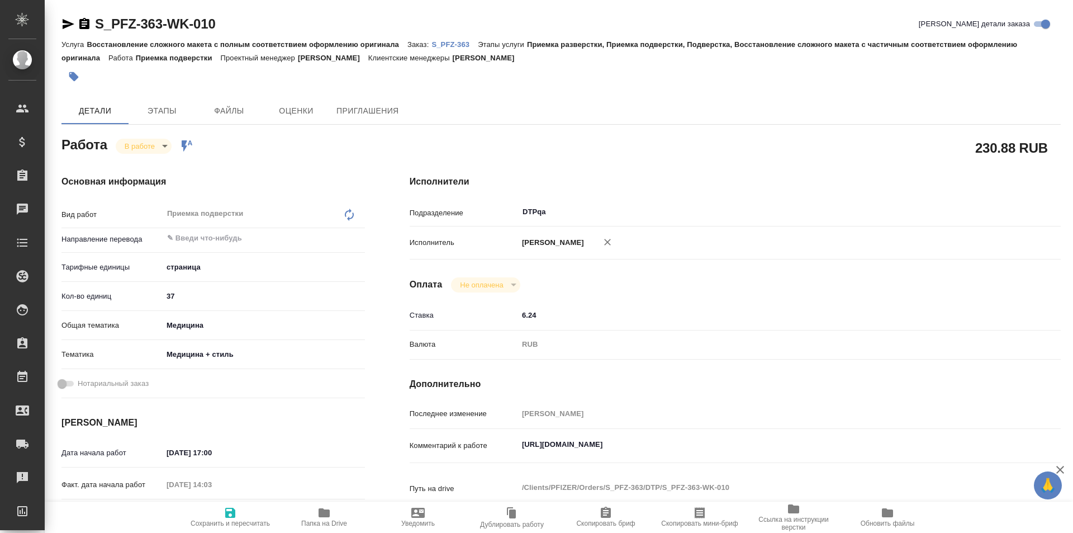
type textarea "x"
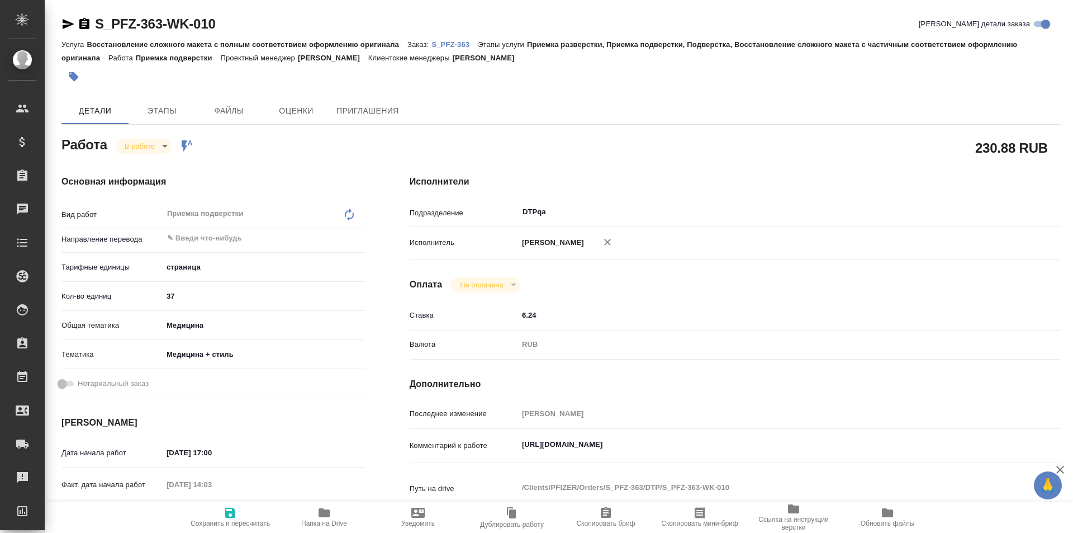
type textarea "x"
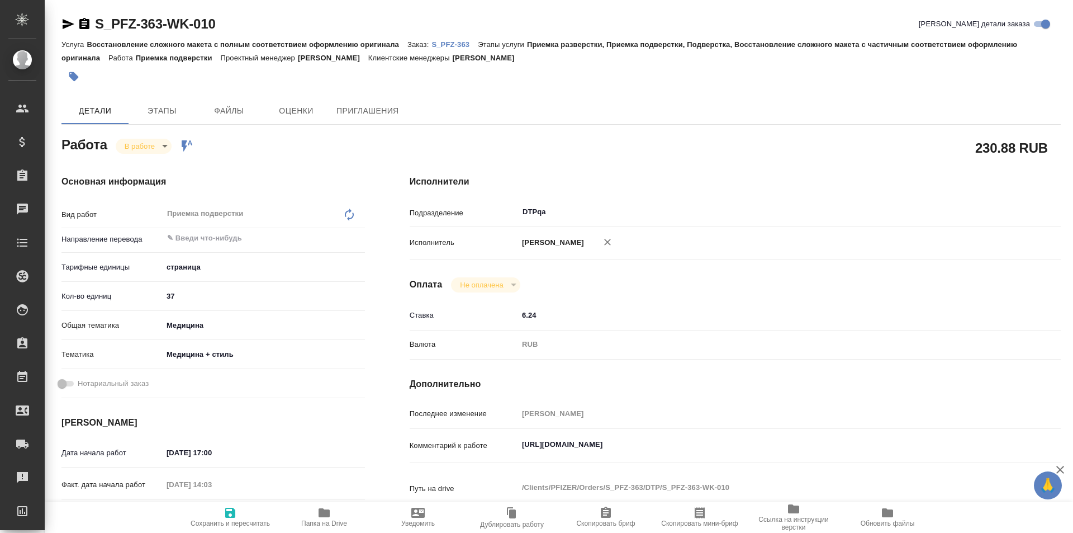
type textarea "x"
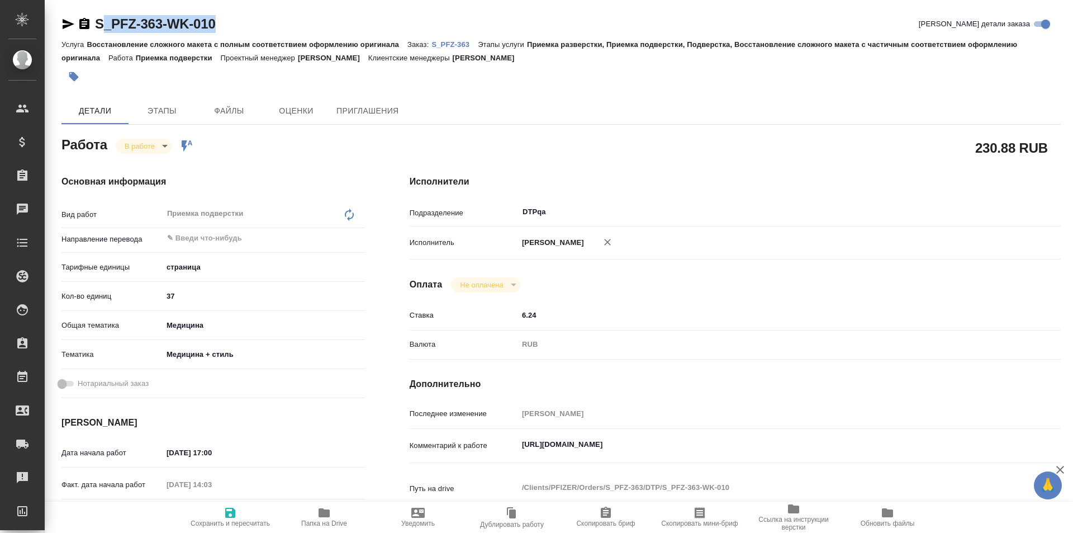
type textarea "x"
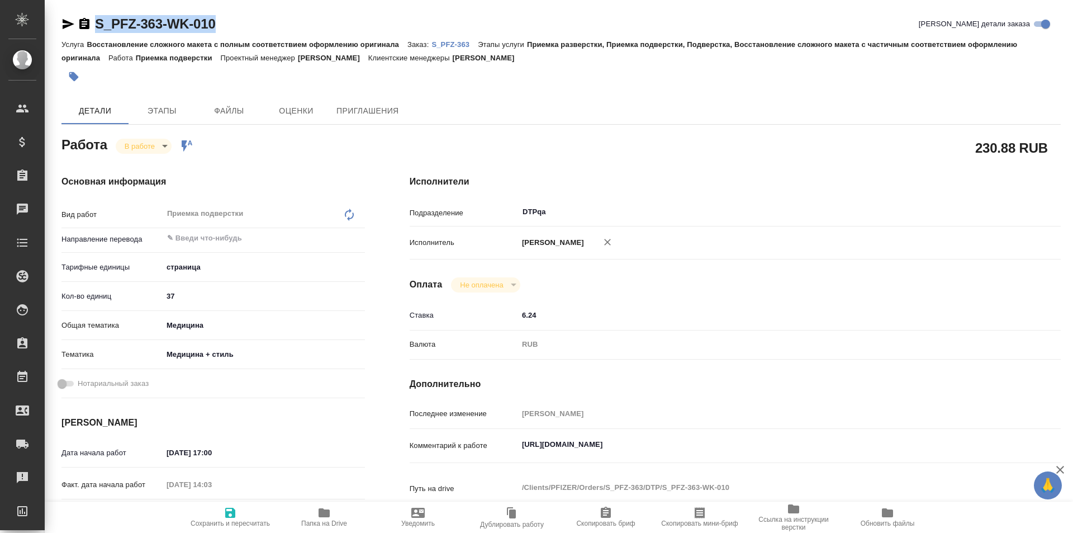
drag, startPoint x: 224, startPoint y: 21, endPoint x: 83, endPoint y: 22, distance: 140.8
click at [83, 22] on div "S_PFZ-363-WK-010 Кратко детали заказа" at bounding box center [560, 24] width 999 height 18
copy link "S_PFZ-363-WK-010"
type textarea "x"
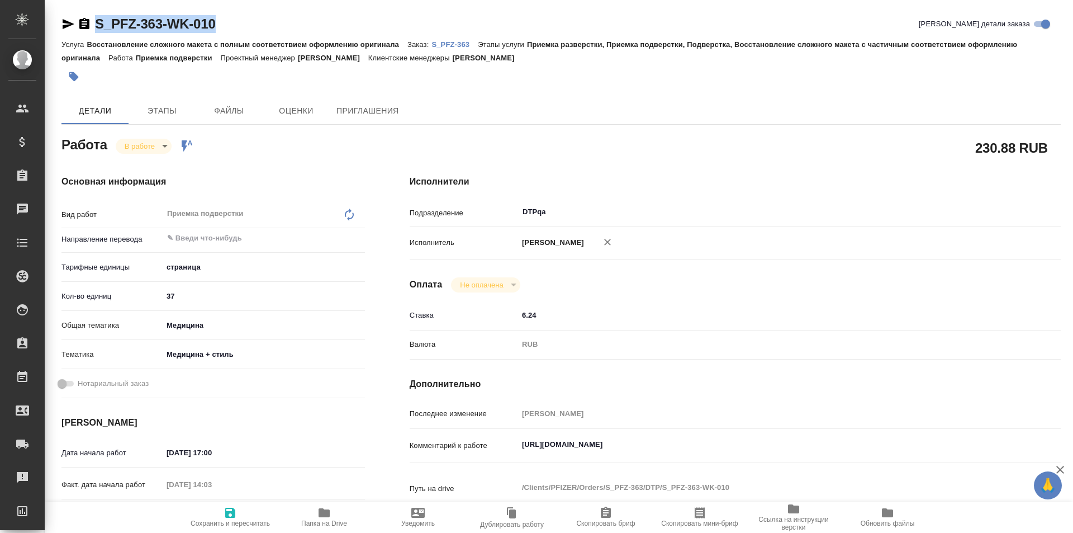
type textarea "x"
drag, startPoint x: 740, startPoint y: 443, endPoint x: 488, endPoint y: 439, distance: 252.6
click at [486, 439] on div "Комментарий к работе https://tera.awatera.com/Work/68b16fefea2b32cc0f35e512/ x" at bounding box center [735, 446] width 651 height 26
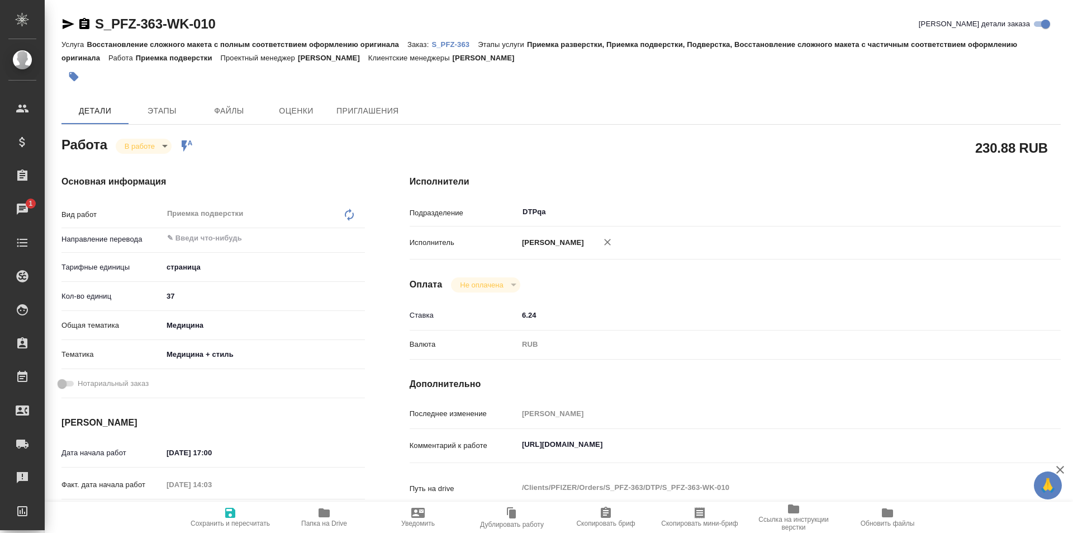
type textarea "x"
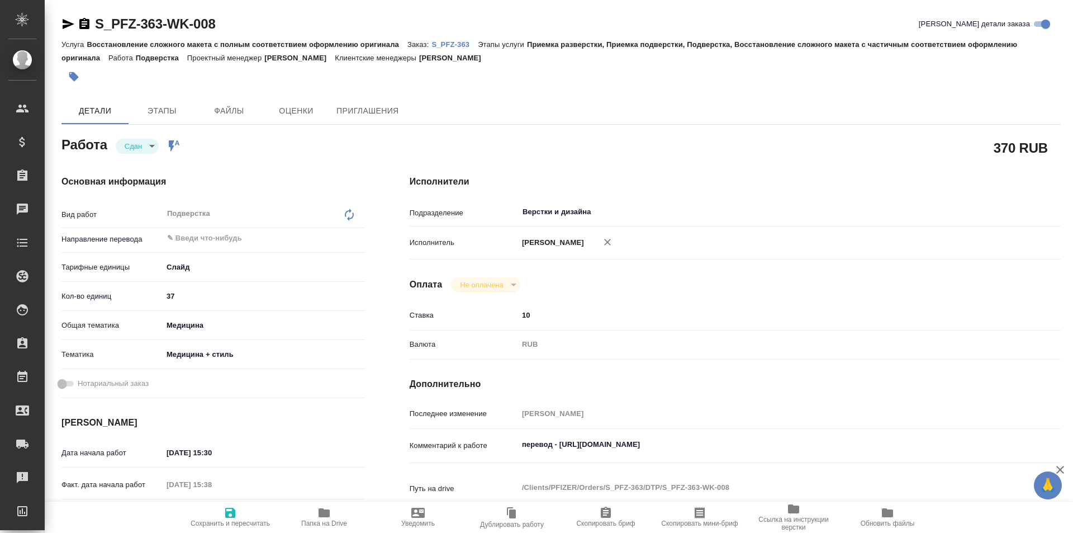
type textarea "x"
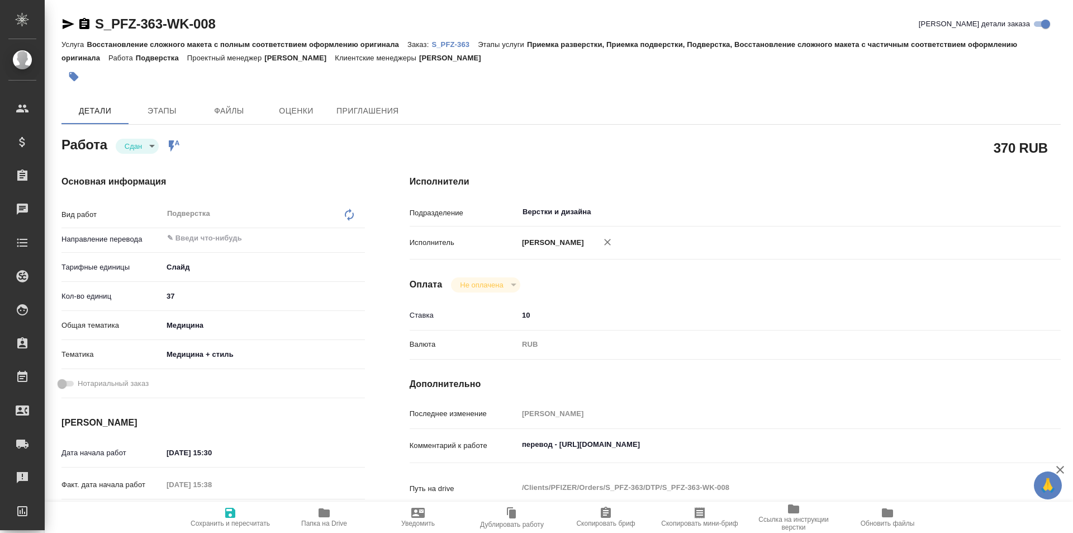
type textarea "x"
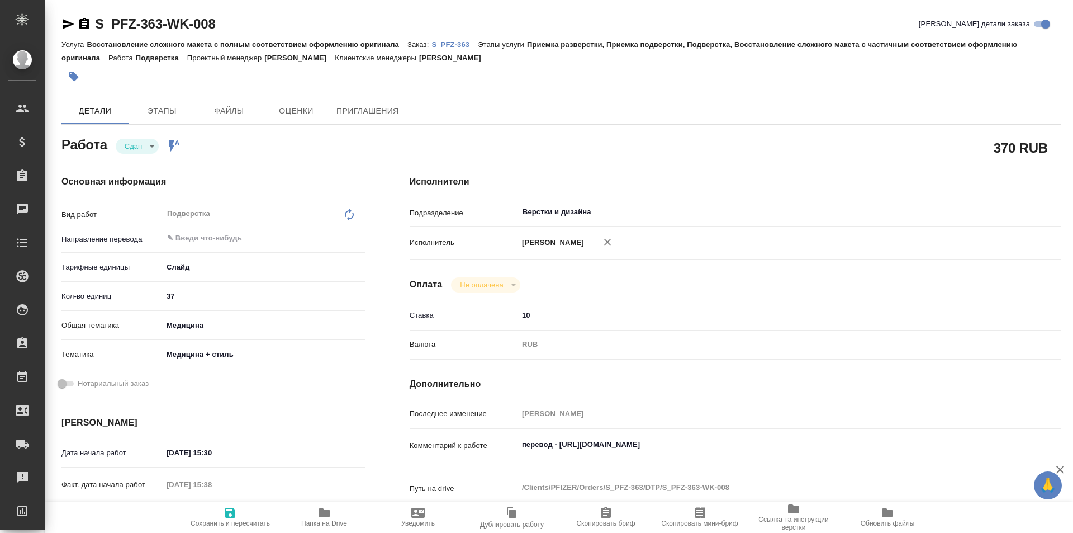
type textarea "x"
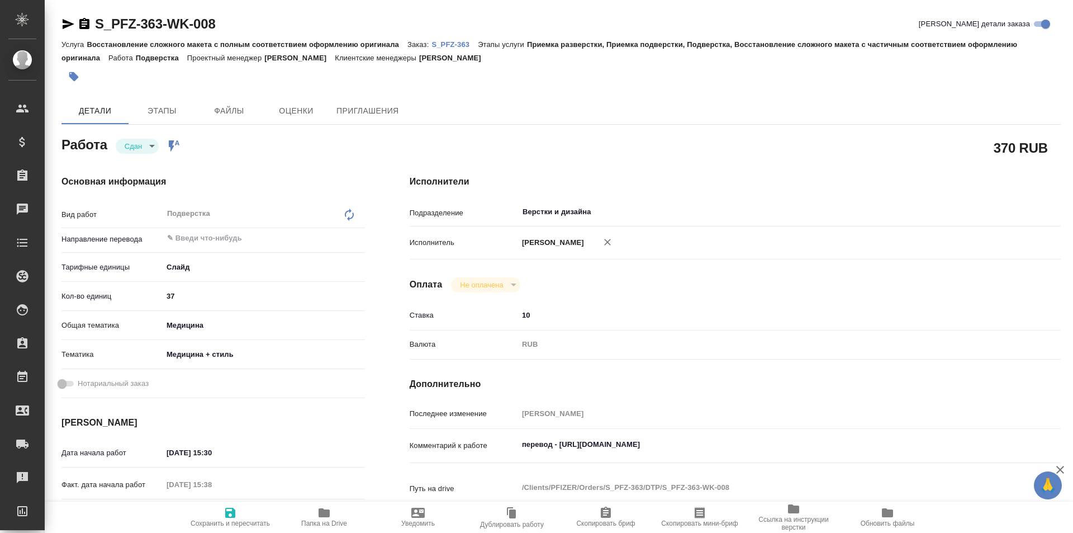
type textarea "x"
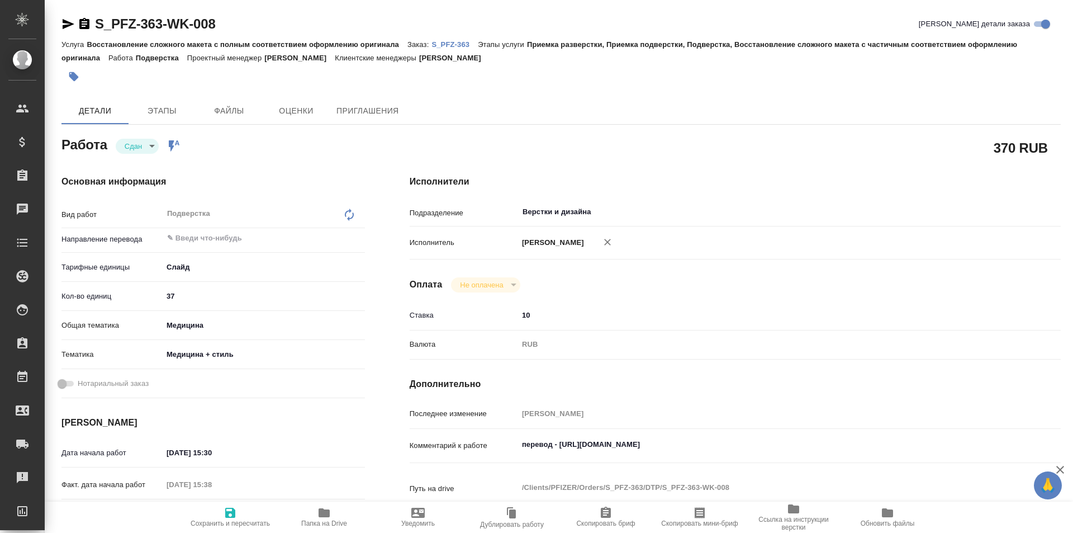
type textarea "x"
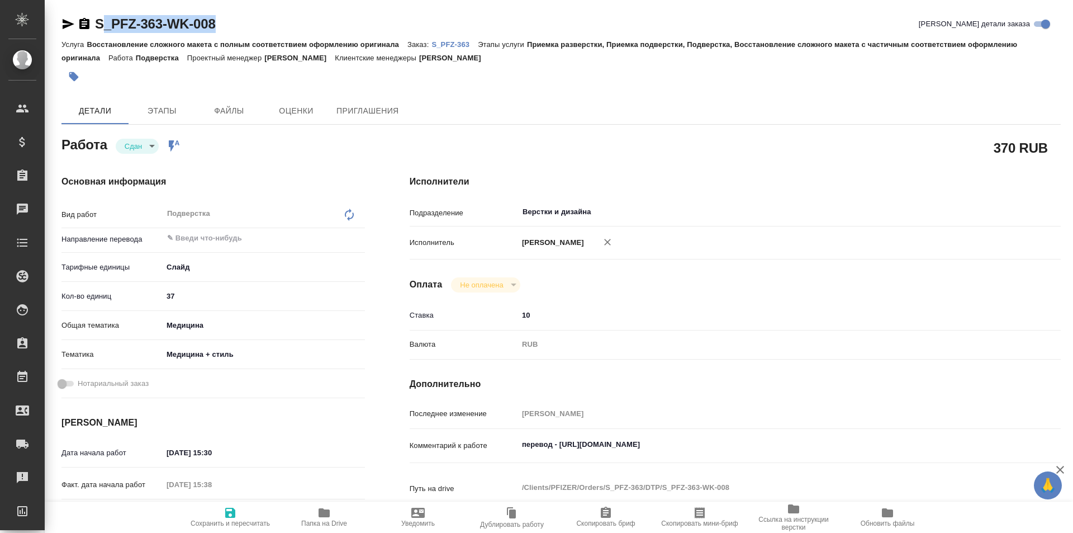
type textarea "x"
drag, startPoint x: 225, startPoint y: 21, endPoint x: 85, endPoint y: 21, distance: 139.7
click at [85, 21] on div "S_PFZ-363-WK-008 Кратко детали заказа" at bounding box center [560, 24] width 999 height 18
copy link "S_PFZ-363-WK-008"
type textarea "x"
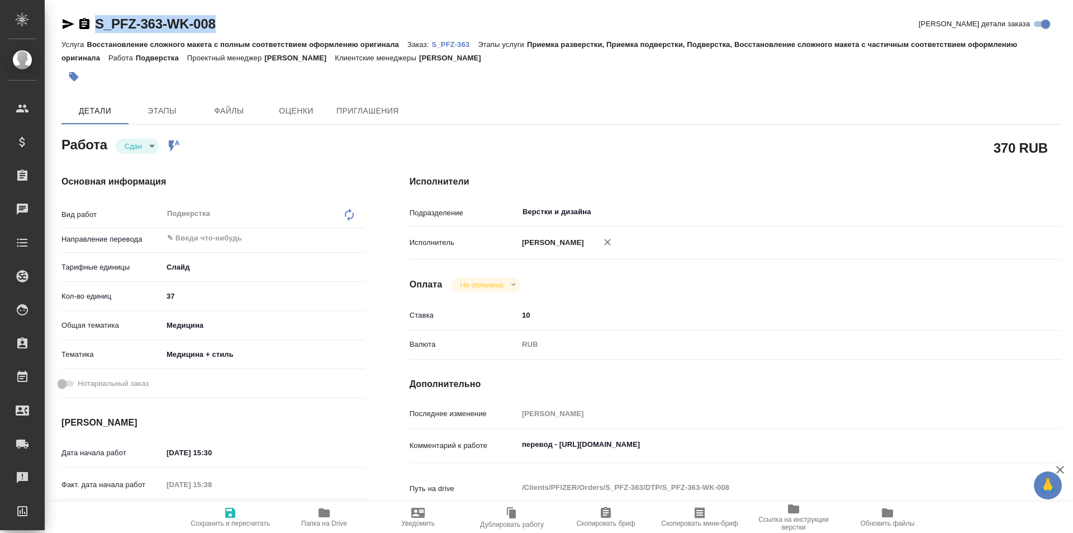
type textarea "x"
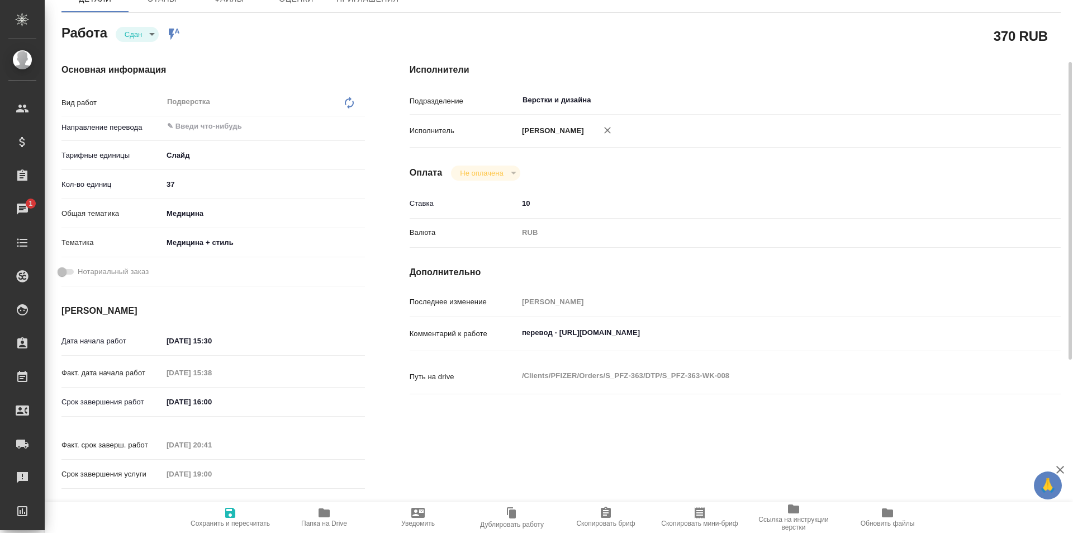
click at [321, 519] on icon "button" at bounding box center [323, 512] width 13 height 13
